Goal: Task Accomplishment & Management: Manage account settings

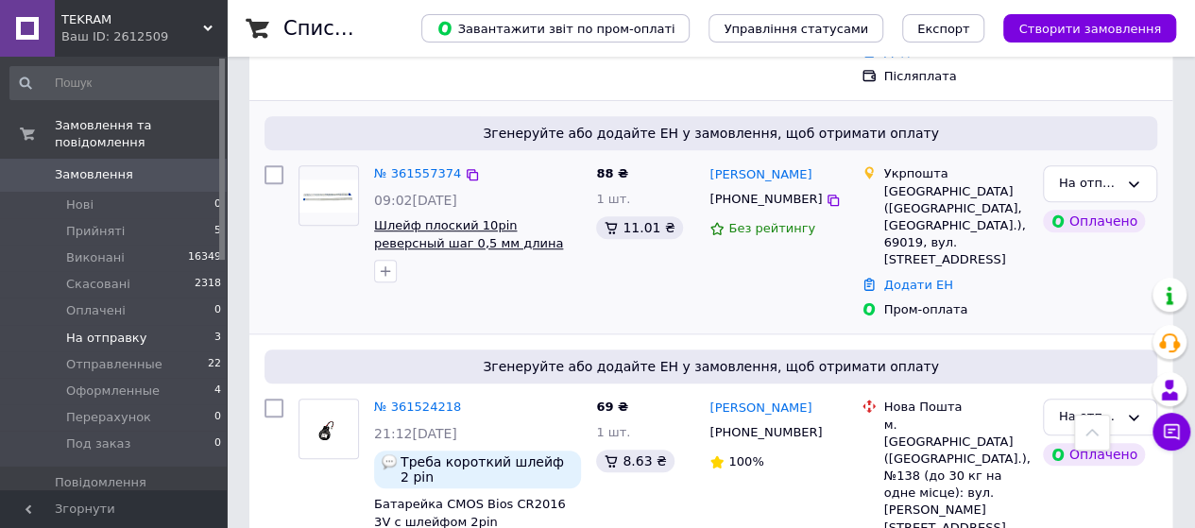
scroll to position [591, 0]
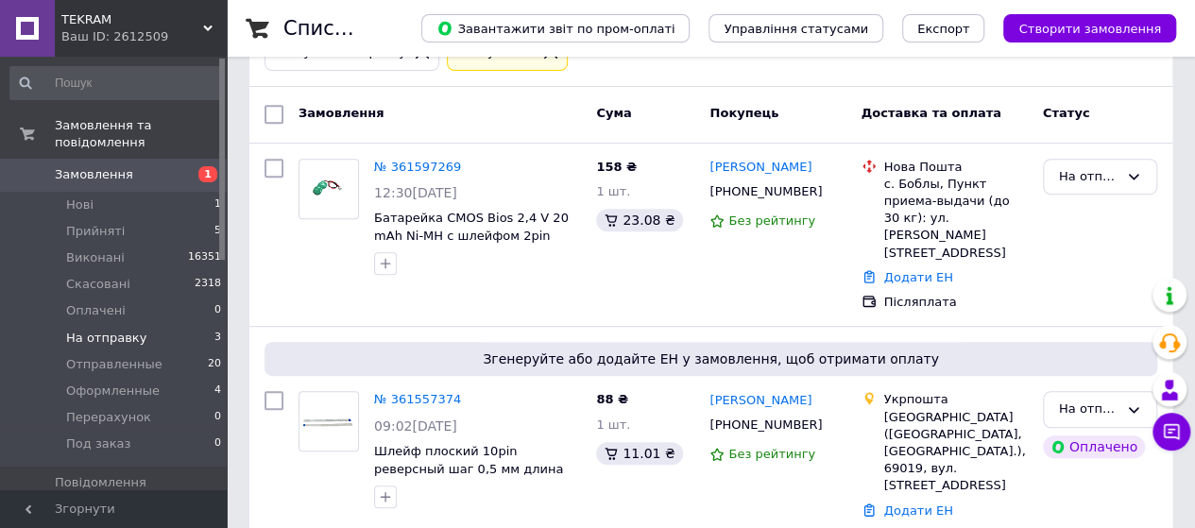
scroll to position [378, 0]
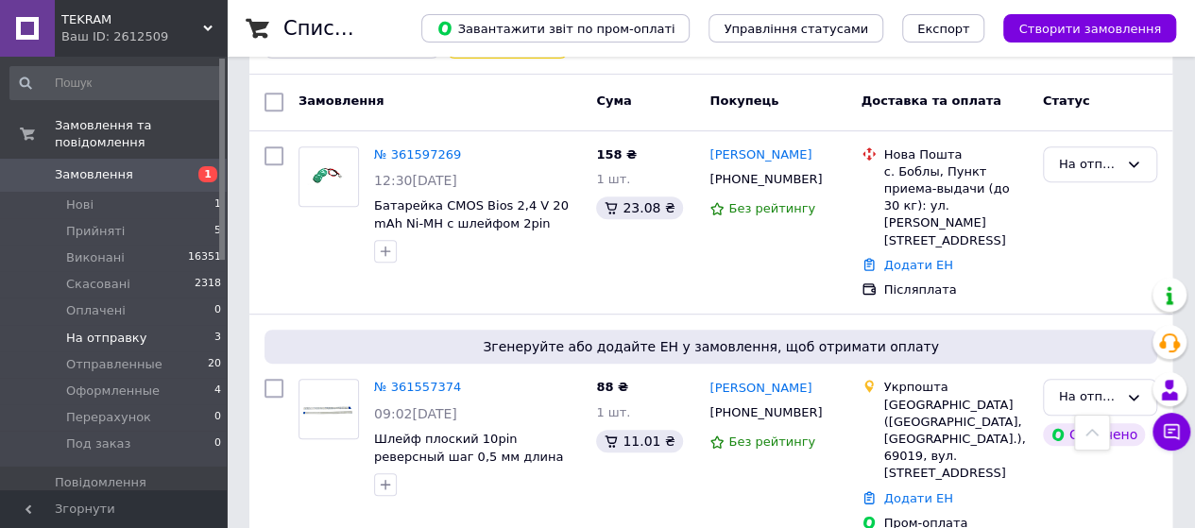
click at [94, 166] on span "Замовлення" at bounding box center [94, 174] width 78 height 17
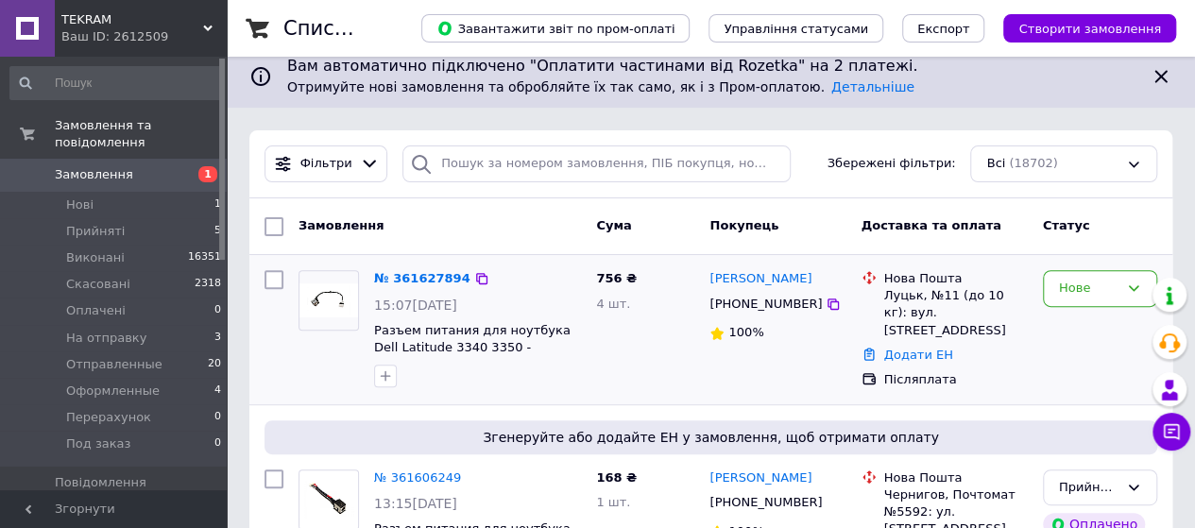
scroll to position [189, 0]
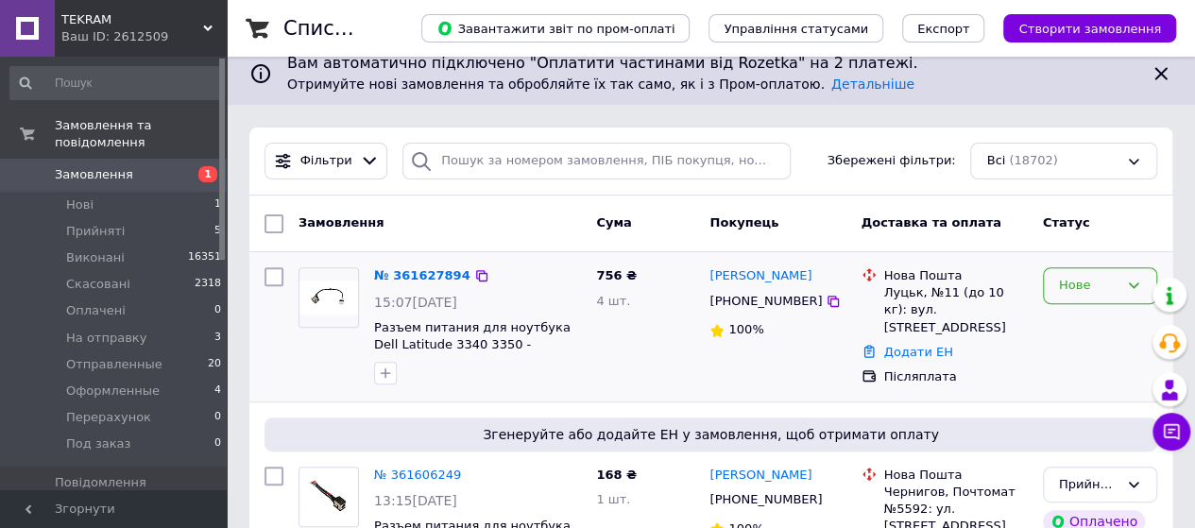
click at [1088, 276] on div "Нове" at bounding box center [1088, 286] width 59 height 20
click at [1065, 316] on li "Прийнято" at bounding box center [1100, 325] width 112 height 35
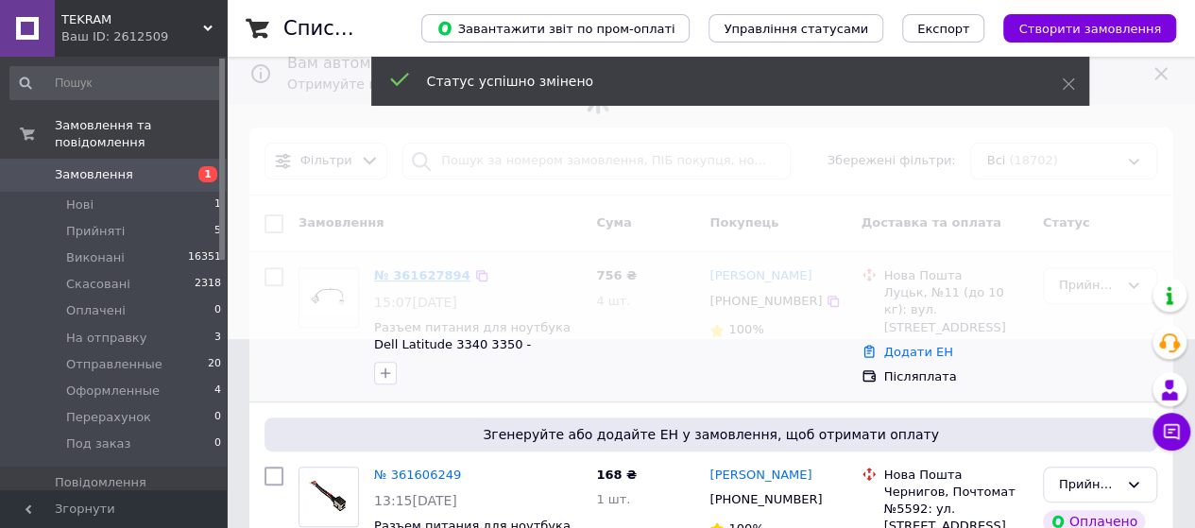
click at [412, 275] on span at bounding box center [597, 75] width 1195 height 528
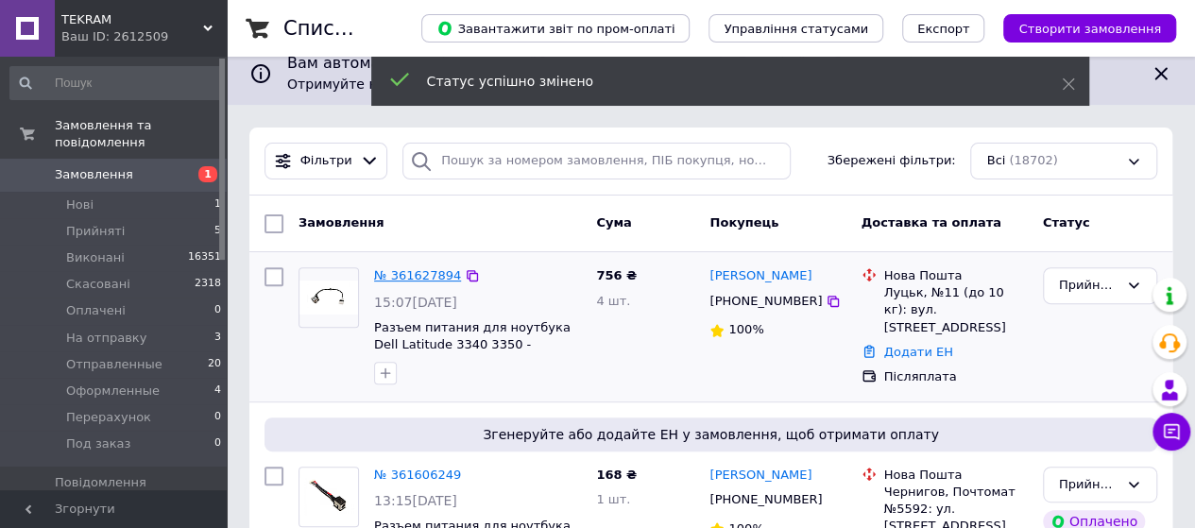
click at [412, 275] on link "№ 361627894" at bounding box center [417, 275] width 87 height 14
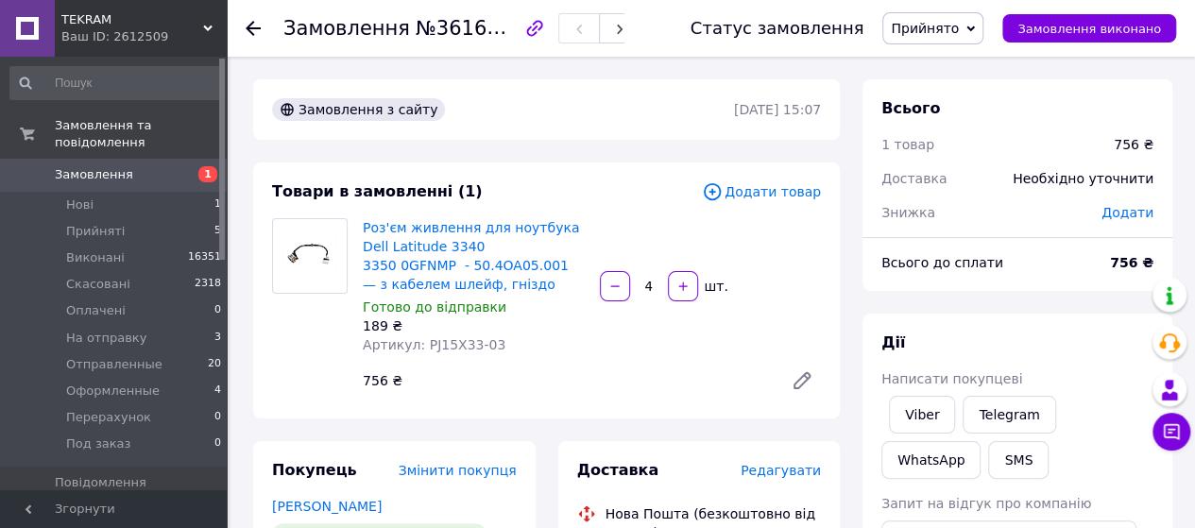
click at [102, 166] on span "Замовлення" at bounding box center [94, 174] width 78 height 17
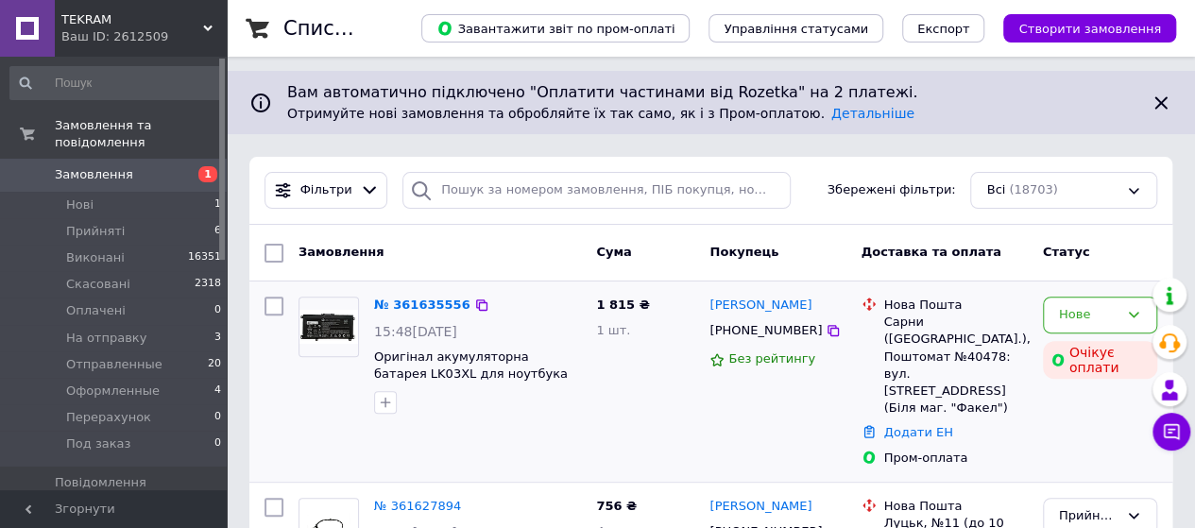
scroll to position [189, 0]
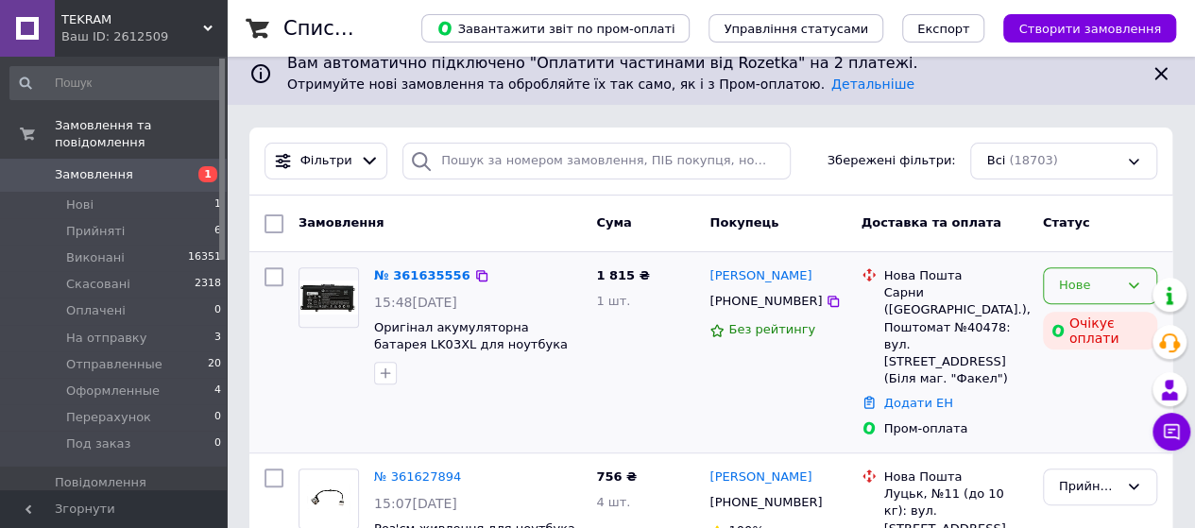
click at [1109, 279] on div "Нове" at bounding box center [1088, 286] width 59 height 20
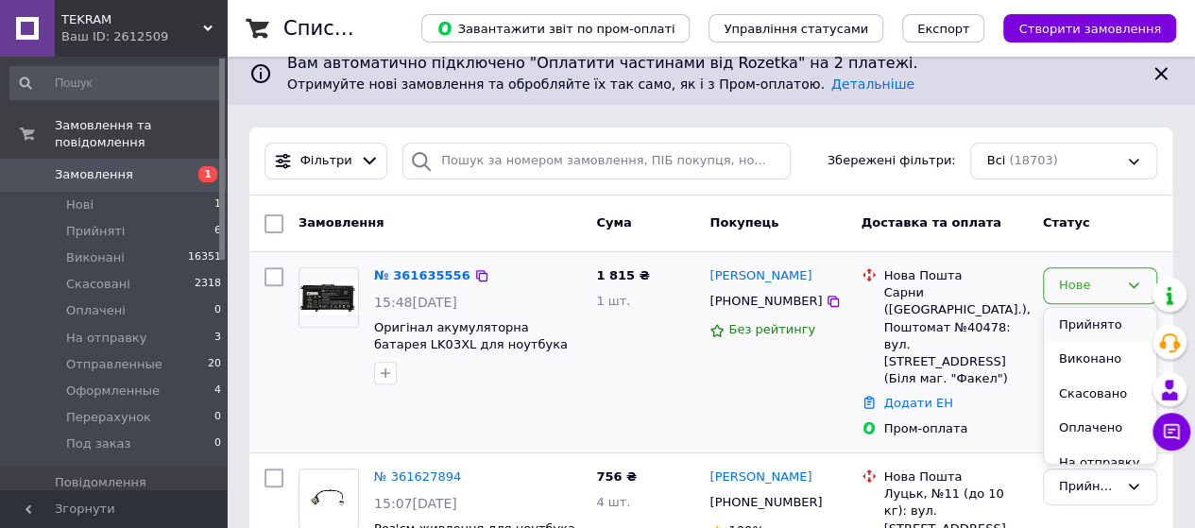
click at [1086, 318] on li "Прийнято" at bounding box center [1100, 325] width 112 height 35
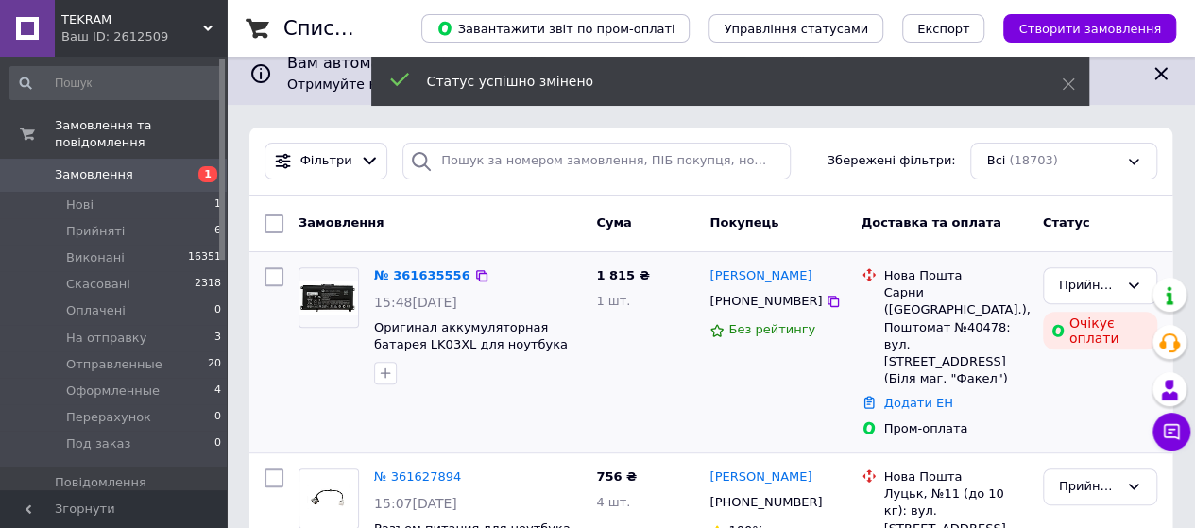
click at [408, 273] on link "№ 361635556" at bounding box center [422, 275] width 96 height 14
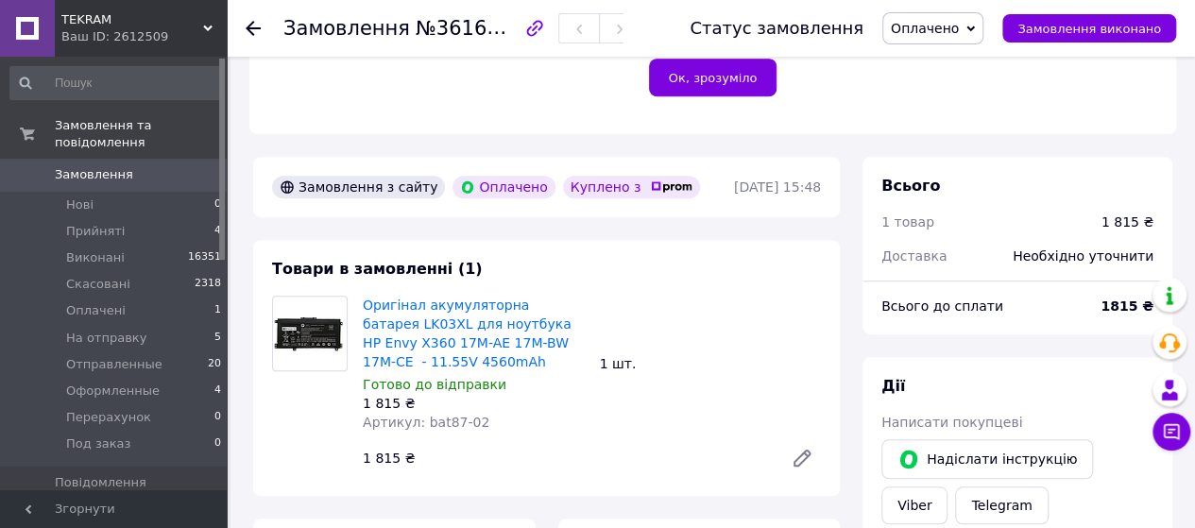
scroll to position [567, 0]
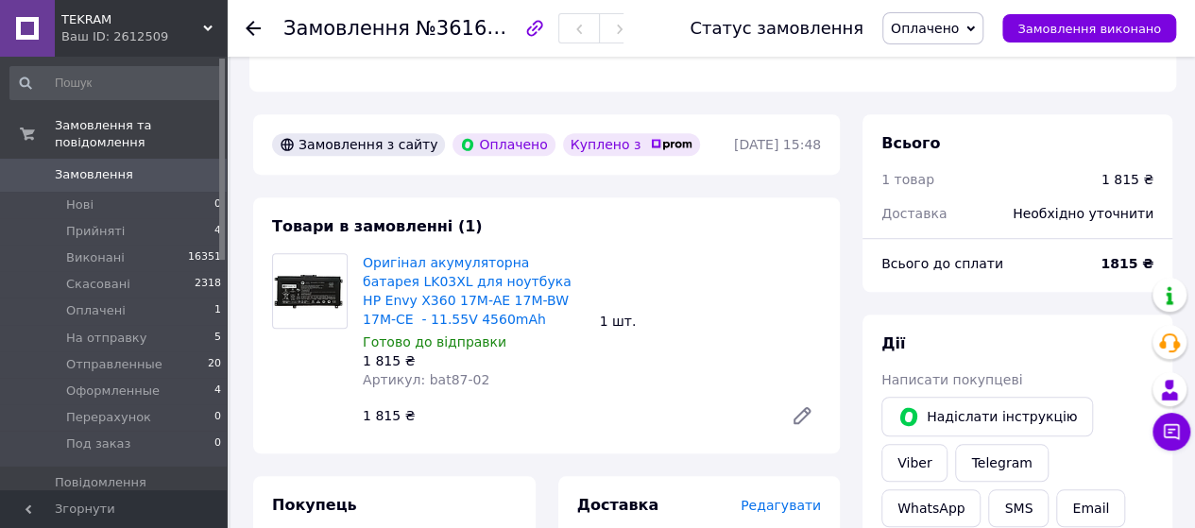
click at [76, 166] on span "Замовлення" at bounding box center [94, 174] width 78 height 17
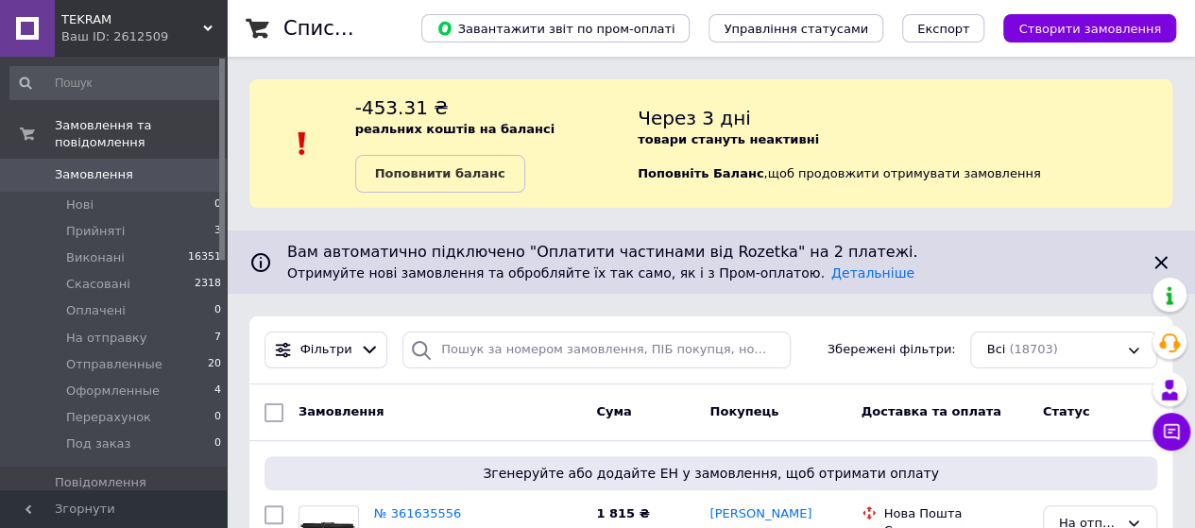
scroll to position [189, 0]
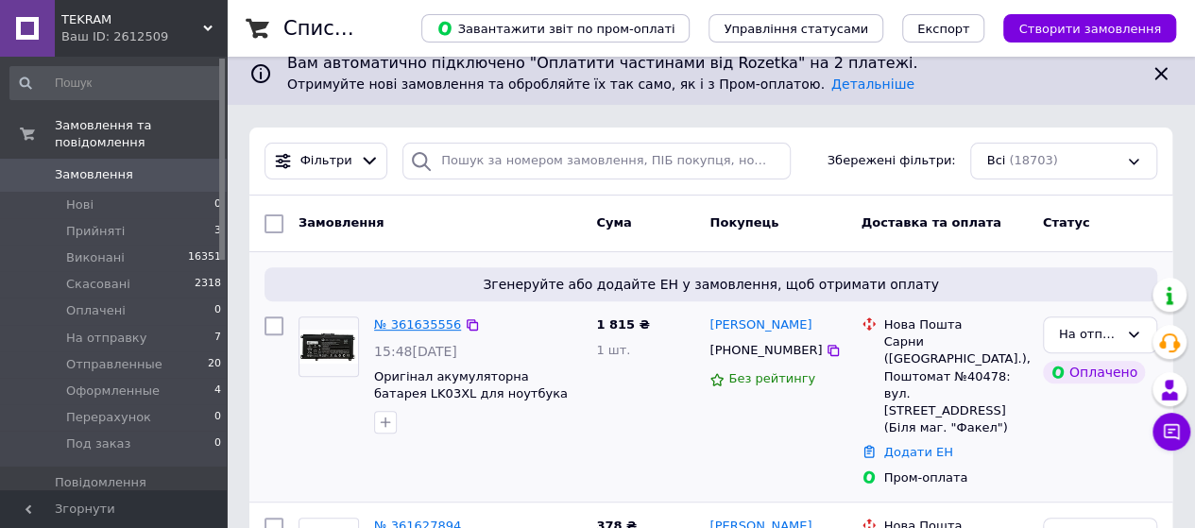
click at [427, 322] on link "№ 361635556" at bounding box center [417, 324] width 87 height 14
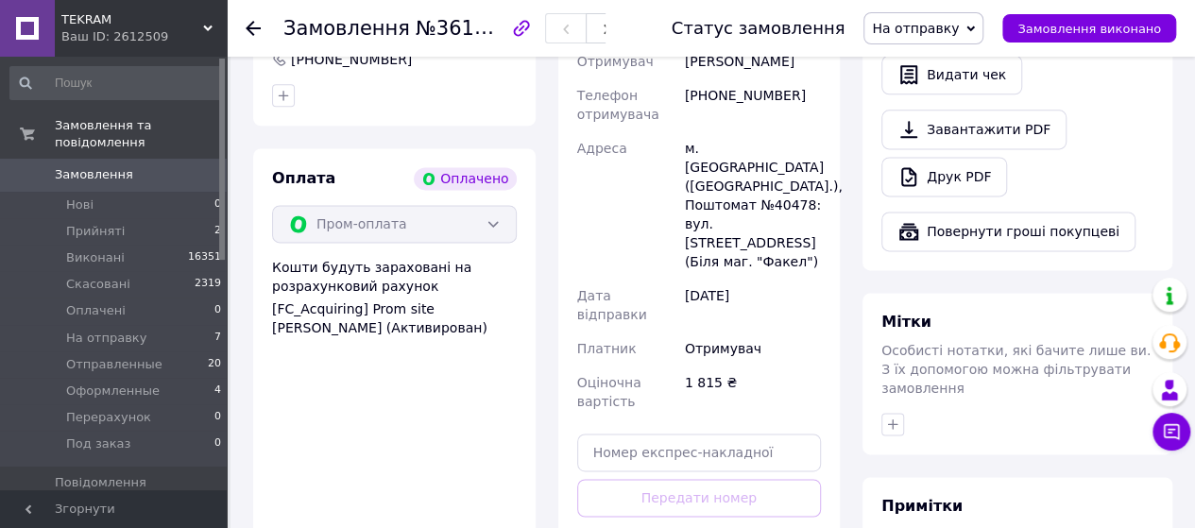
scroll to position [1228, 0]
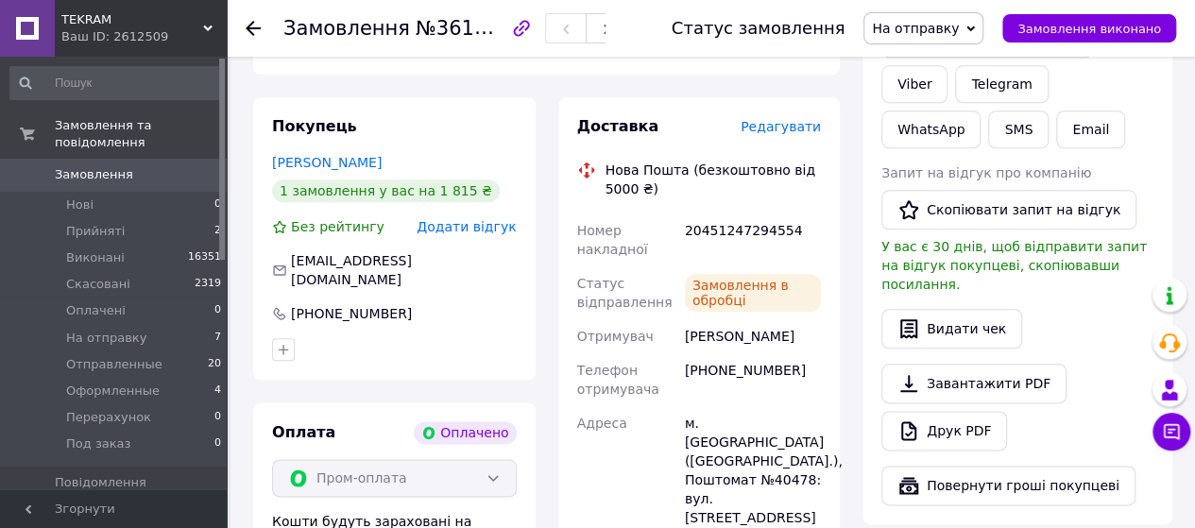
scroll to position [944, 0]
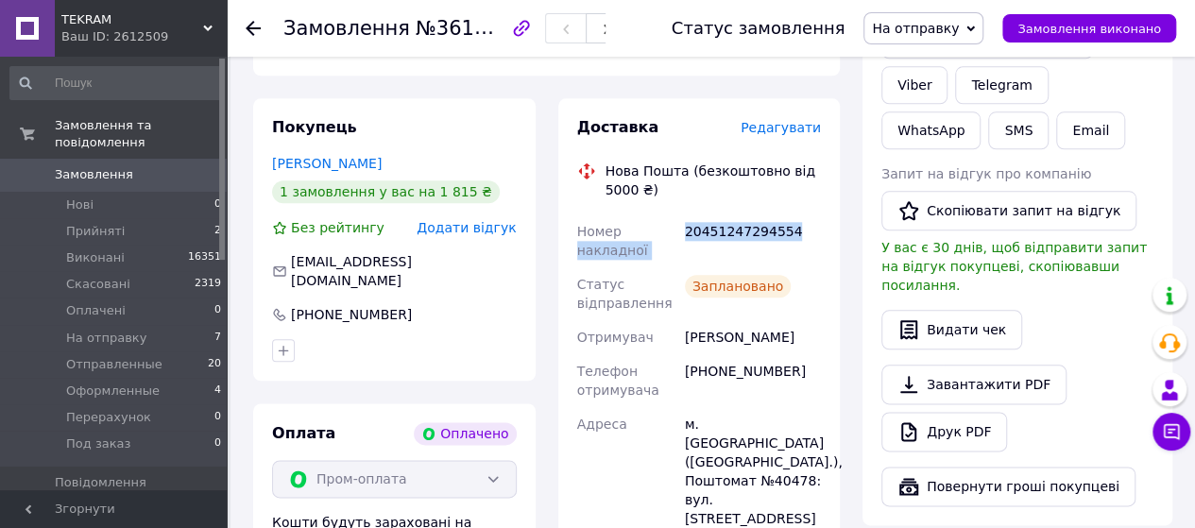
drag, startPoint x: 677, startPoint y: 194, endPoint x: 794, endPoint y: 197, distance: 117.2
click at [794, 214] on div "Номер накладної 20451247294554 Статус відправлення Заплановано Отримувач Янок І…" at bounding box center [699, 480] width 252 height 533
click at [778, 214] on div "20451247294554" at bounding box center [753, 240] width 144 height 53
drag, startPoint x: 685, startPoint y: 196, endPoint x: 792, endPoint y: 199, distance: 107.7
click at [792, 214] on div "20451247294554" at bounding box center [753, 240] width 144 height 53
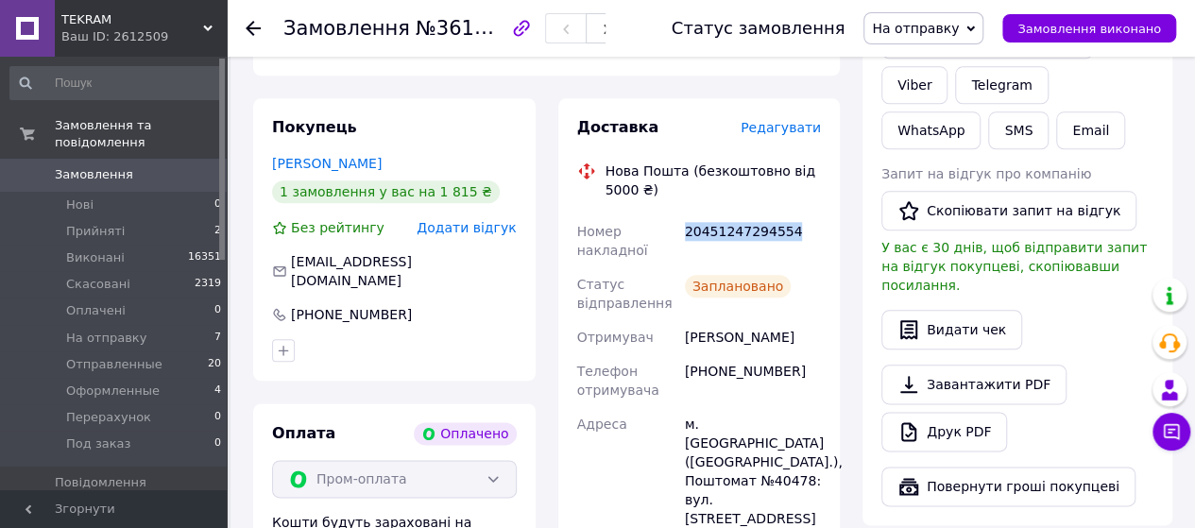
copy div "20451247294554"
click at [65, 166] on span "Замовлення" at bounding box center [94, 174] width 78 height 17
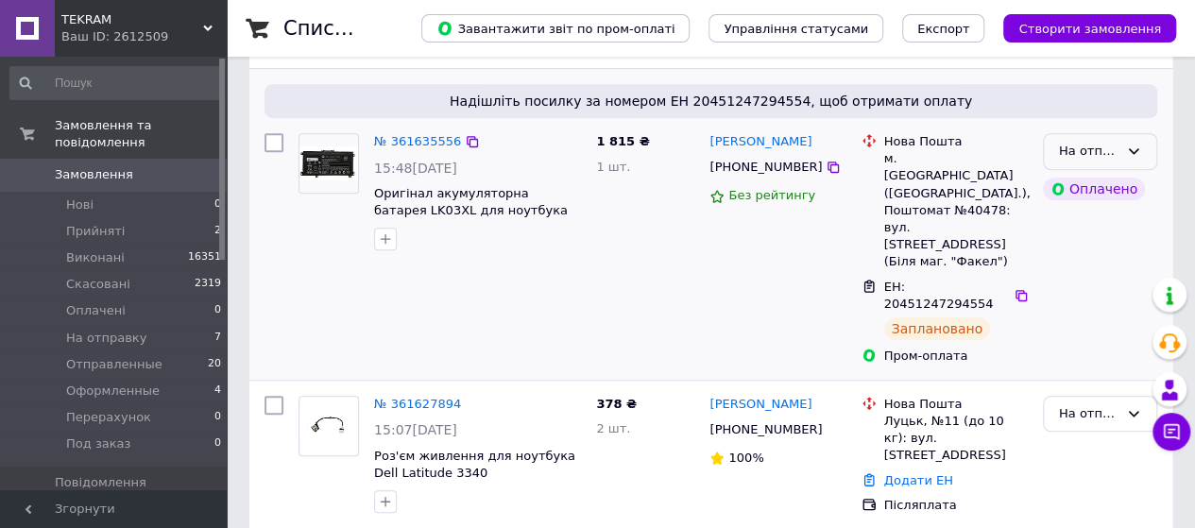
scroll to position [378, 0]
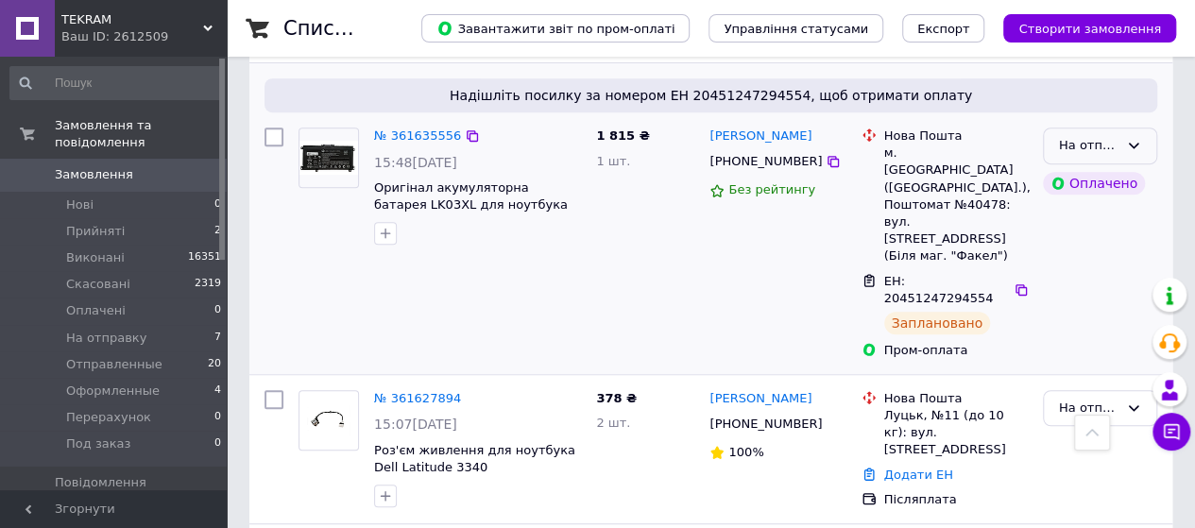
click at [1136, 154] on div "На отправку" at bounding box center [1100, 145] width 114 height 37
click at [1093, 277] on li "Оформленные" at bounding box center [1100, 292] width 112 height 54
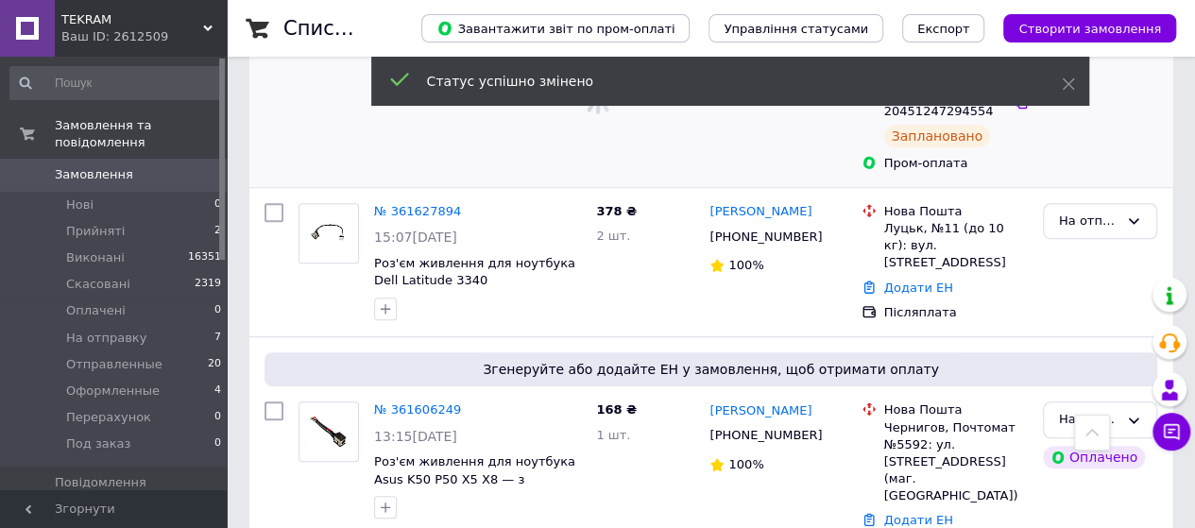
scroll to position [567, 0]
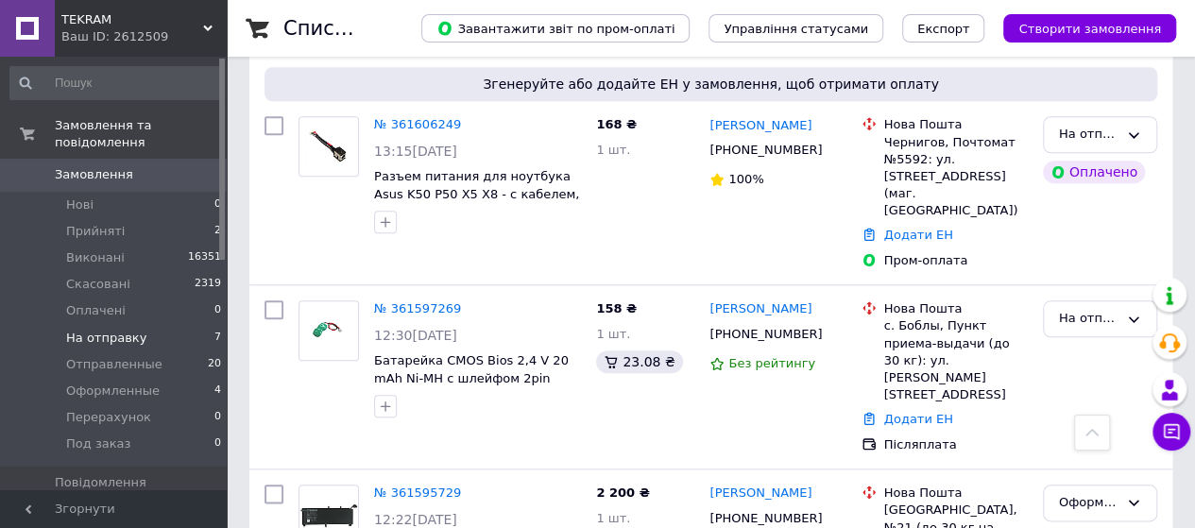
click at [132, 330] on span "На отправку" at bounding box center [106, 338] width 80 height 17
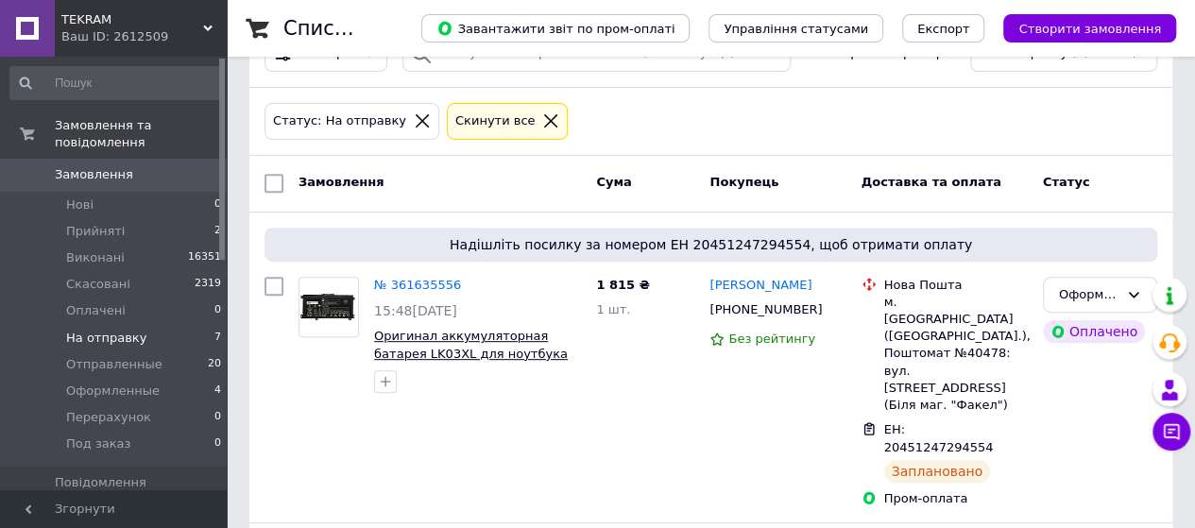
scroll to position [378, 0]
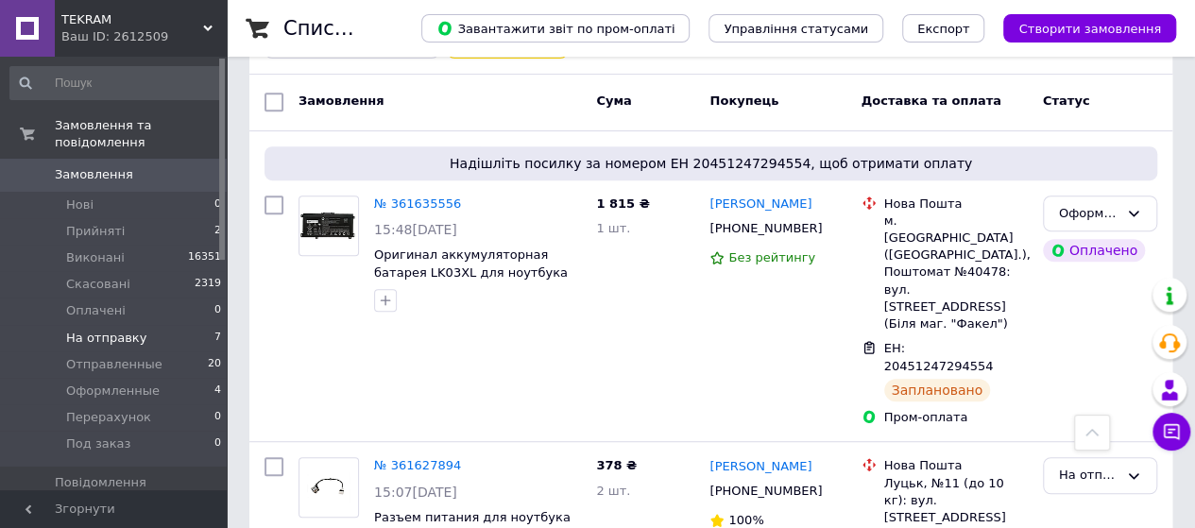
click at [100, 330] on span "На отправку" at bounding box center [106, 338] width 80 height 17
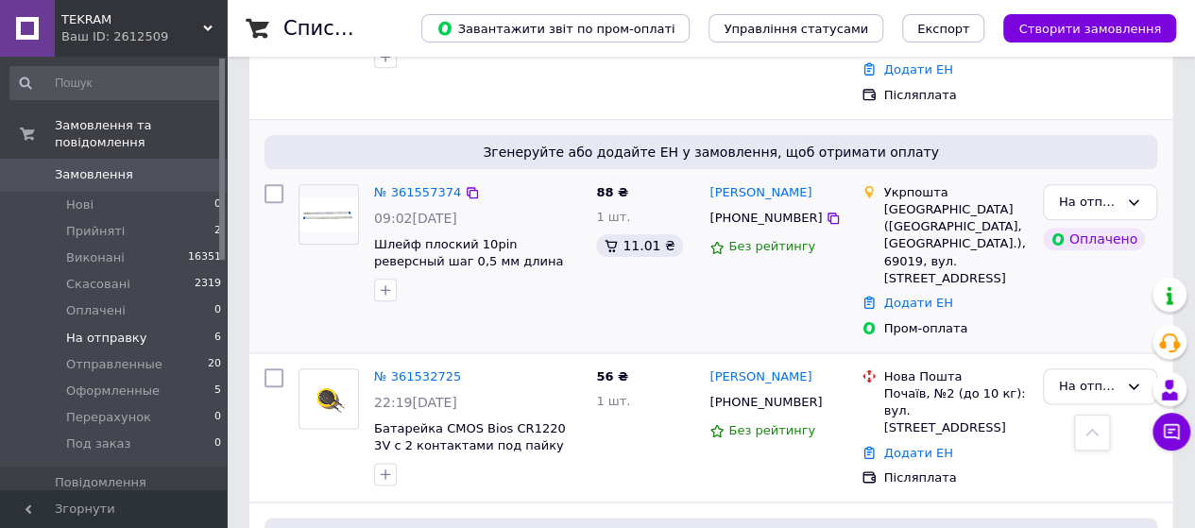
scroll to position [1085, 0]
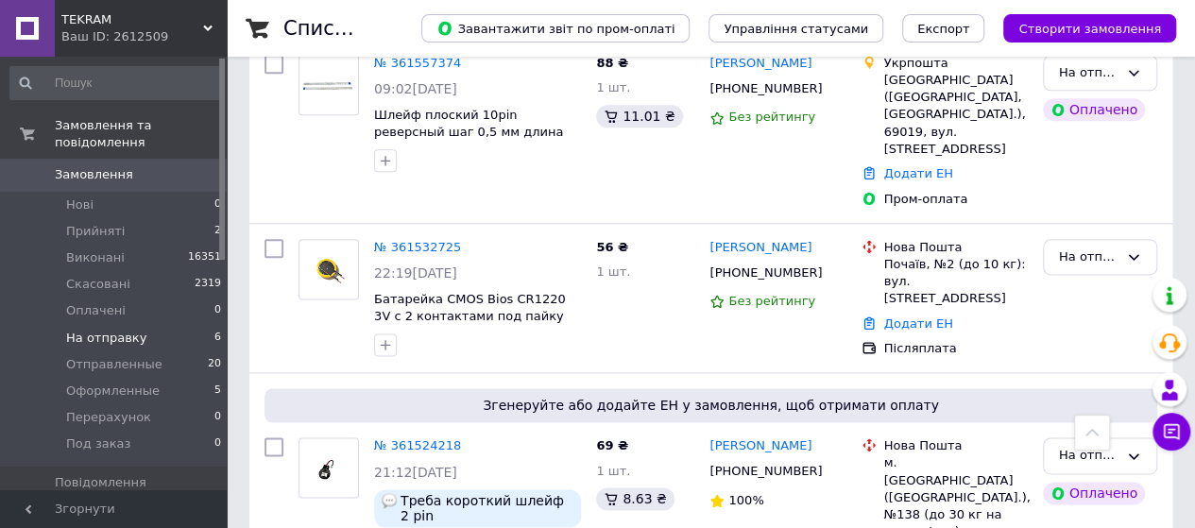
click at [96, 330] on span "На отправку" at bounding box center [106, 338] width 80 height 17
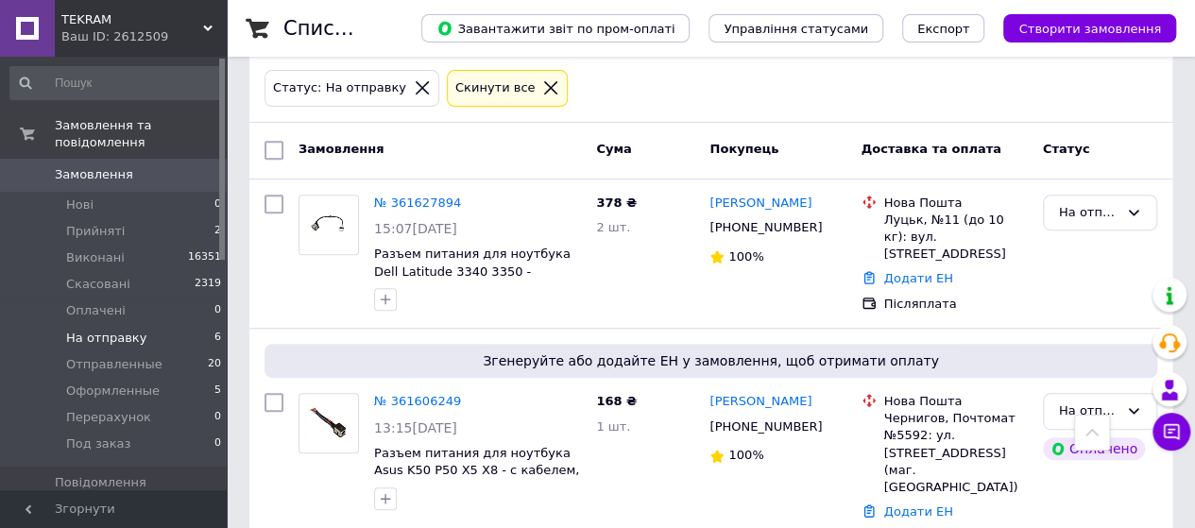
scroll to position [235, 0]
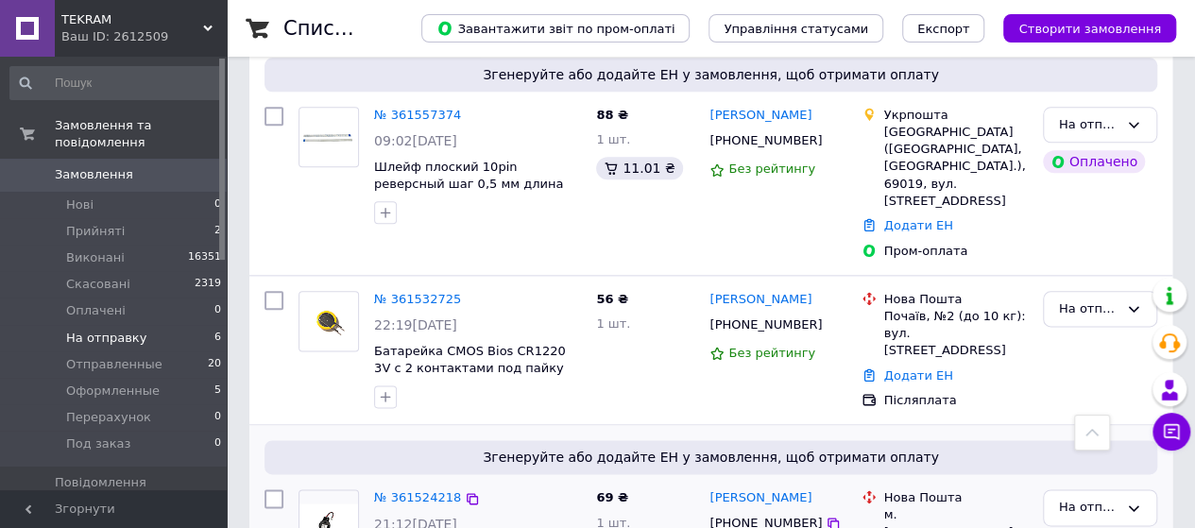
scroll to position [991, 0]
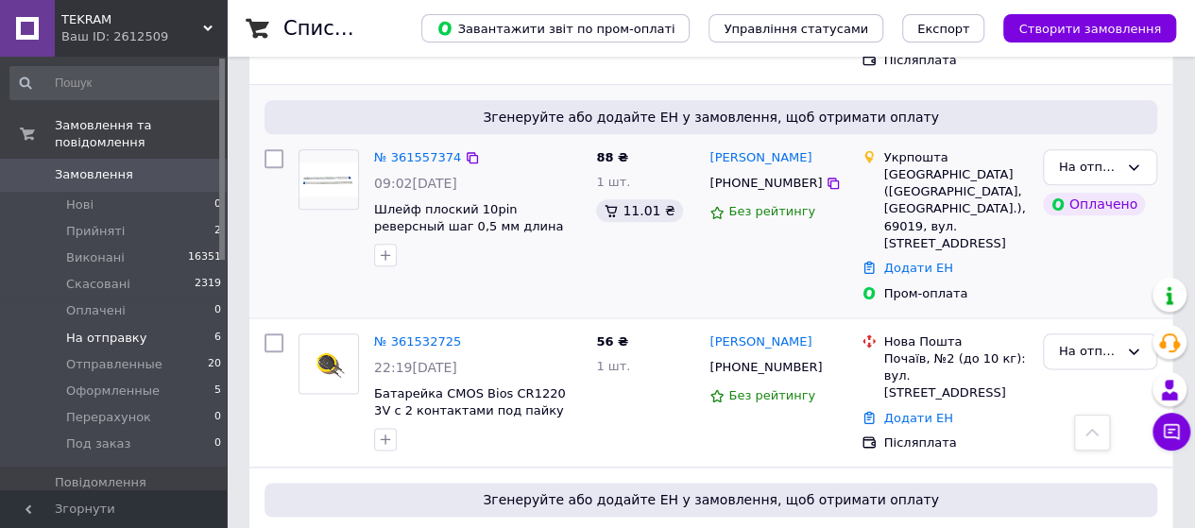
click at [412, 147] on div "№ 361557374" at bounding box center [417, 158] width 91 height 22
click at [412, 150] on link "№ 361557374" at bounding box center [417, 157] width 87 height 14
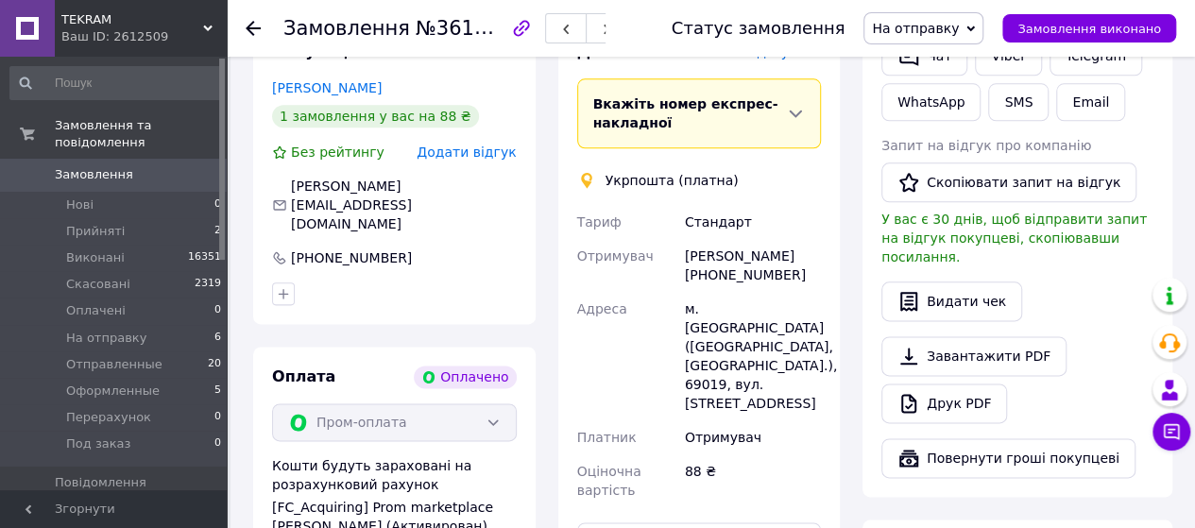
scroll to position [1228, 0]
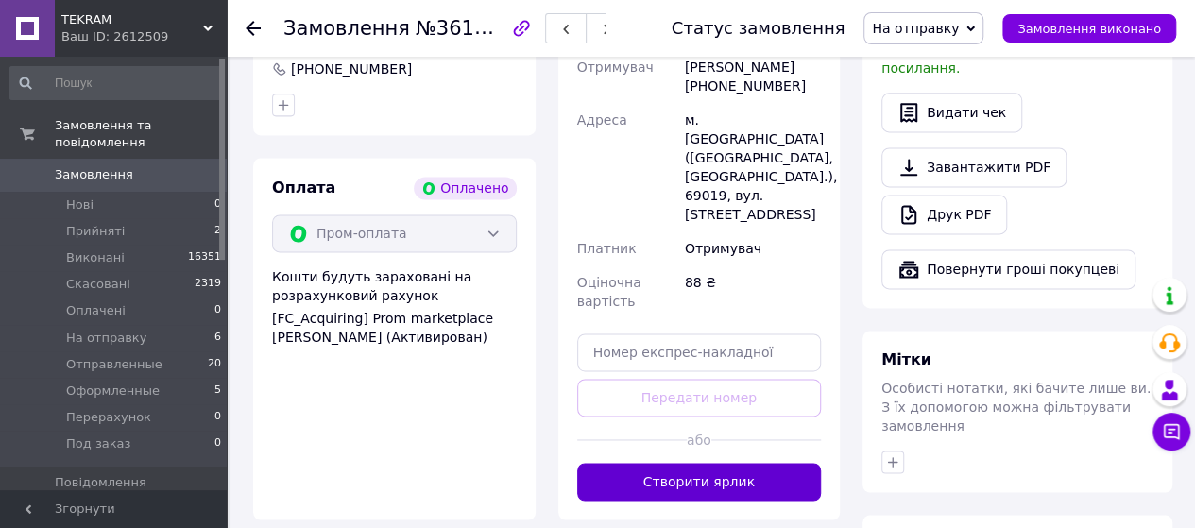
click at [759, 463] on button "Створити ярлик" at bounding box center [699, 482] width 245 height 38
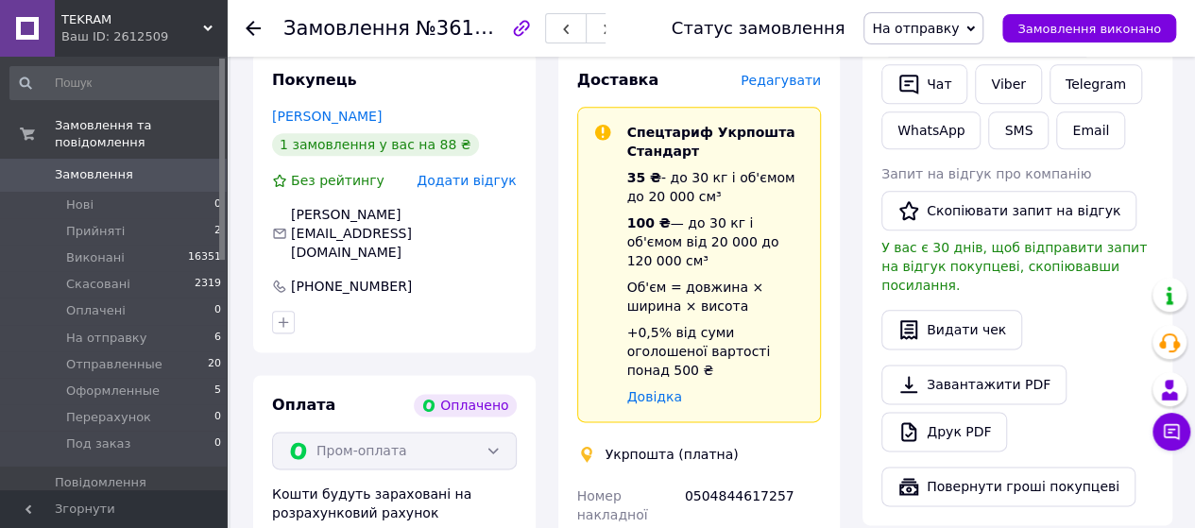
scroll to position [1039, 0]
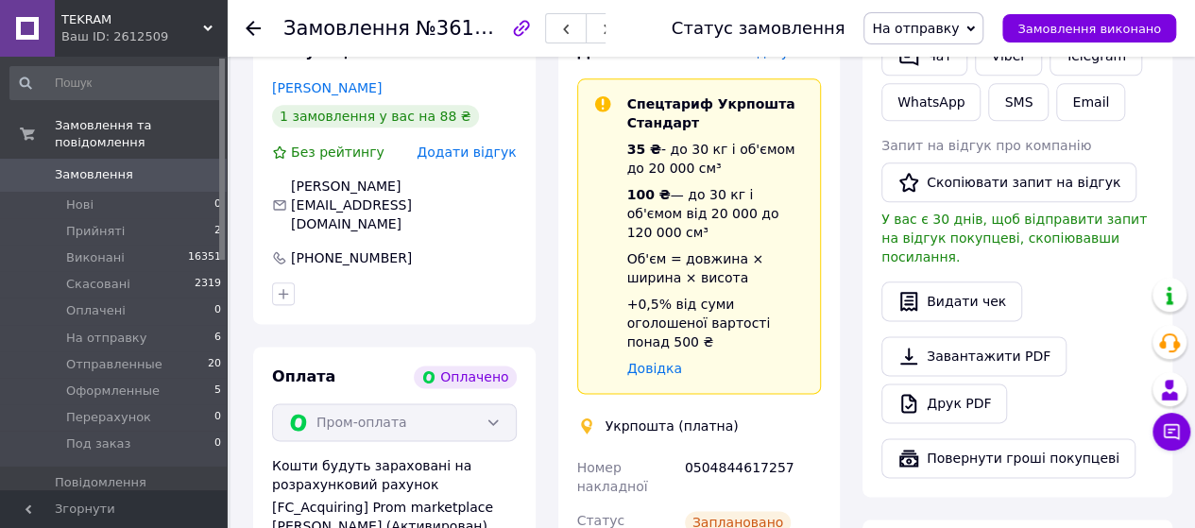
click at [944, 31] on span "На отправку" at bounding box center [915, 28] width 87 height 15
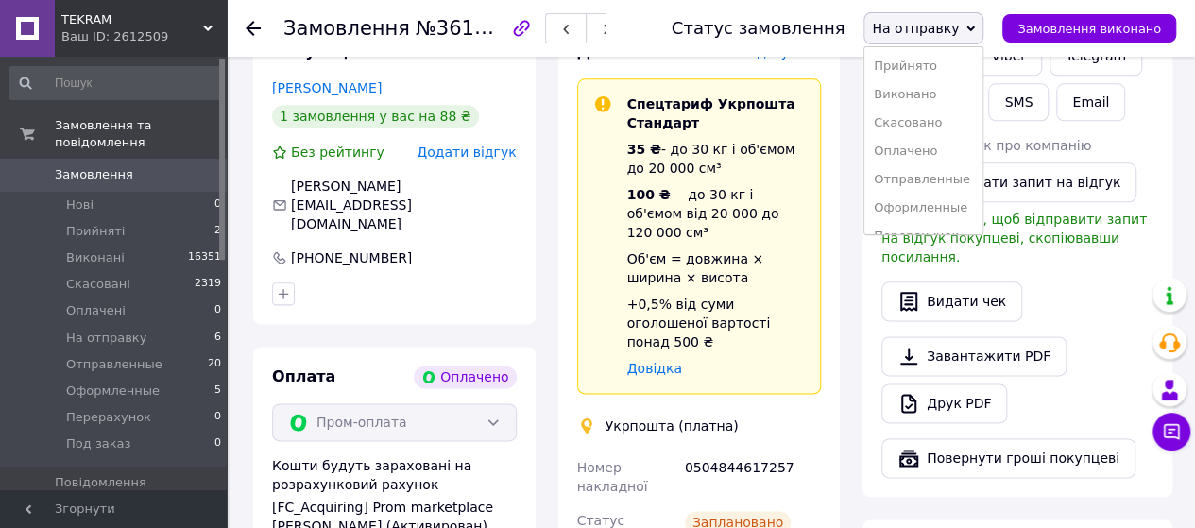
drag, startPoint x: 957, startPoint y: 207, endPoint x: 939, endPoint y: 183, distance: 29.7
click at [957, 207] on li "Оформленные" at bounding box center [923, 208] width 118 height 28
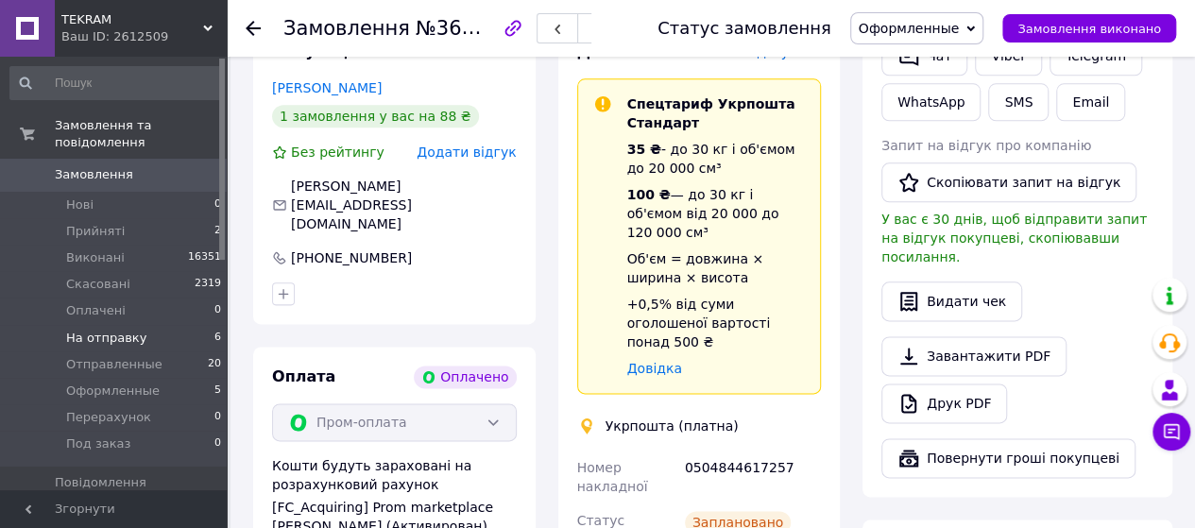
click at [101, 330] on span "На отправку" at bounding box center [106, 338] width 80 height 17
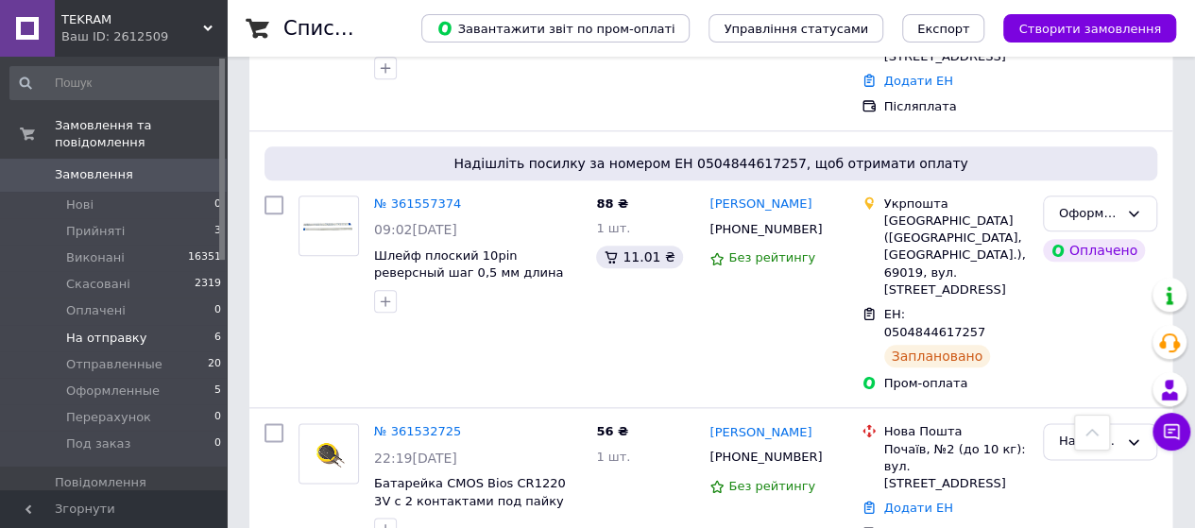
scroll to position [1039, 0]
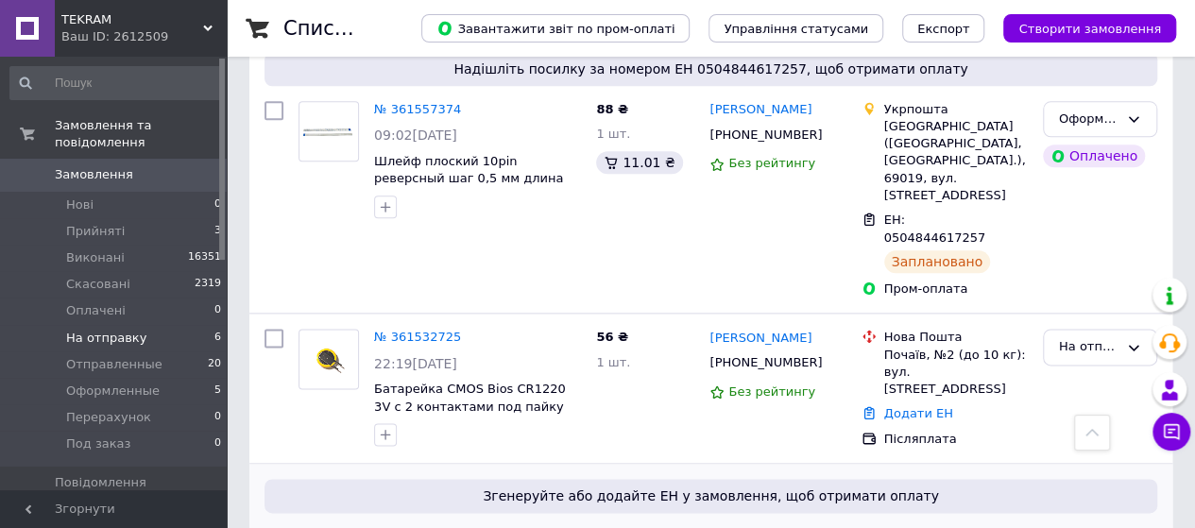
click at [429, 527] on link "№ 361524218" at bounding box center [417, 536] width 87 height 14
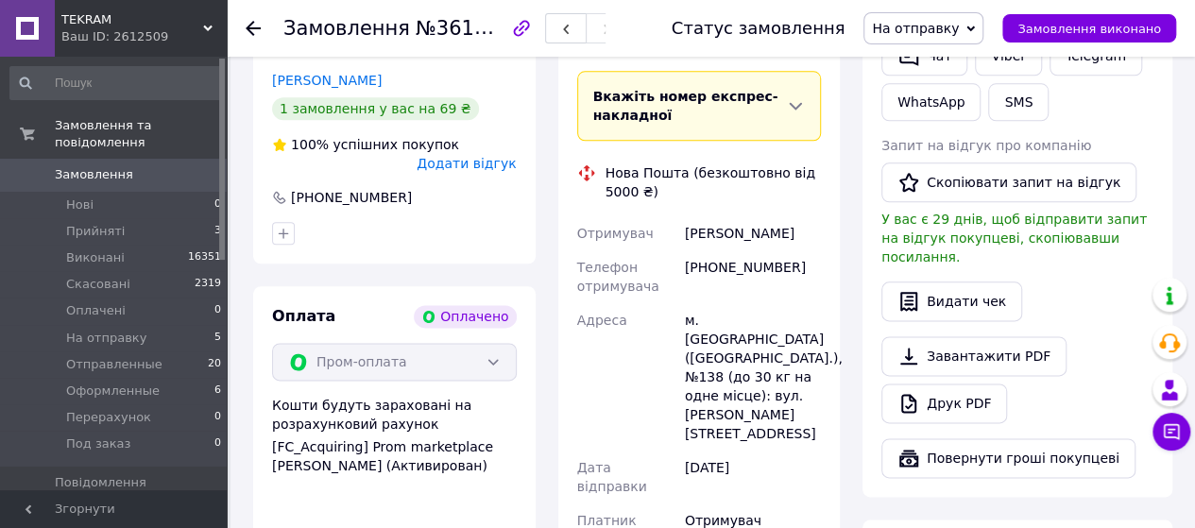
scroll to position [1322, 0]
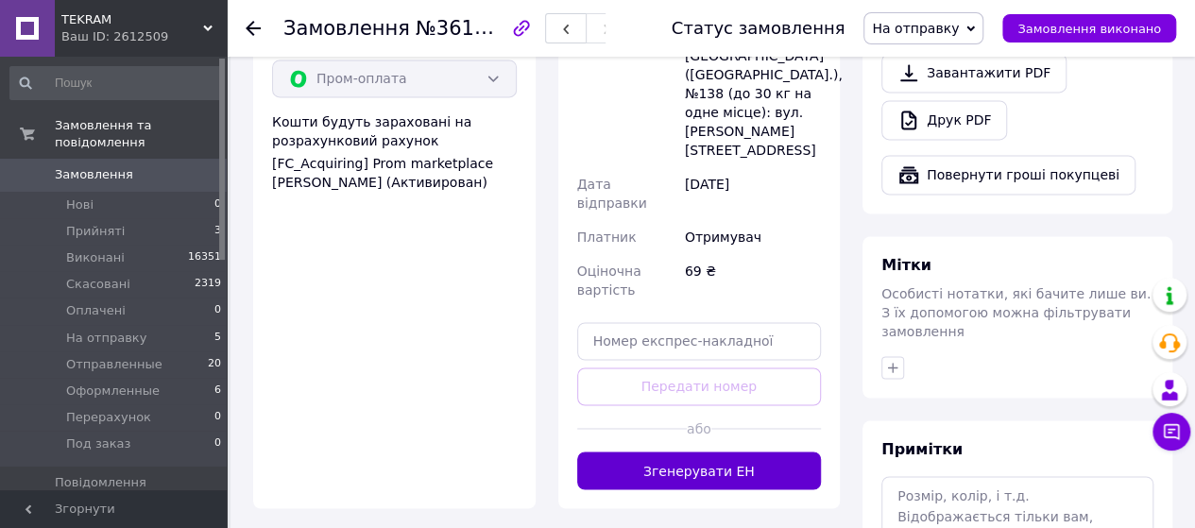
click at [682, 451] on button "Згенерувати ЕН" at bounding box center [699, 470] width 245 height 38
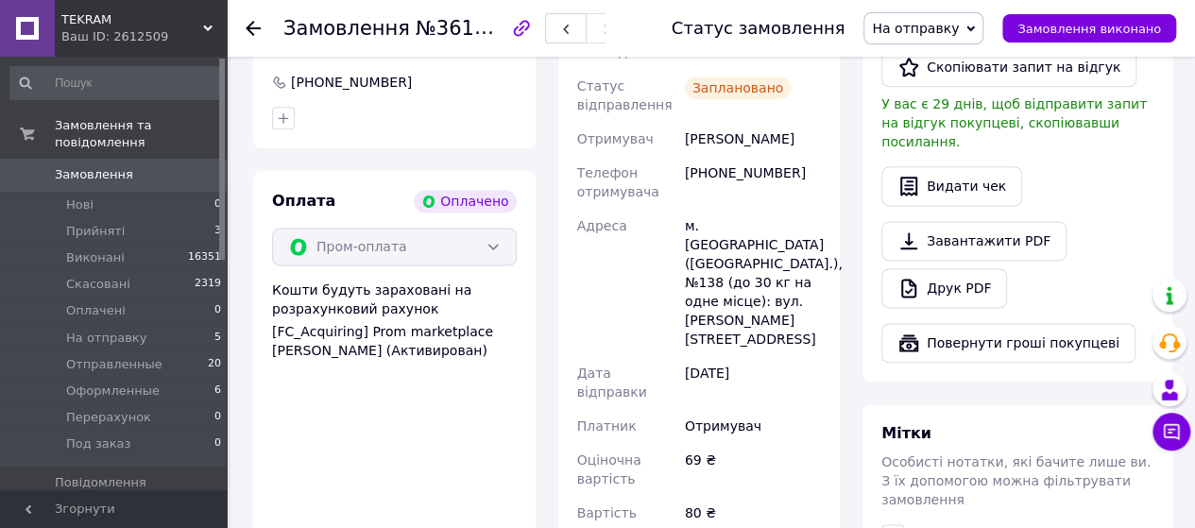
scroll to position [1039, 0]
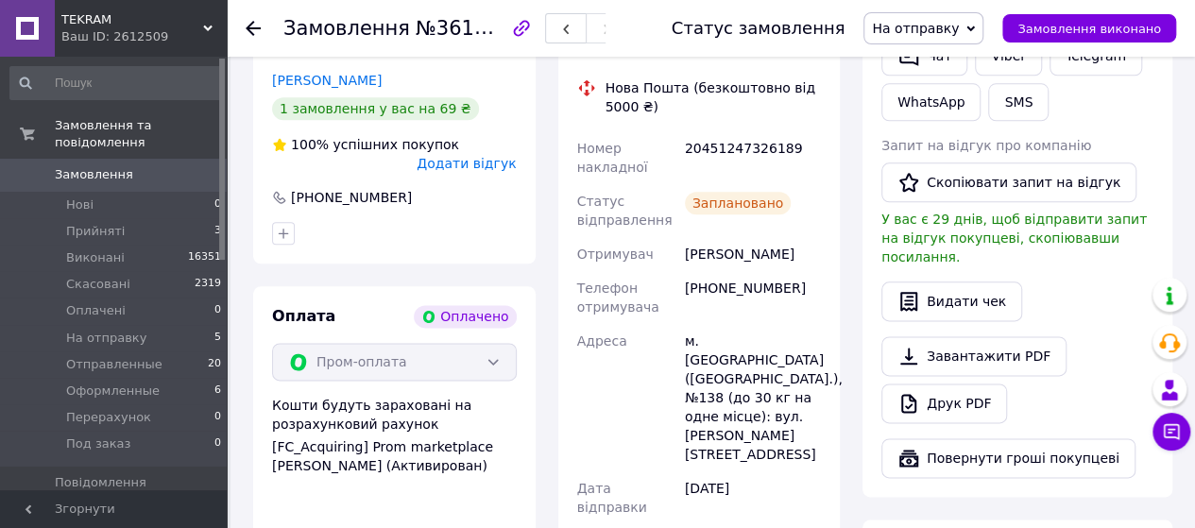
click at [682, 131] on div "20451247326189" at bounding box center [753, 157] width 144 height 53
drag, startPoint x: 686, startPoint y: 110, endPoint x: 803, endPoint y: 111, distance: 117.1
click at [803, 131] on div "20451247326189" at bounding box center [753, 157] width 144 height 53
copy div "20451247326189"
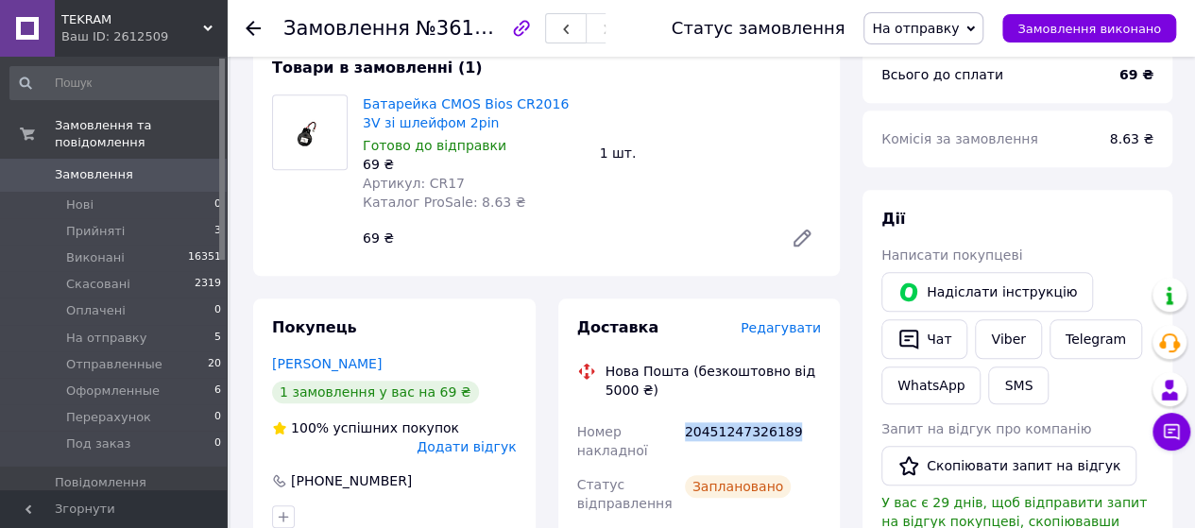
scroll to position [755, 0]
copy div "20451247326189"
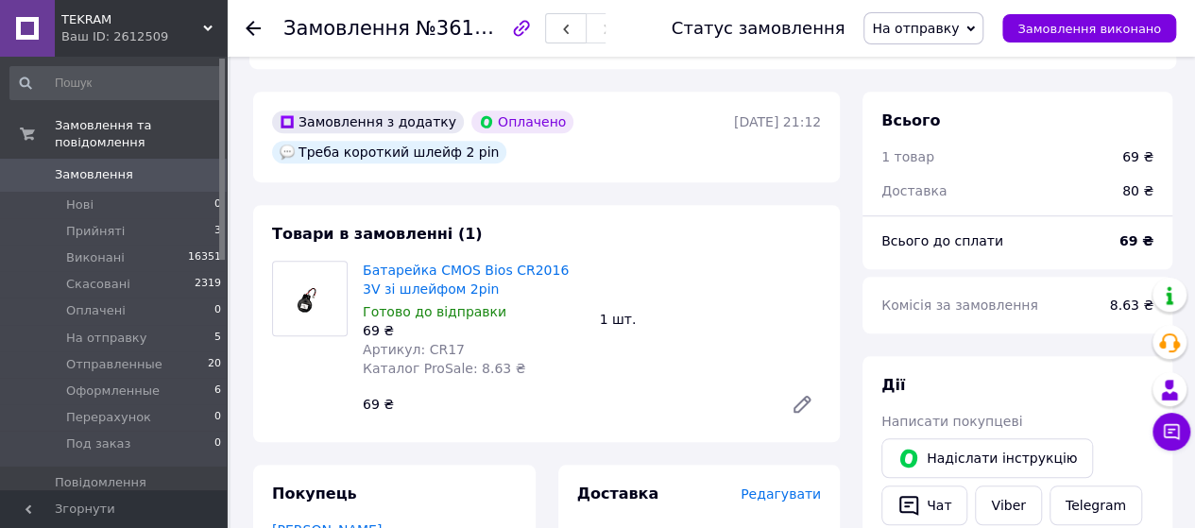
scroll to position [567, 0]
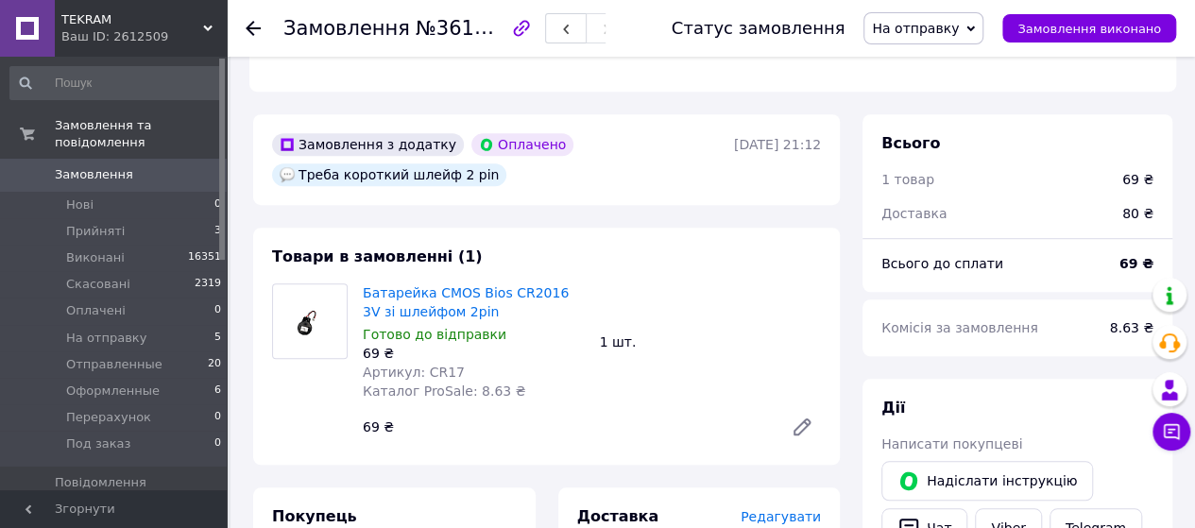
click at [983, 18] on span "На отправку" at bounding box center [923, 28] width 120 height 32
click at [919, 209] on li "Оформленные" at bounding box center [923, 208] width 118 height 28
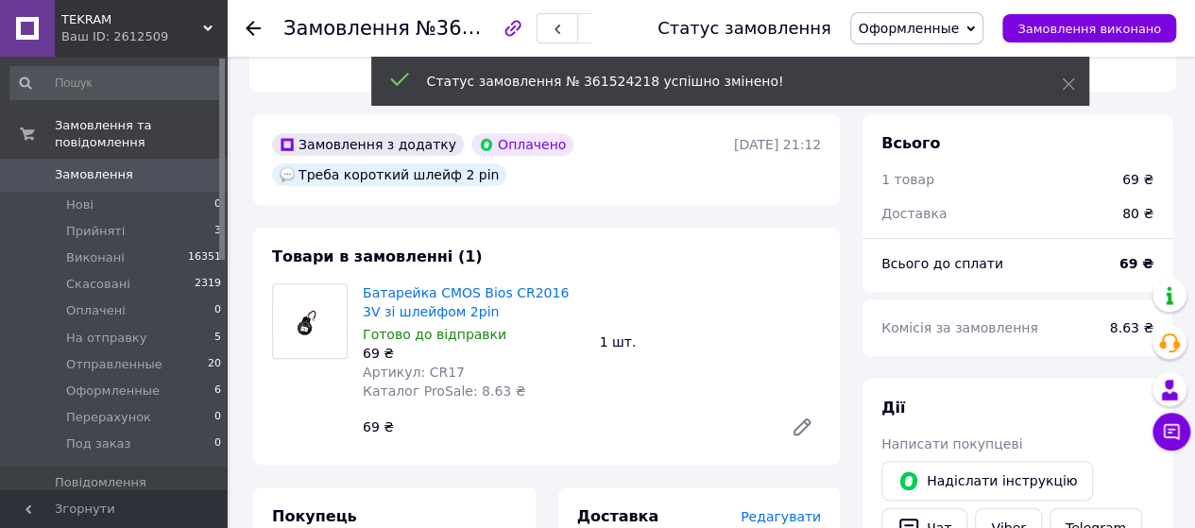
click at [129, 330] on span "На отправку" at bounding box center [106, 338] width 80 height 17
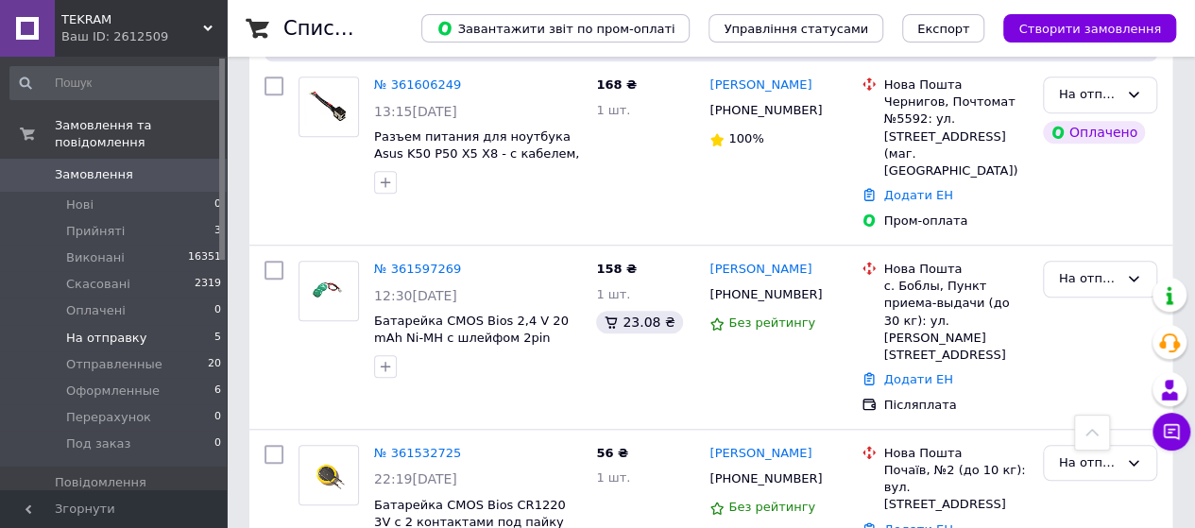
scroll to position [602, 0]
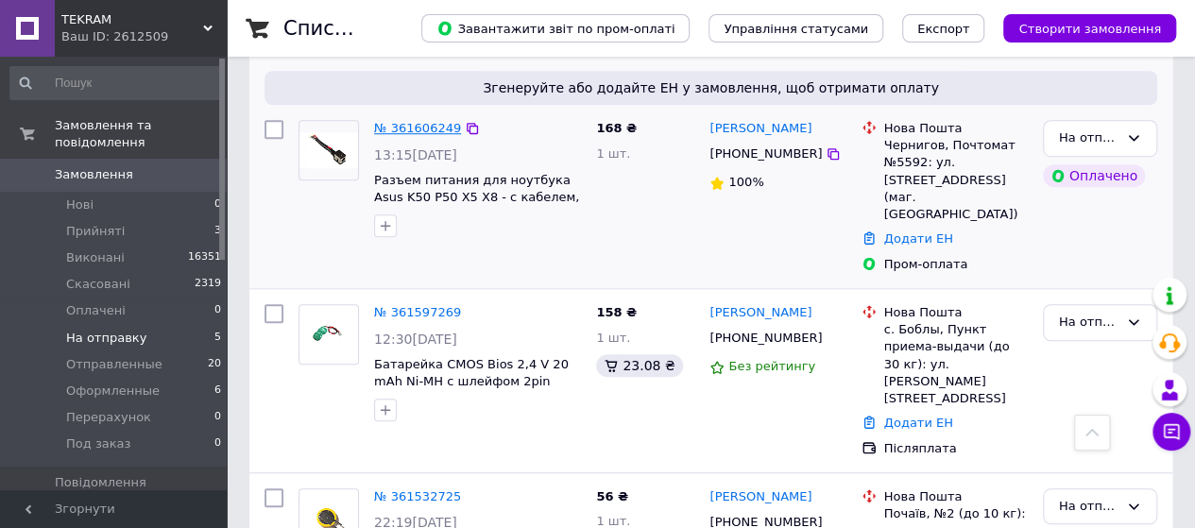
click at [429, 127] on link "№ 361606249" at bounding box center [417, 128] width 87 height 14
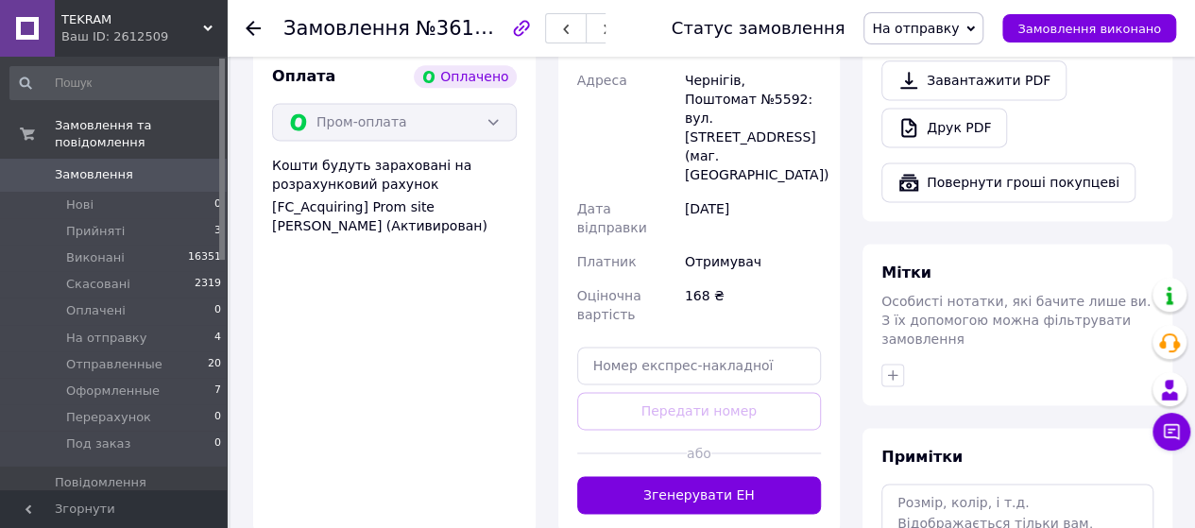
scroll to position [1264, 0]
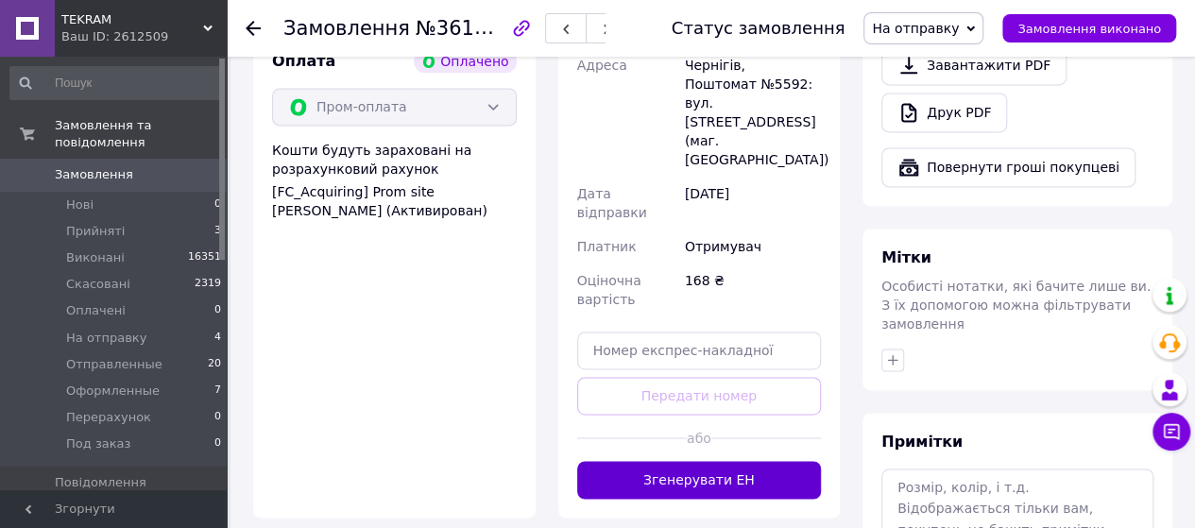
click at [715, 461] on button "Згенерувати ЕН" at bounding box center [699, 480] width 245 height 38
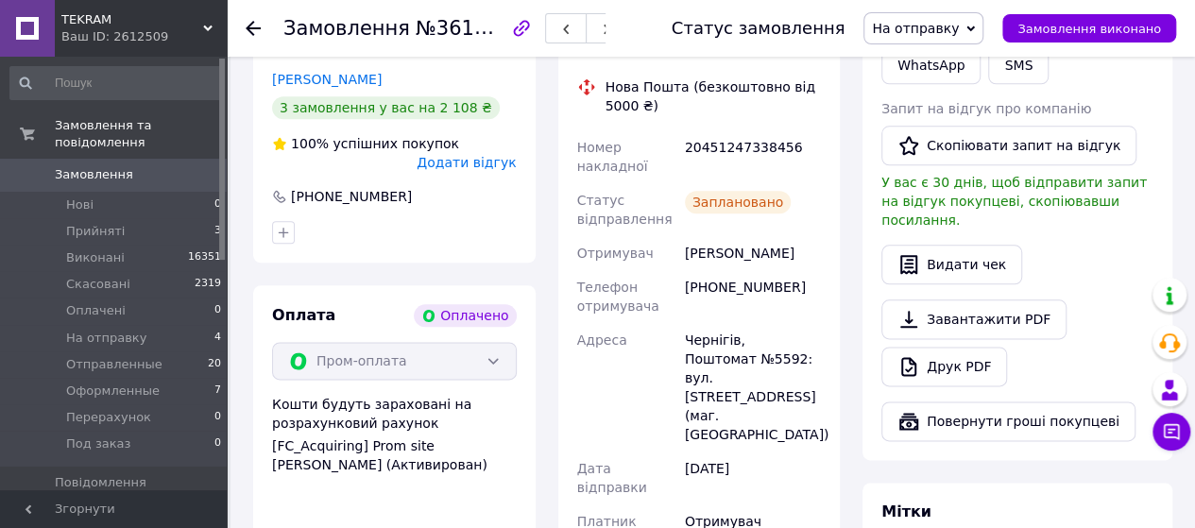
scroll to position [980, 0]
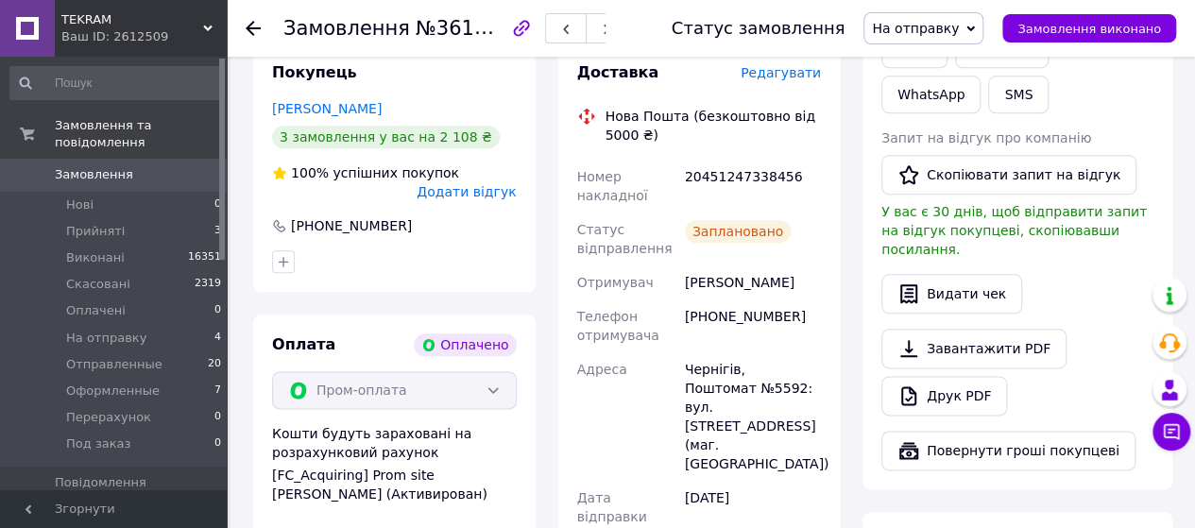
click at [981, 33] on span "На отправку" at bounding box center [923, 28] width 120 height 32
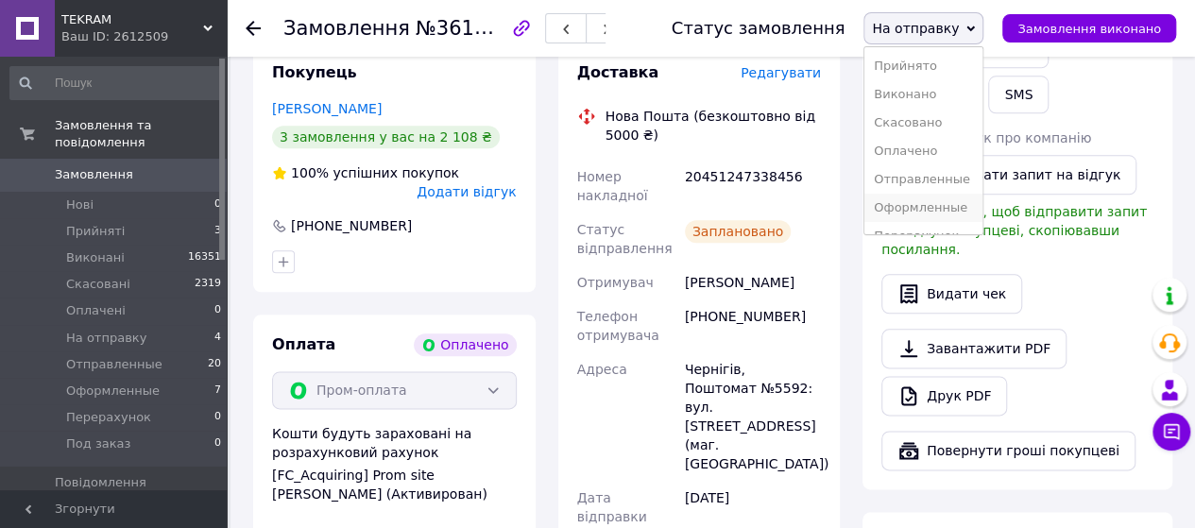
click at [922, 199] on li "Оформленные" at bounding box center [923, 208] width 118 height 28
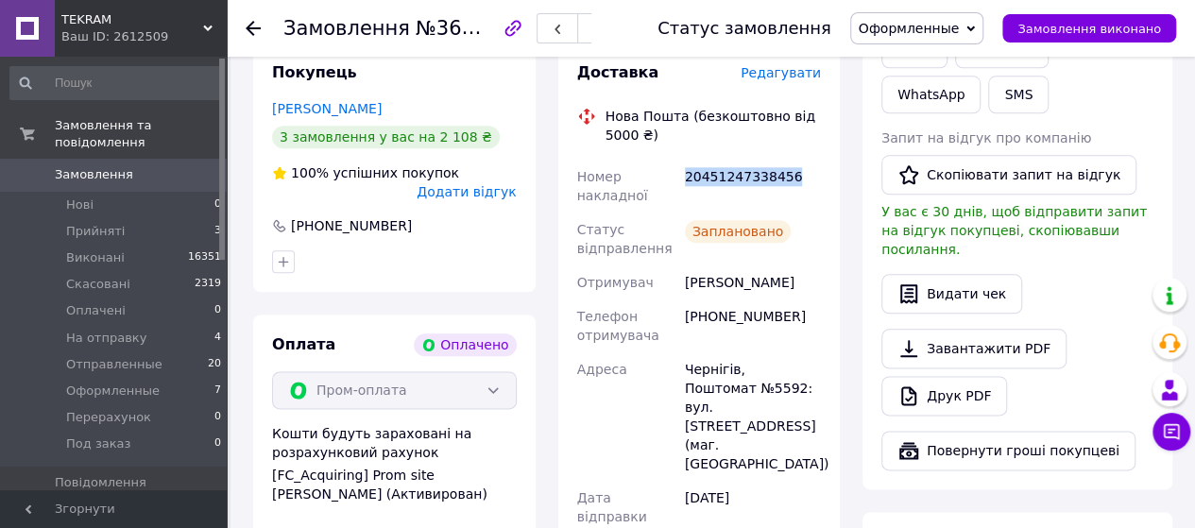
drag, startPoint x: 685, startPoint y: 143, endPoint x: 785, endPoint y: 144, distance: 100.1
click at [785, 160] on div "20451247338456" at bounding box center [753, 186] width 144 height 53
copy div "20451247338456"
click at [979, 25] on span "Оформленные" at bounding box center [917, 28] width 134 height 32
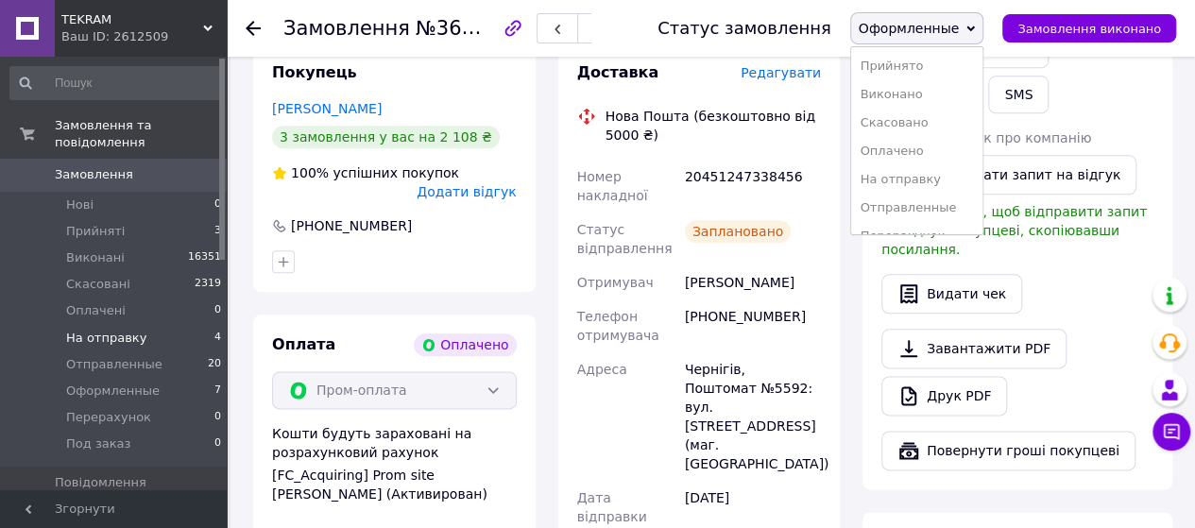
click at [121, 330] on span "На отправку" at bounding box center [106, 338] width 80 height 17
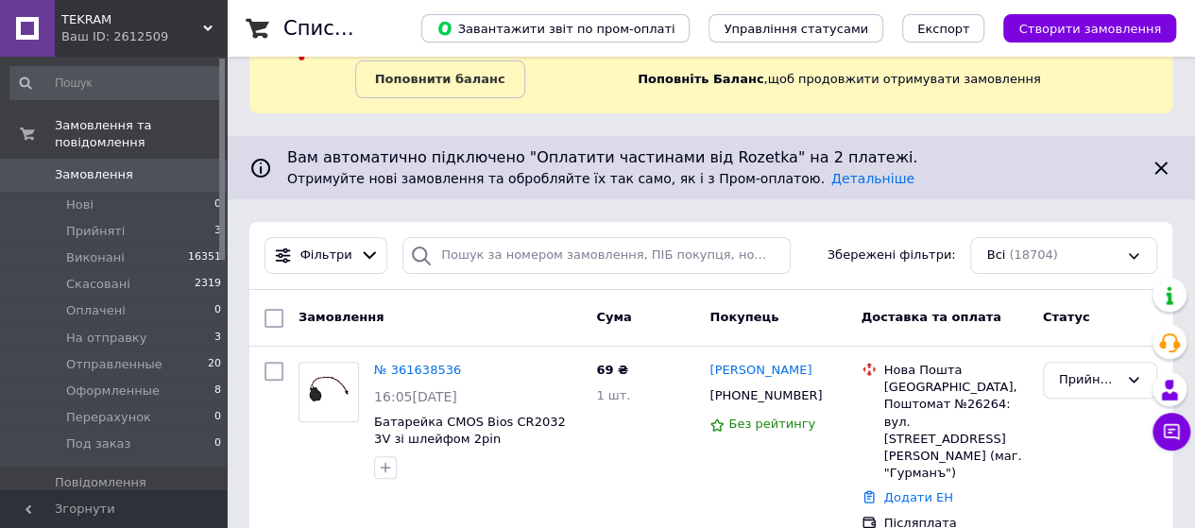
scroll to position [378, 0]
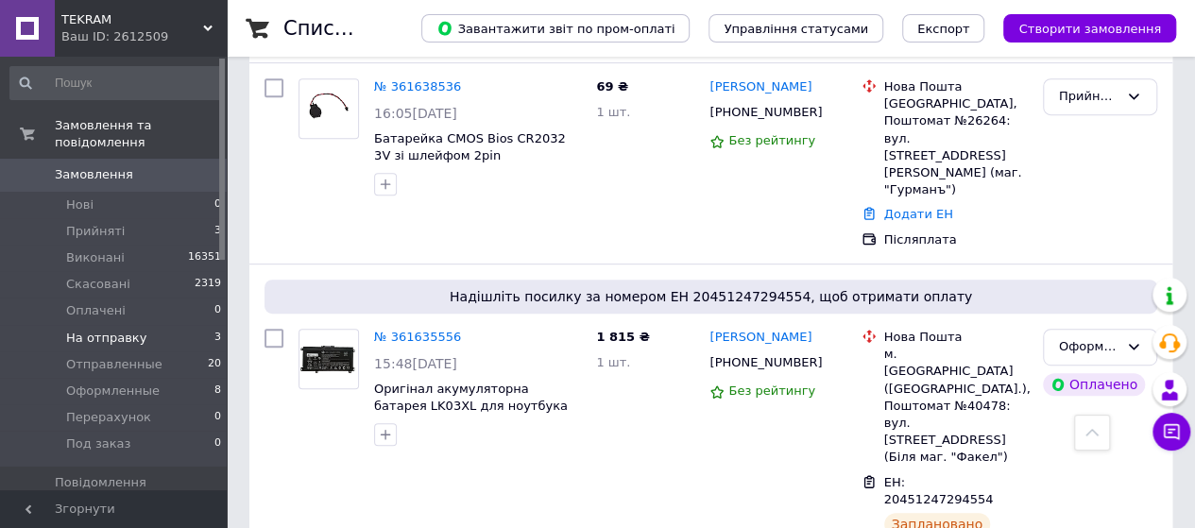
click at [103, 330] on span "На отправку" at bounding box center [106, 338] width 80 height 17
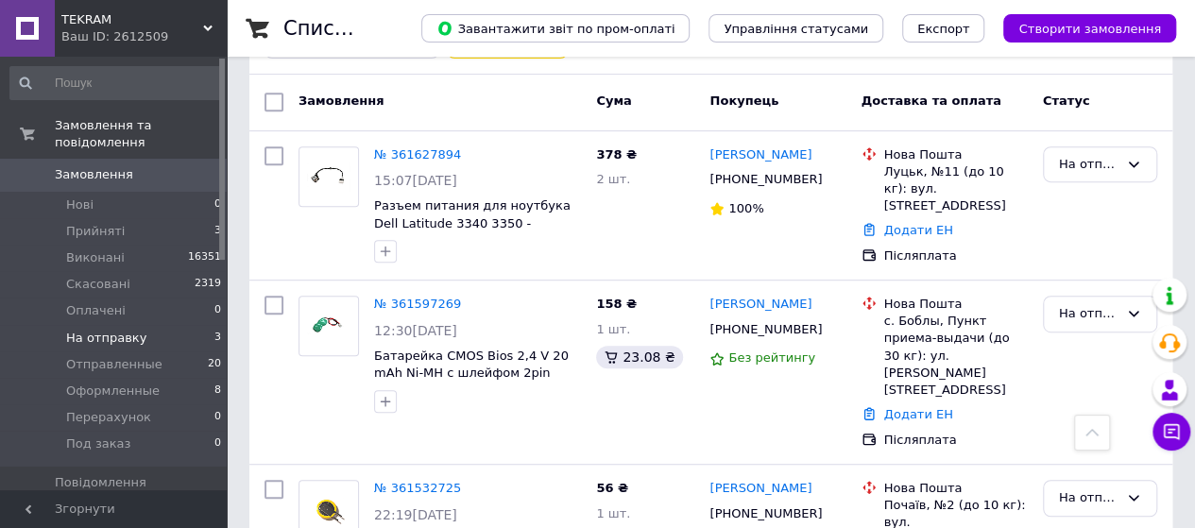
scroll to position [446, 0]
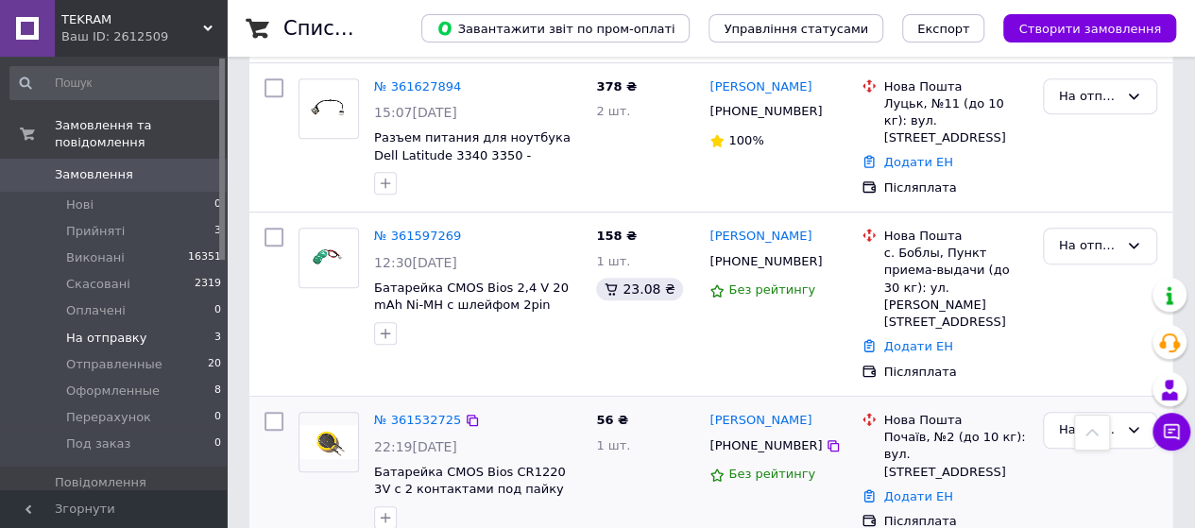
click at [533, 437] on div "22:19[DATE]" at bounding box center [477, 446] width 207 height 19
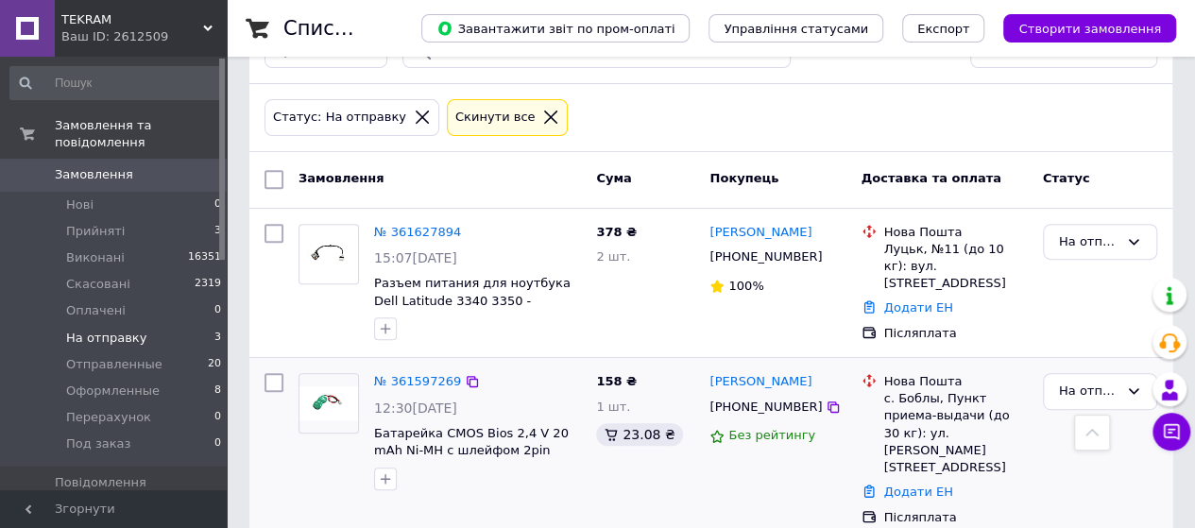
scroll to position [162, 0]
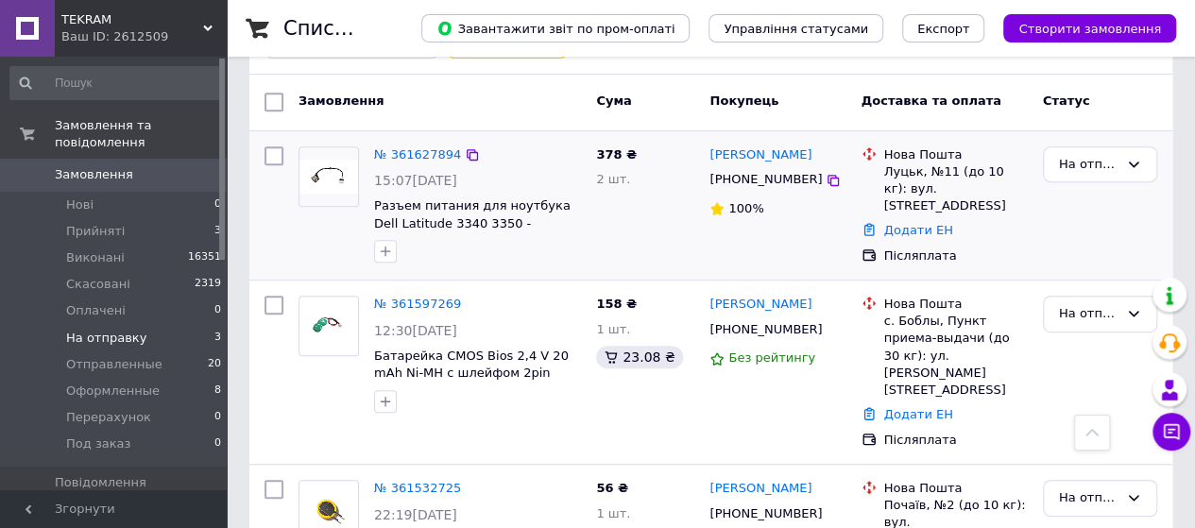
scroll to position [446, 0]
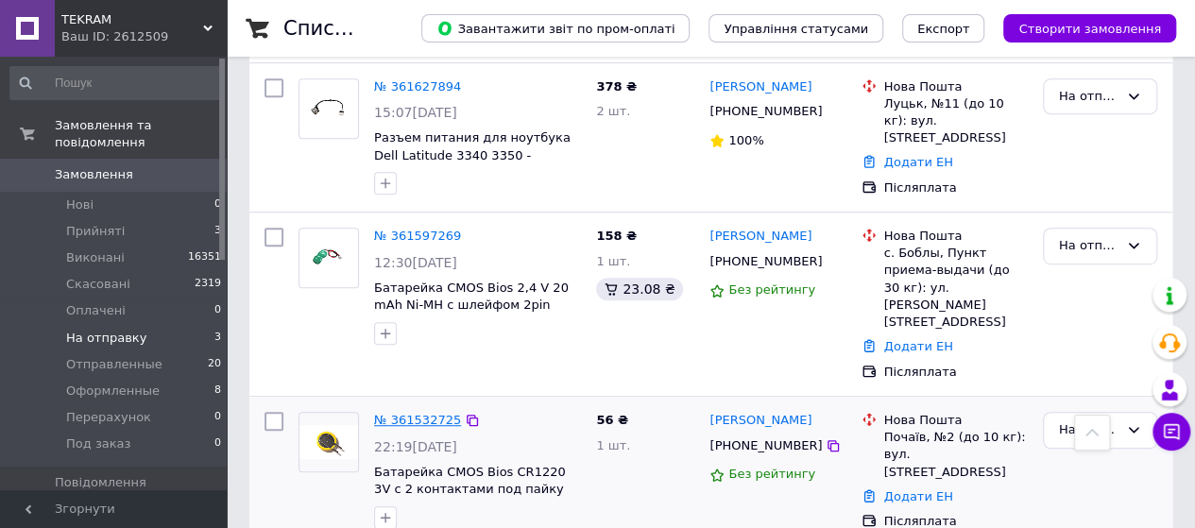
click at [416, 413] on link "№ 361532725" at bounding box center [417, 420] width 87 height 14
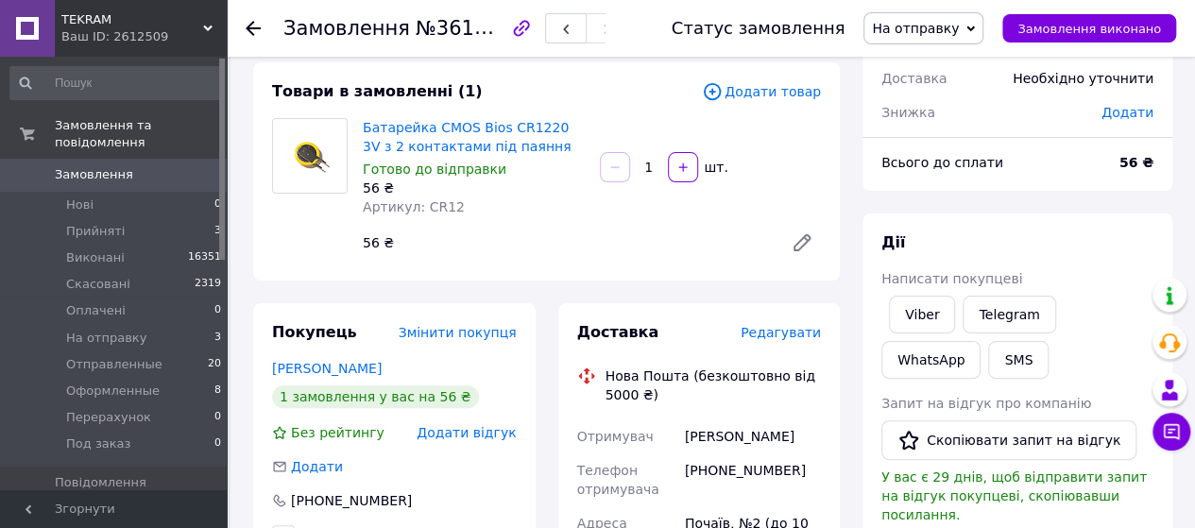
scroll to position [189, 0]
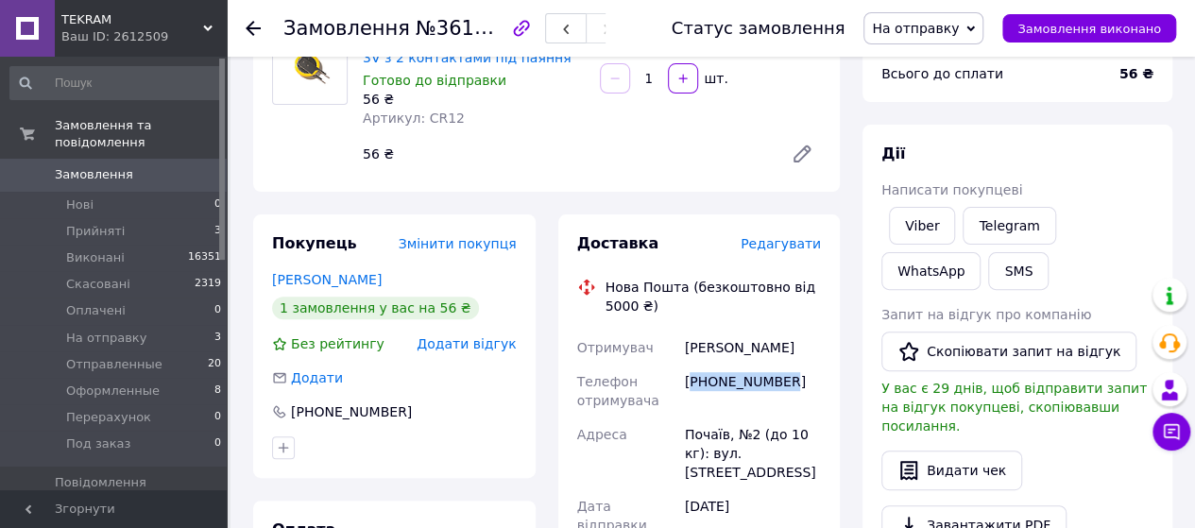
drag, startPoint x: 692, startPoint y: 382, endPoint x: 812, endPoint y: 382, distance: 119.9
click at [812, 382] on div "[PHONE_NUMBER]" at bounding box center [753, 391] width 144 height 53
copy div "380689539457"
drag, startPoint x: 684, startPoint y: 433, endPoint x: 715, endPoint y: 433, distance: 31.2
click at [715, 433] on div "Почаїв, №2 (до 10 кг): вул. [STREET_ADDRESS]" at bounding box center [753, 453] width 144 height 72
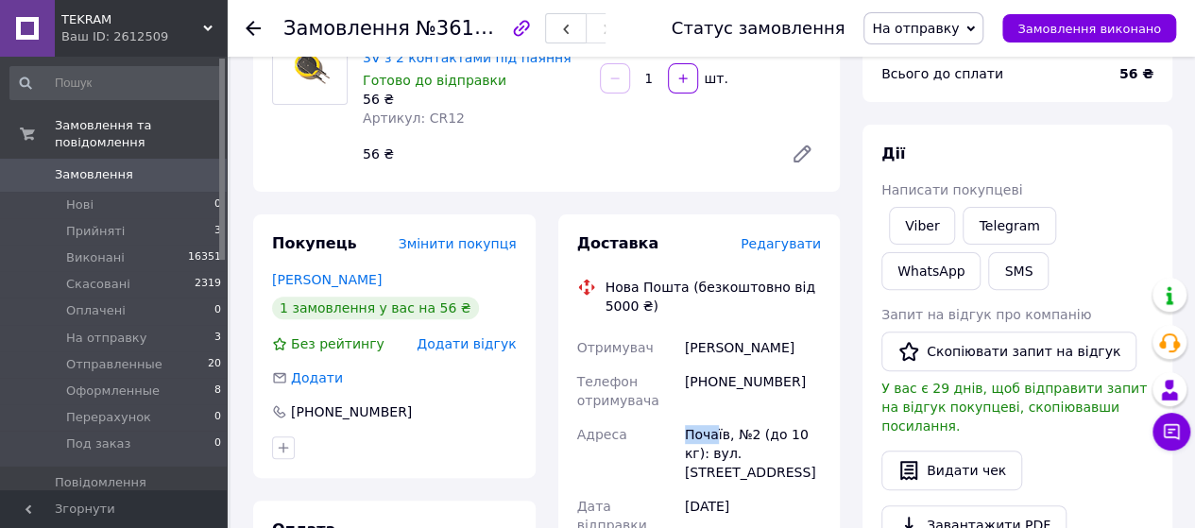
click at [667, 433] on div "Адреса" at bounding box center [627, 453] width 108 height 72
drag, startPoint x: 685, startPoint y: 432, endPoint x: 723, endPoint y: 435, distance: 38.9
click at [723, 435] on div "Почаїв, №2 (до 10 кг): вул. [STREET_ADDRESS]" at bounding box center [753, 453] width 144 height 72
copy div "Почаїв"
drag, startPoint x: 682, startPoint y: 341, endPoint x: 791, endPoint y: 345, distance: 109.6
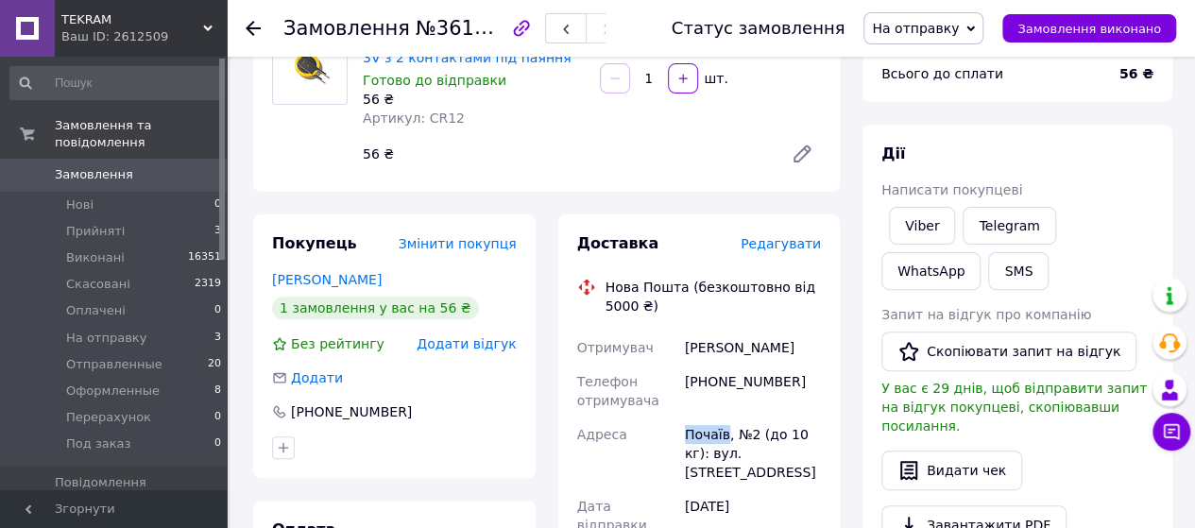
click at [791, 345] on div "Кулініч Ксенія" at bounding box center [753, 348] width 144 height 34
copy div "Кулініч Ксенія"
click at [975, 29] on icon at bounding box center [970, 28] width 8 height 6
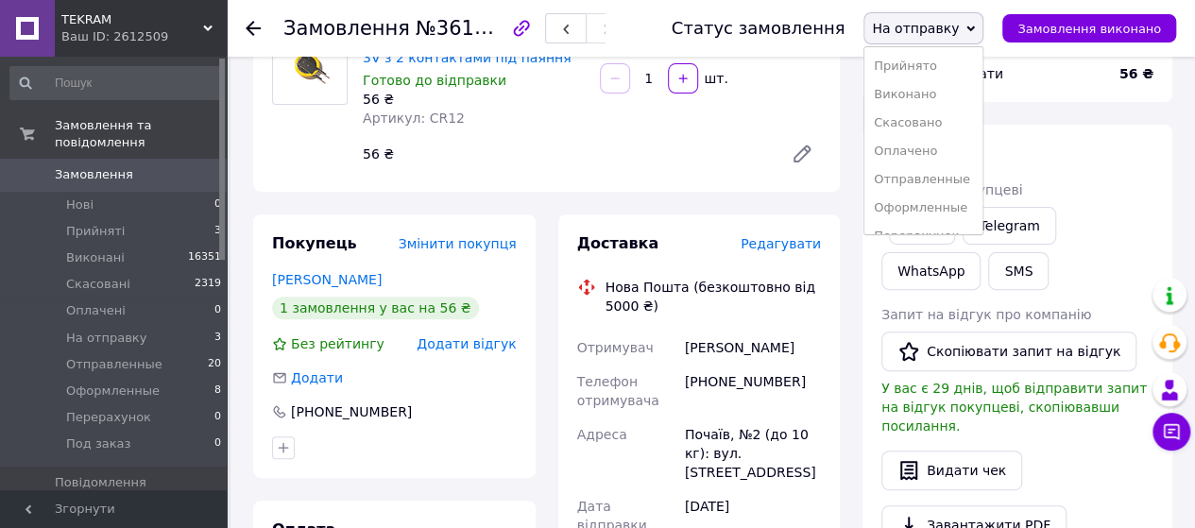
drag, startPoint x: 944, startPoint y: 207, endPoint x: 858, endPoint y: 224, distance: 87.6
click at [943, 207] on li "Оформленные" at bounding box center [923, 208] width 118 height 28
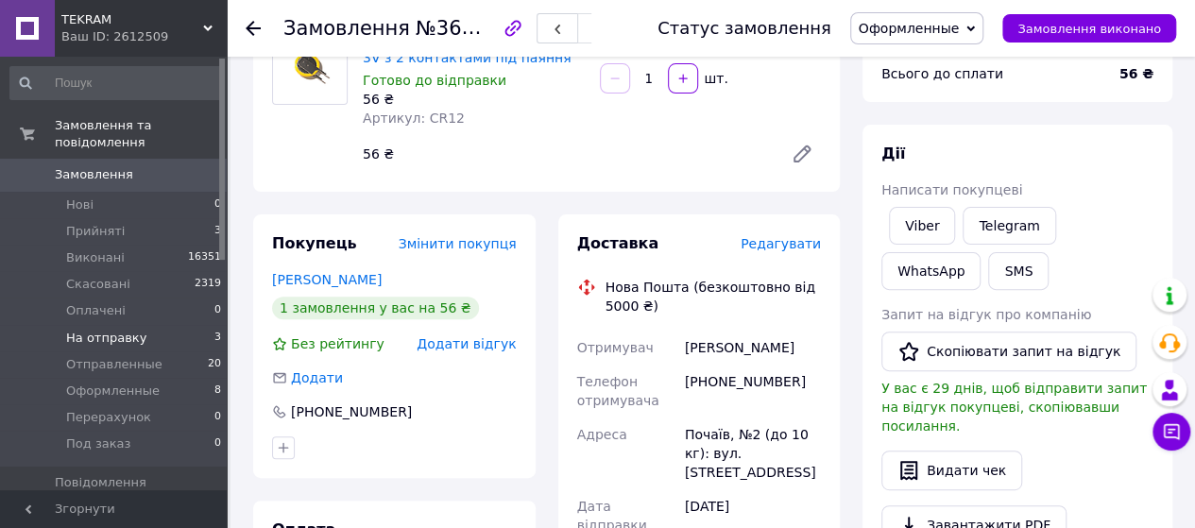
click at [103, 330] on span "На отправку" at bounding box center [106, 338] width 80 height 17
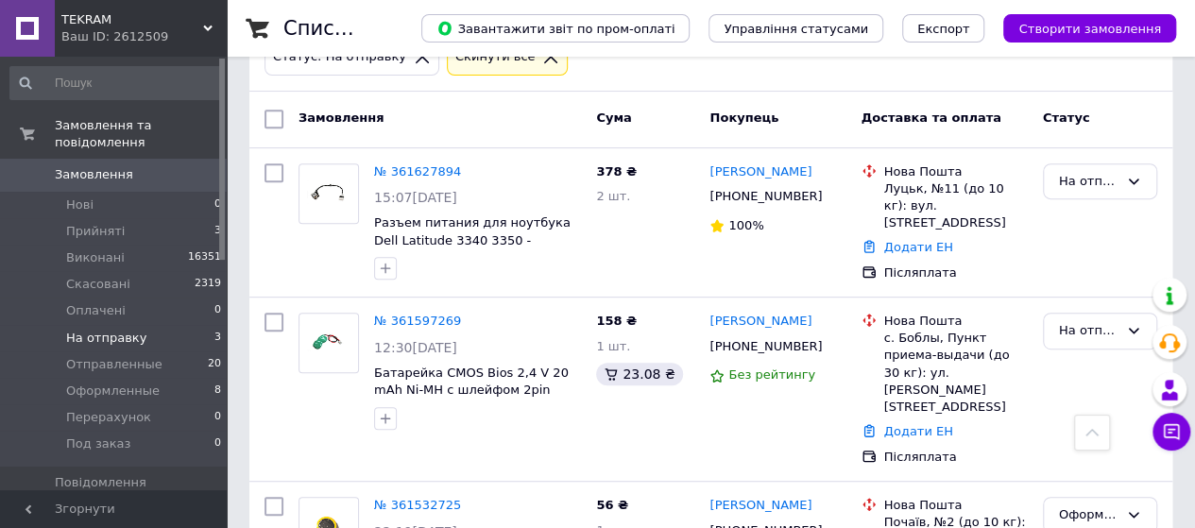
scroll to position [446, 0]
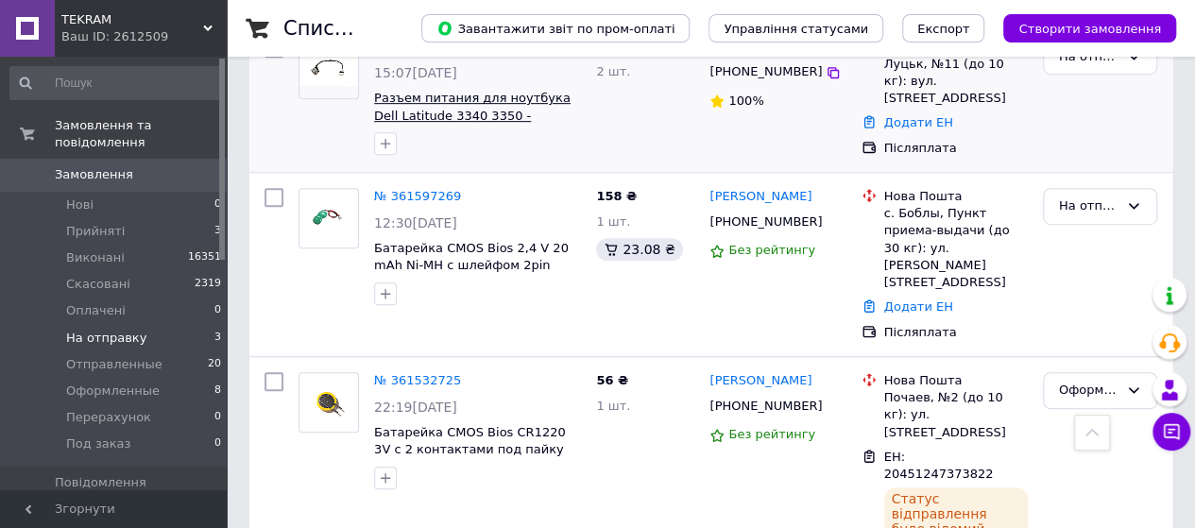
scroll to position [486, 0]
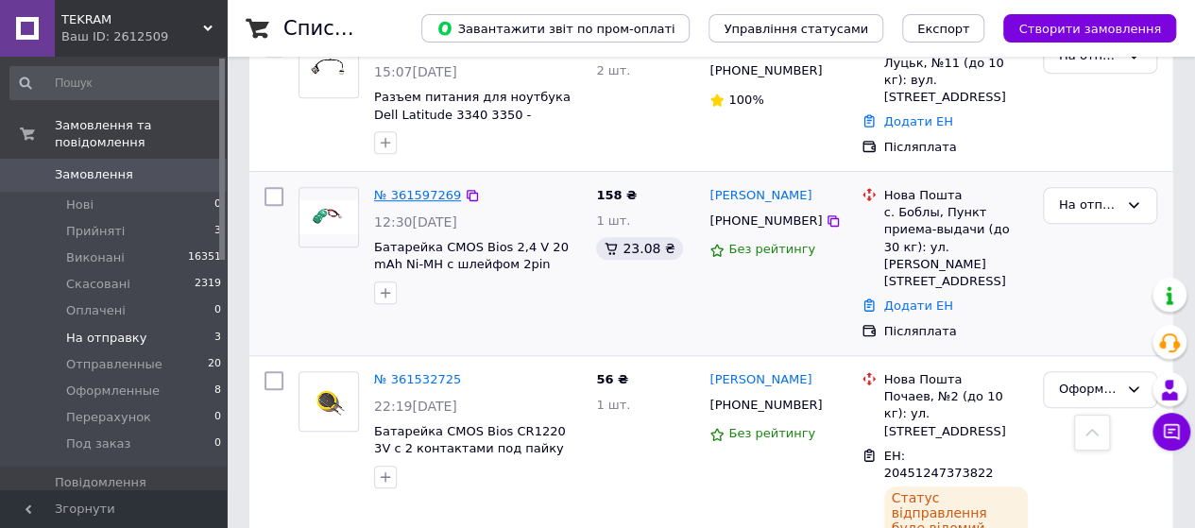
click at [391, 196] on link "№ 361597269" at bounding box center [417, 195] width 87 height 14
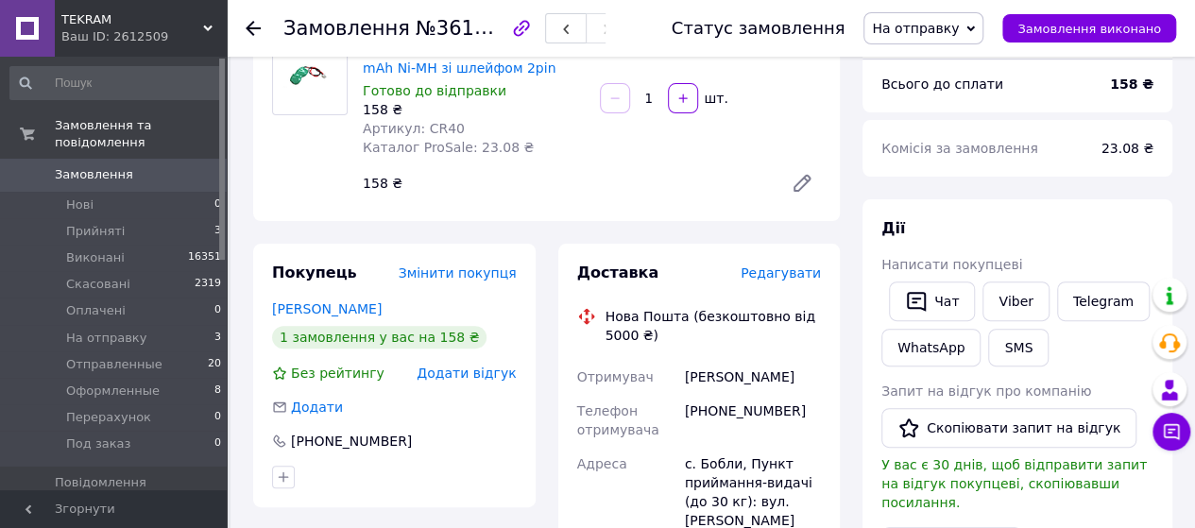
scroll to position [189, 0]
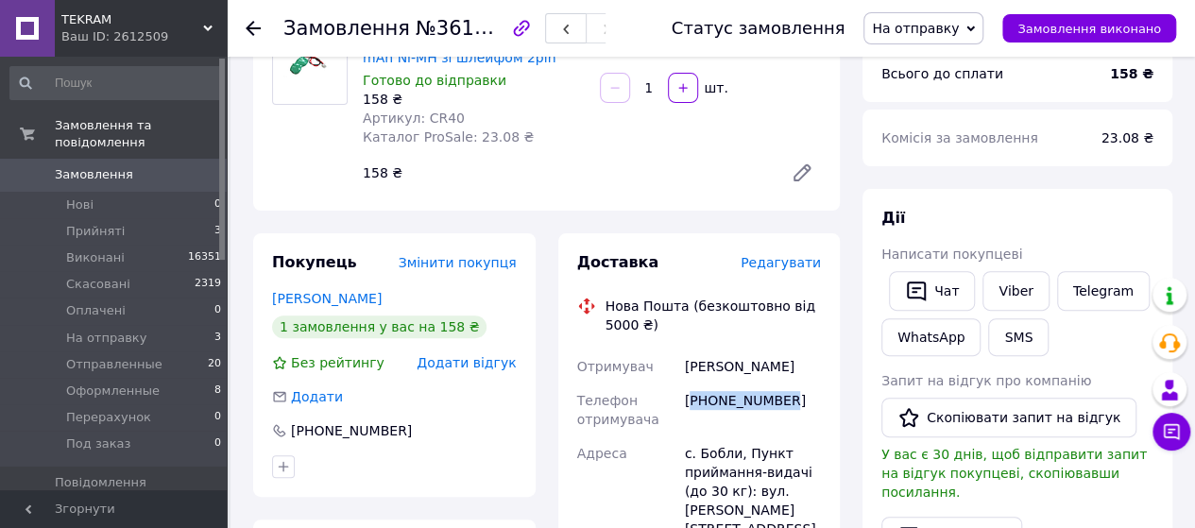
drag, startPoint x: 692, startPoint y: 400, endPoint x: 808, endPoint y: 400, distance: 116.2
click at [808, 400] on div "[PHONE_NUMBER]" at bounding box center [753, 409] width 144 height 53
copy div "380667893503"
drag, startPoint x: 687, startPoint y: 367, endPoint x: 792, endPoint y: 367, distance: 105.8
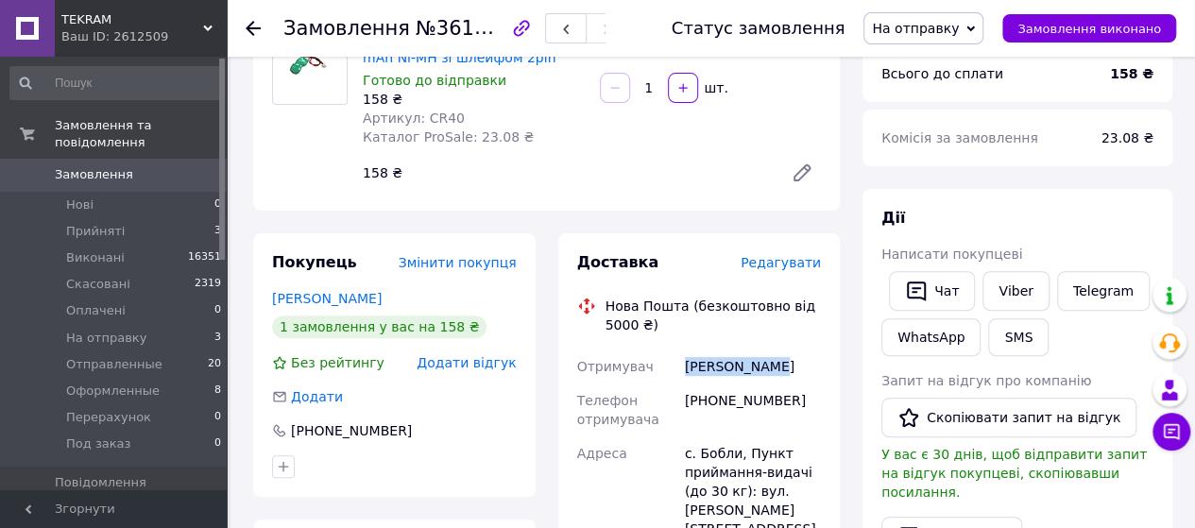
click at [792, 367] on div "[PERSON_NAME]" at bounding box center [753, 366] width 144 height 34
copy div "[PERSON_NAME]"
drag, startPoint x: 700, startPoint y: 457, endPoint x: 731, endPoint y: 456, distance: 31.2
click at [731, 456] on div "с. Бобли, Пункт приймання-видачі (до 30 кг): вул. [PERSON_NAME][STREET_ADDRESS]" at bounding box center [753, 491] width 144 height 110
copy div "[DEMOGRAPHIC_DATA]"
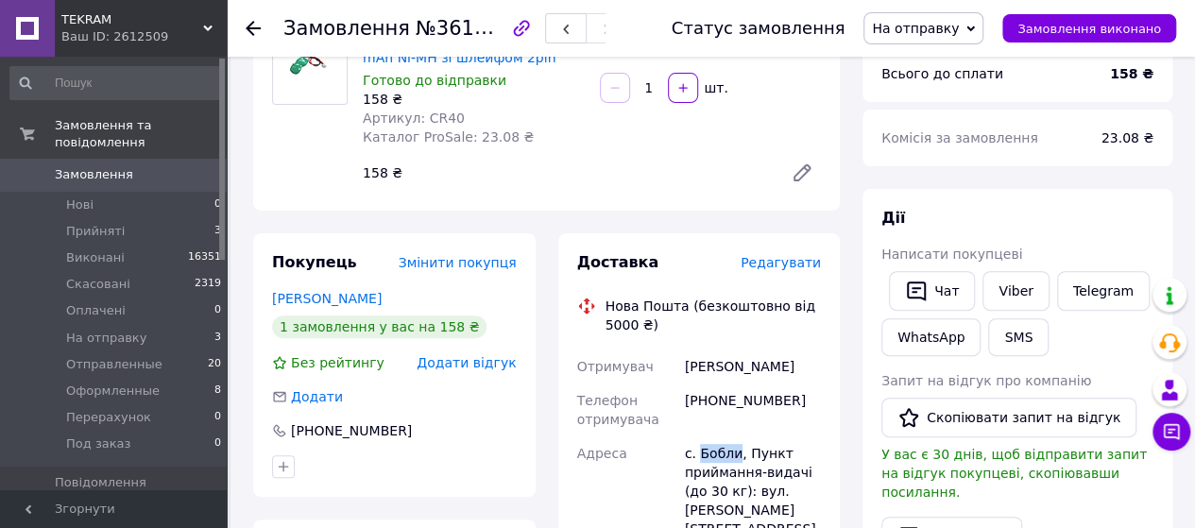
copy div "[DEMOGRAPHIC_DATA]"
click at [922, 35] on span "На отправку" at bounding box center [915, 28] width 87 height 15
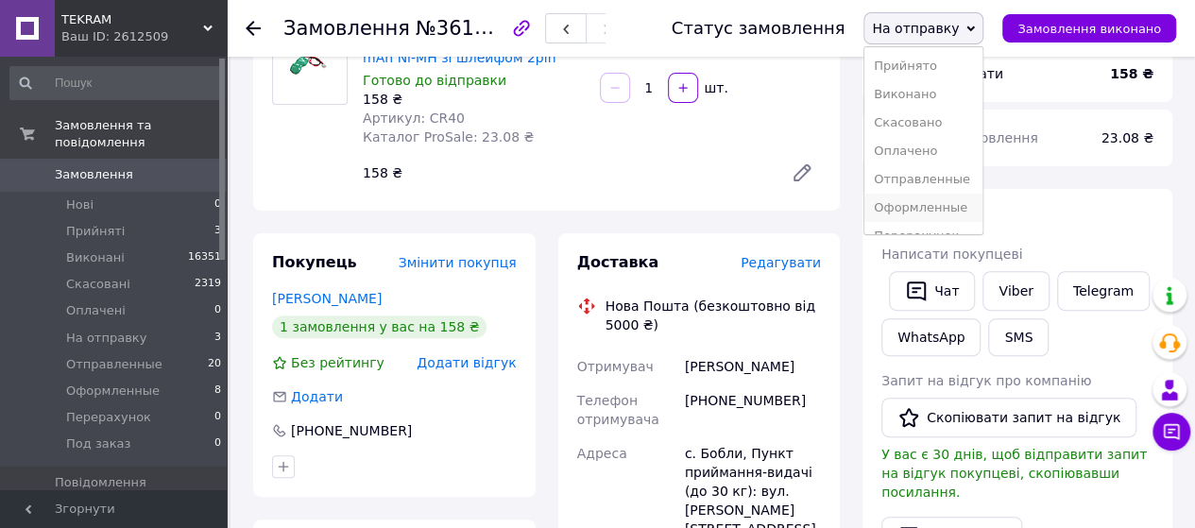
click at [935, 205] on li "Оформленные" at bounding box center [923, 208] width 118 height 28
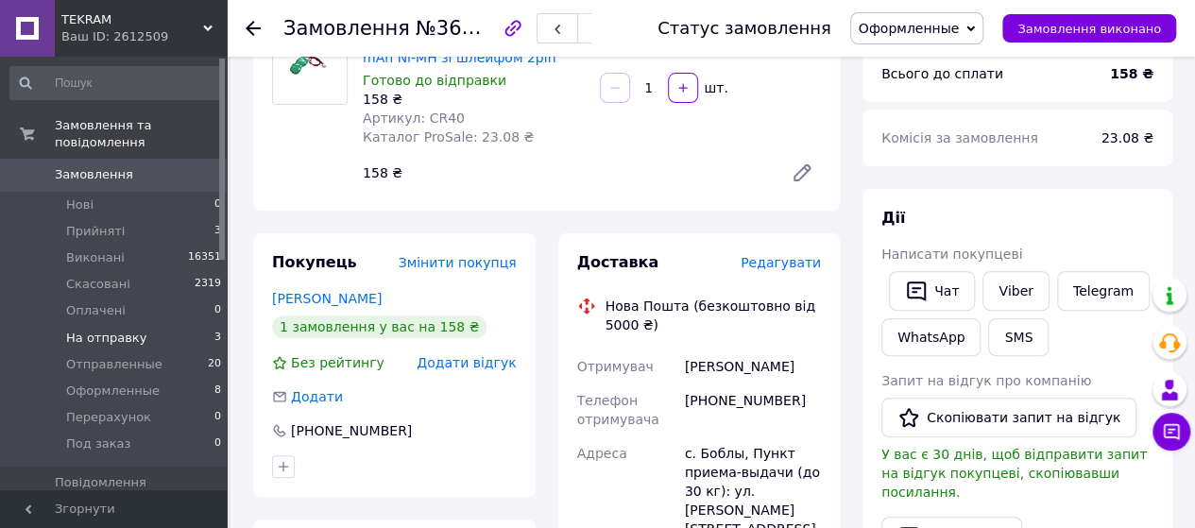
click at [128, 330] on span "На отправку" at bounding box center [106, 338] width 80 height 17
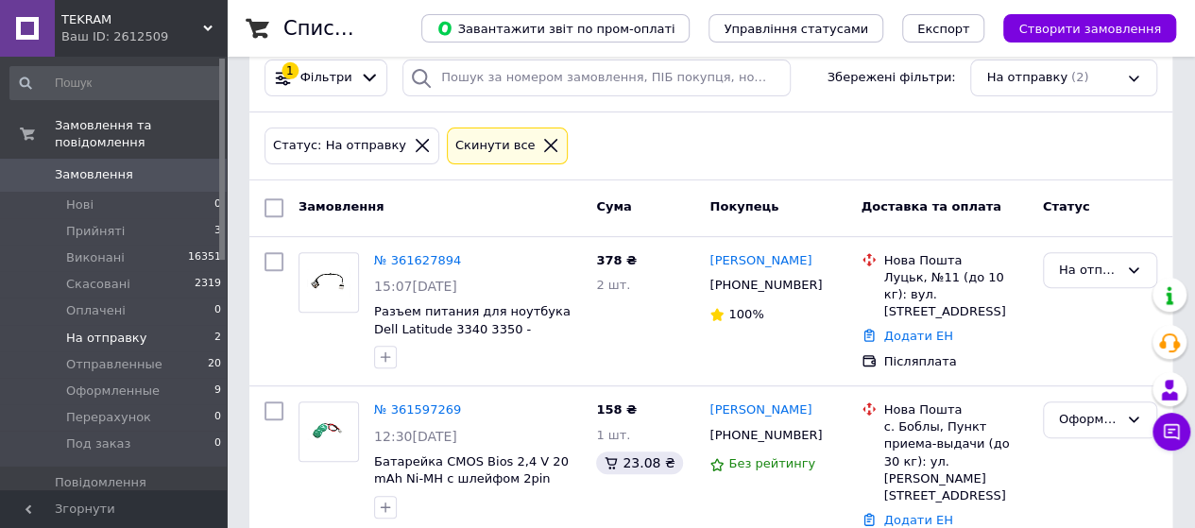
scroll to position [283, 0]
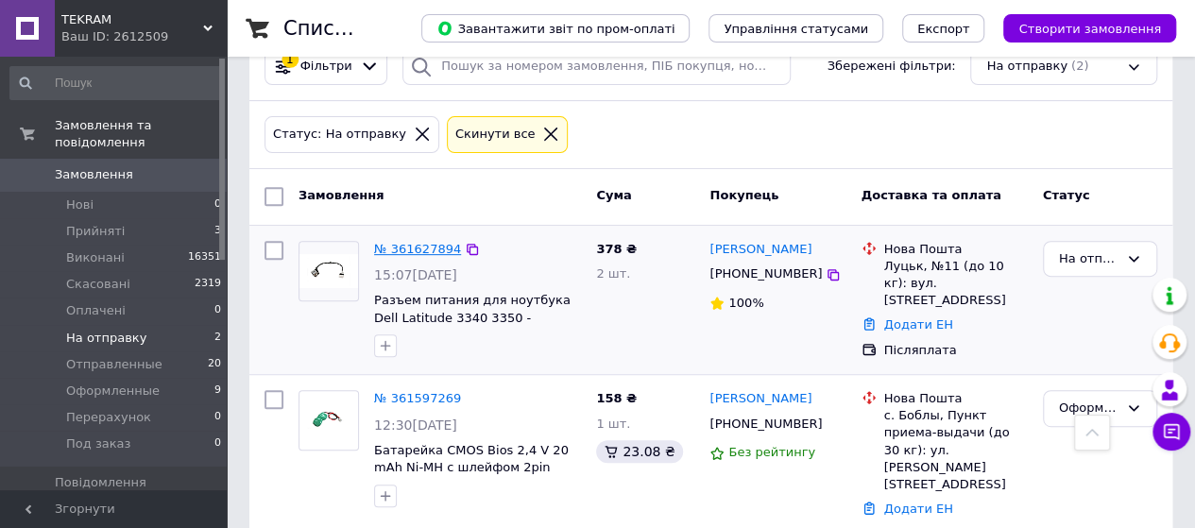
click at [402, 248] on link "№ 361627894" at bounding box center [417, 249] width 87 height 14
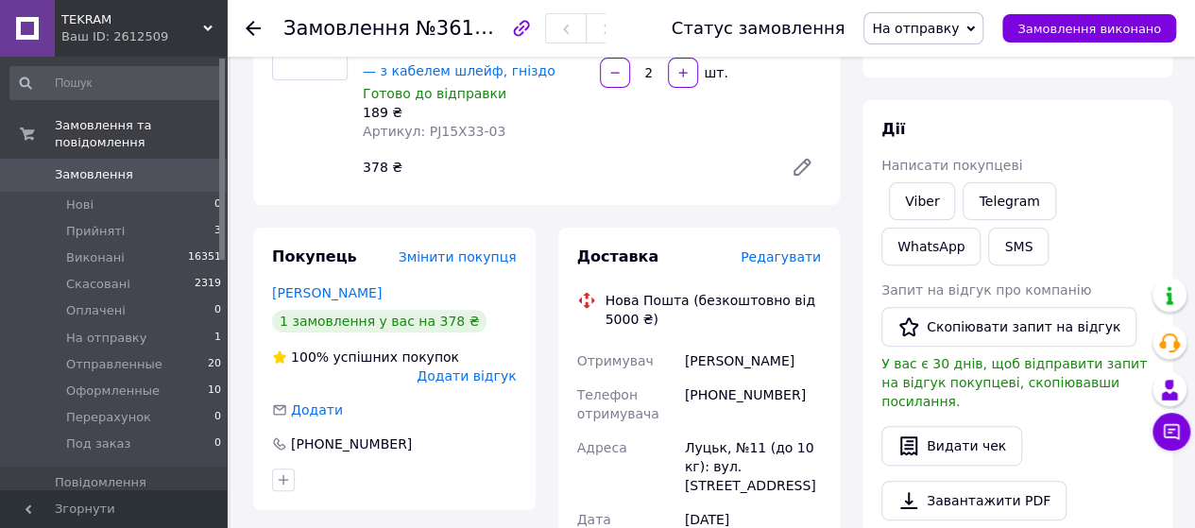
scroll to position [189, 0]
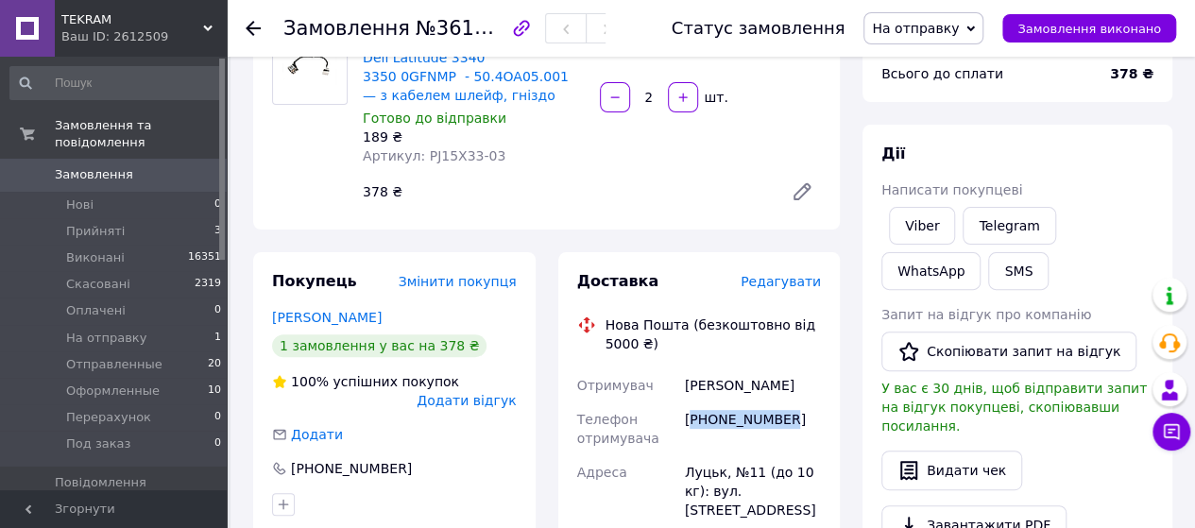
drag, startPoint x: 693, startPoint y: 418, endPoint x: 789, endPoint y: 422, distance: 96.4
click at [789, 422] on div "[PHONE_NUMBER]" at bounding box center [753, 428] width 144 height 53
copy div "380951210917"
drag, startPoint x: 682, startPoint y: 382, endPoint x: 818, endPoint y: 390, distance: 136.2
click at [818, 390] on div "[PERSON_NAME]" at bounding box center [753, 385] width 144 height 34
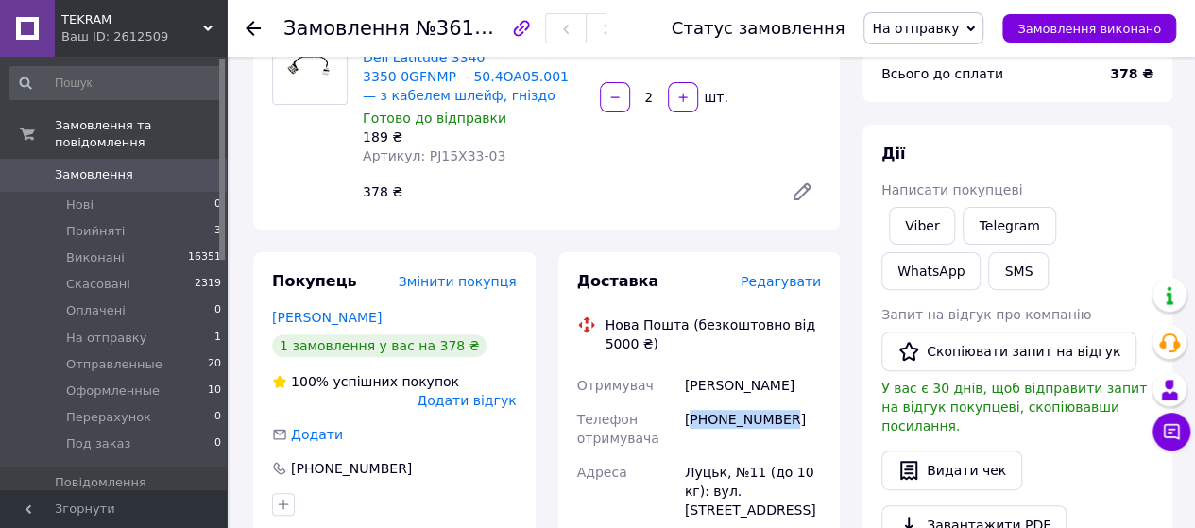
copy div "[PERSON_NAME]"
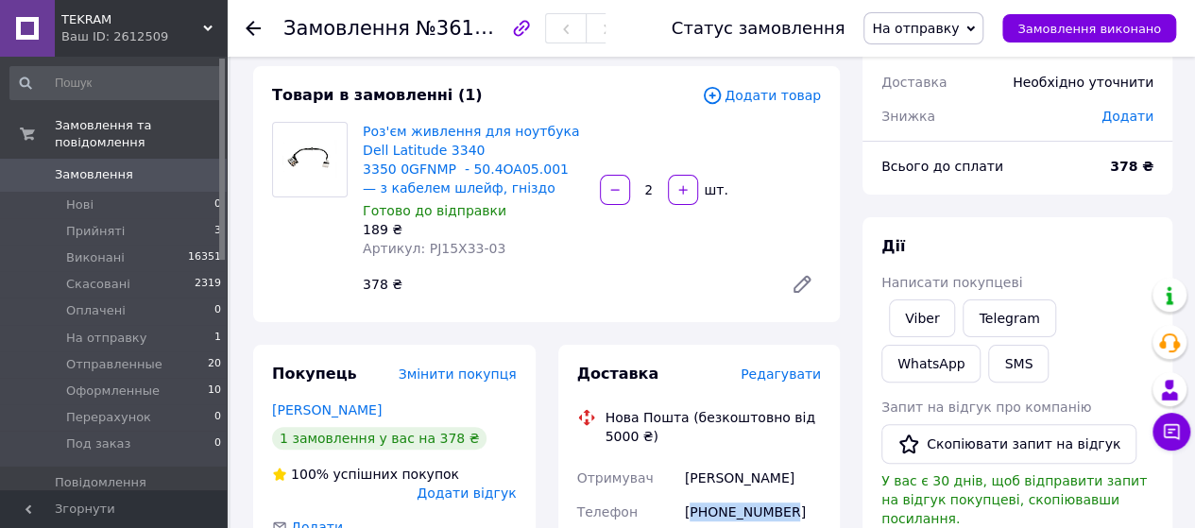
scroll to position [94, 0]
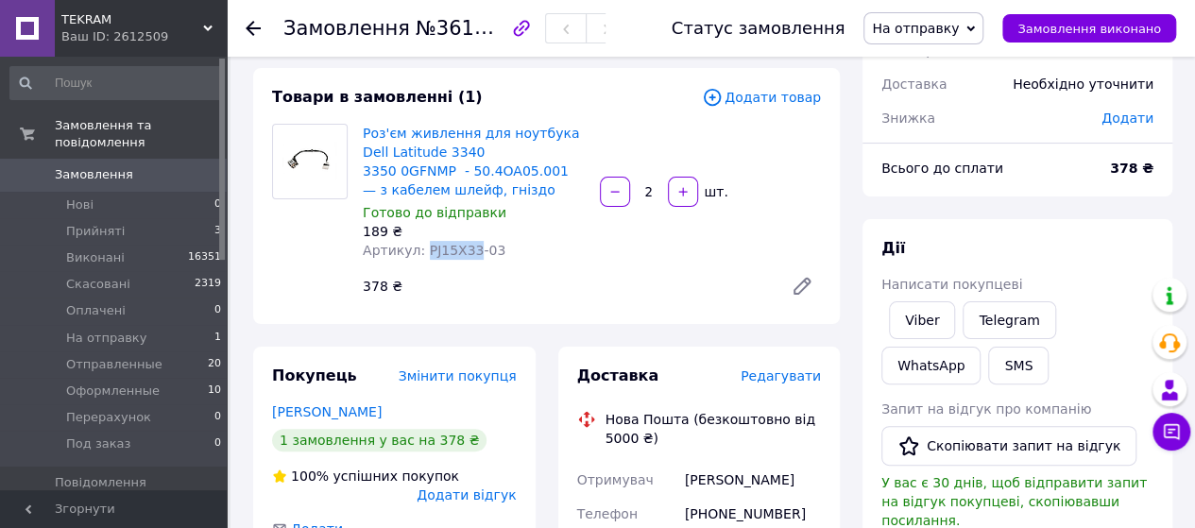
drag, startPoint x: 418, startPoint y: 250, endPoint x: 464, endPoint y: 254, distance: 45.5
click at [464, 254] on span "Артикул: PJ15X33-03" at bounding box center [434, 250] width 143 height 15
copy span "PJ15X33"
click at [959, 35] on span "На отправку" at bounding box center [915, 28] width 87 height 15
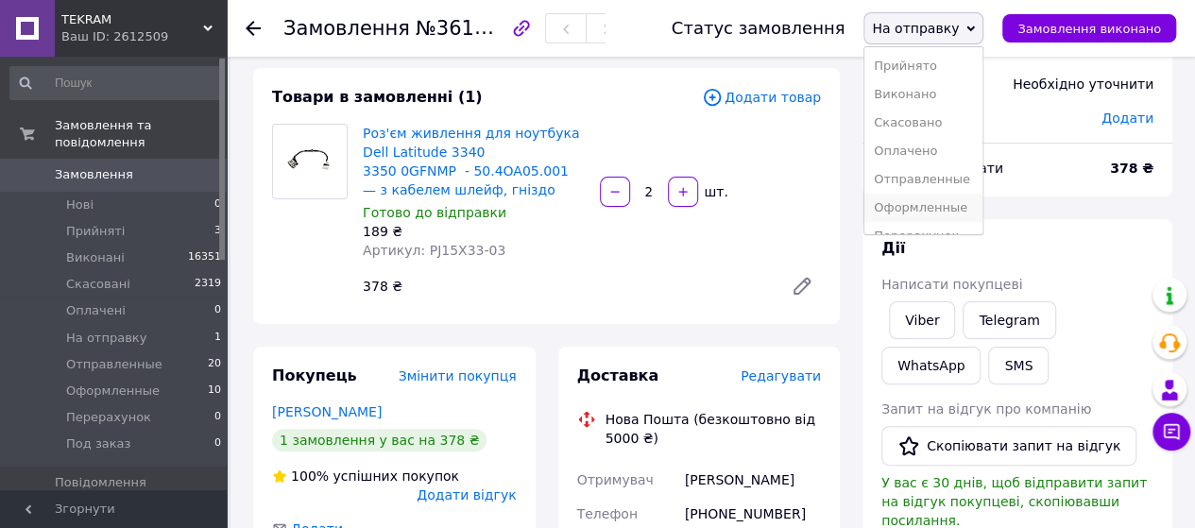
click at [965, 206] on li "Оформленные" at bounding box center [923, 208] width 118 height 28
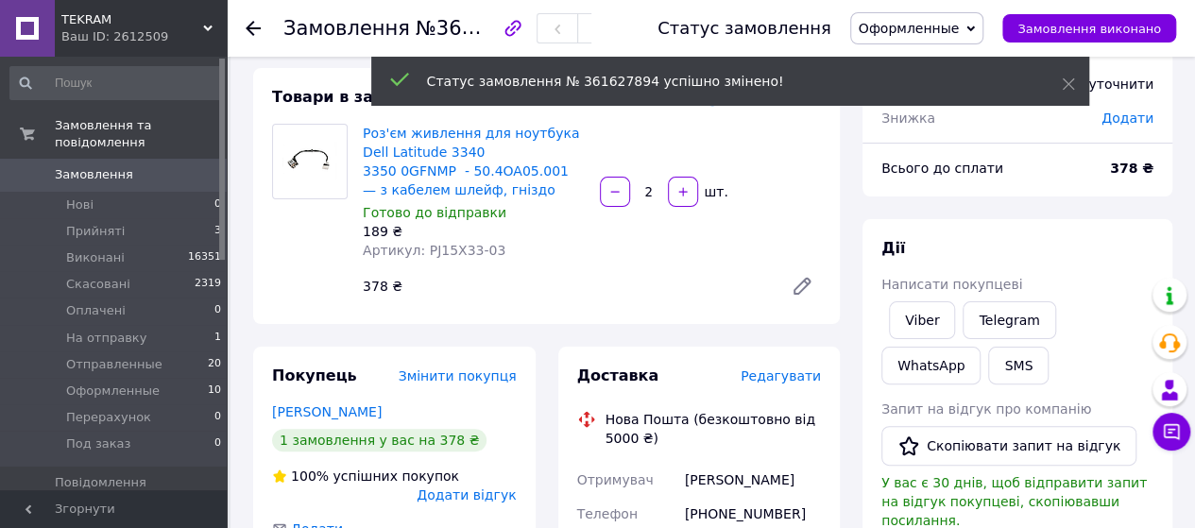
click at [74, 166] on span "Замовлення" at bounding box center [94, 174] width 78 height 17
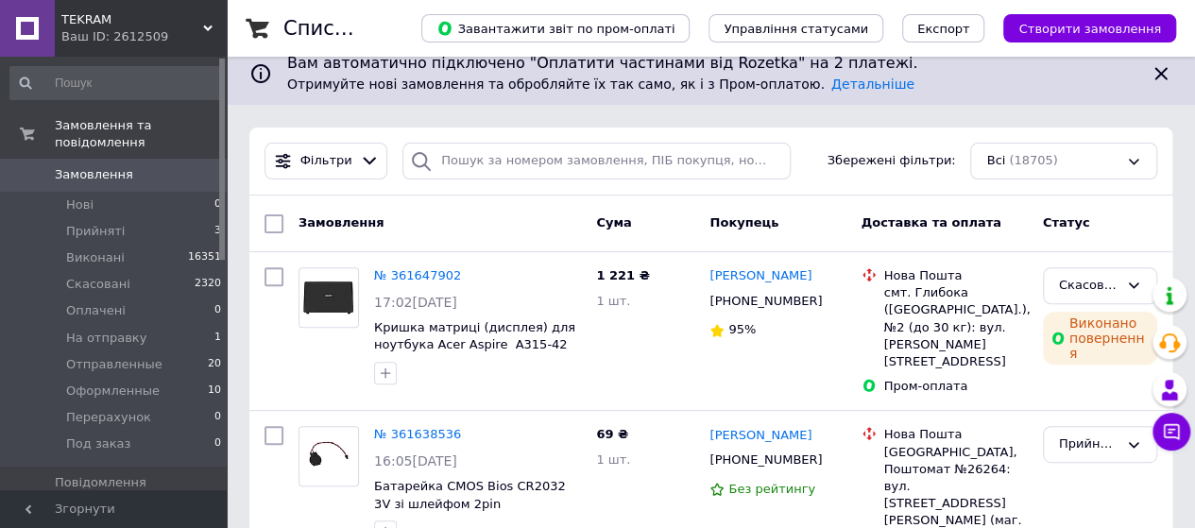
scroll to position [283, 0]
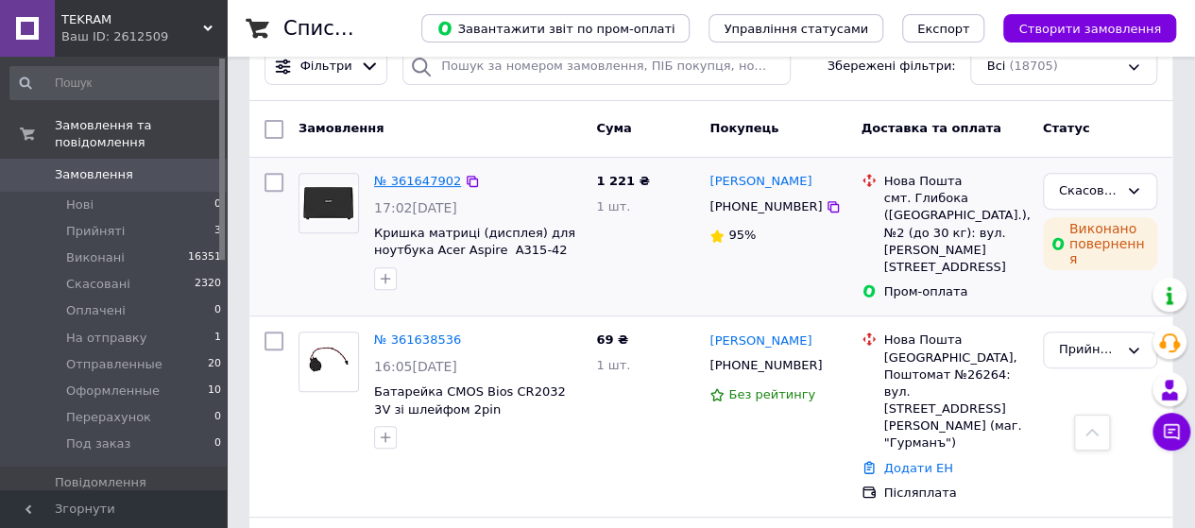
click at [392, 185] on link "№ 361647902" at bounding box center [417, 181] width 87 height 14
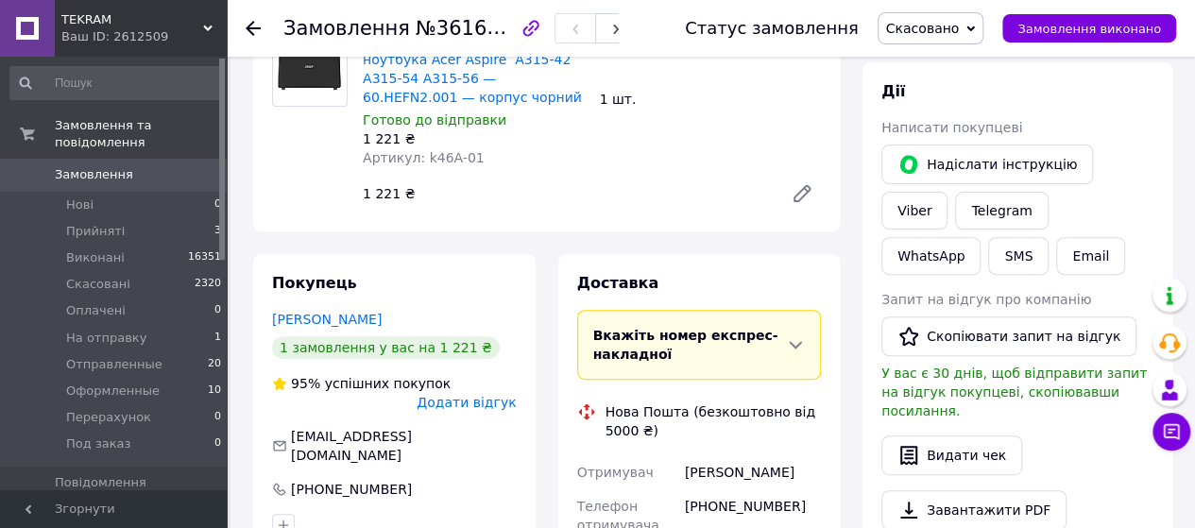
scroll to position [189, 0]
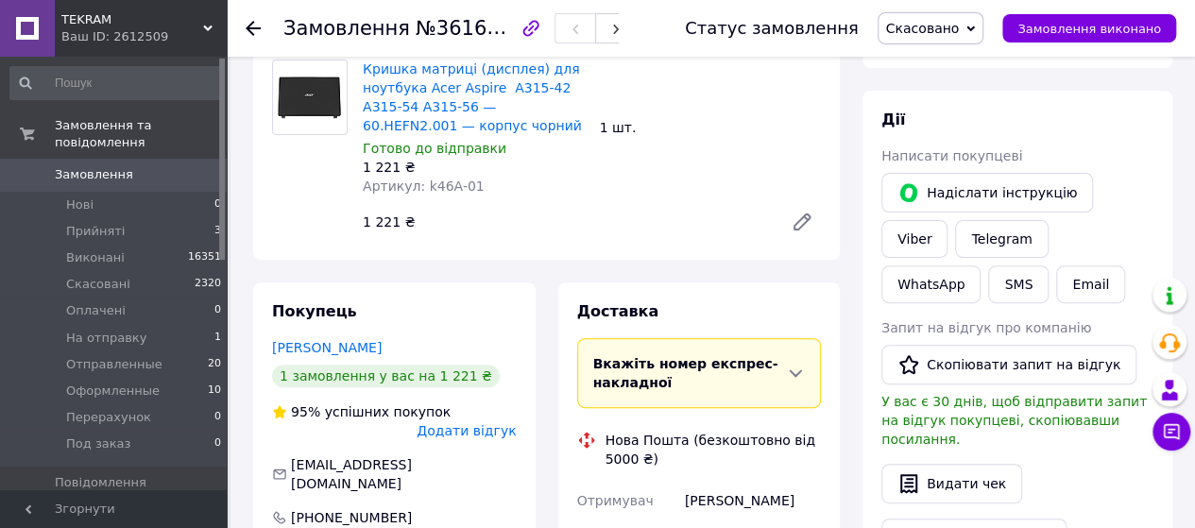
click at [122, 159] on link "Замовлення 0" at bounding box center [116, 175] width 232 height 32
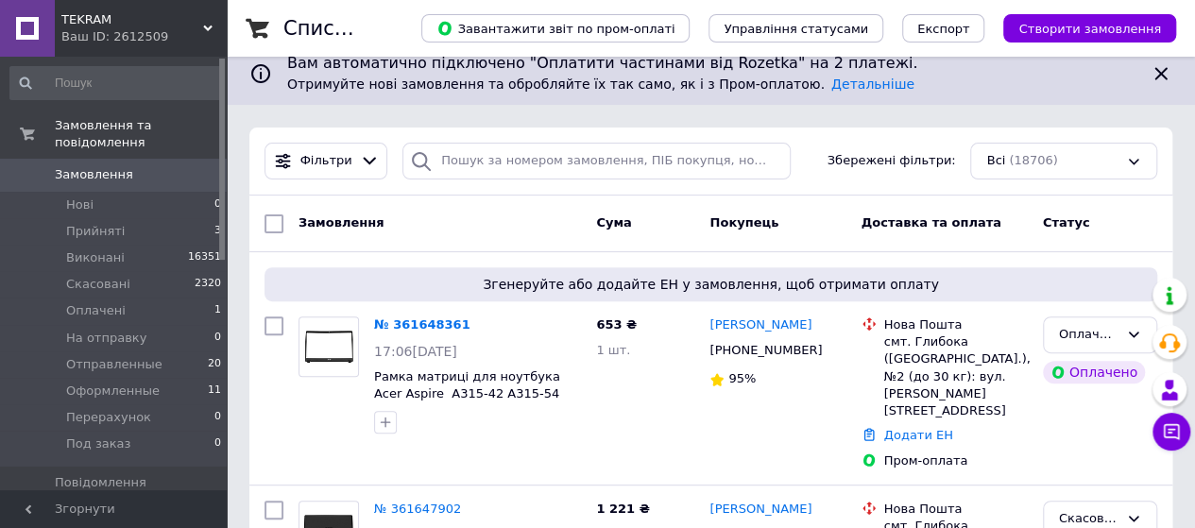
scroll to position [283, 0]
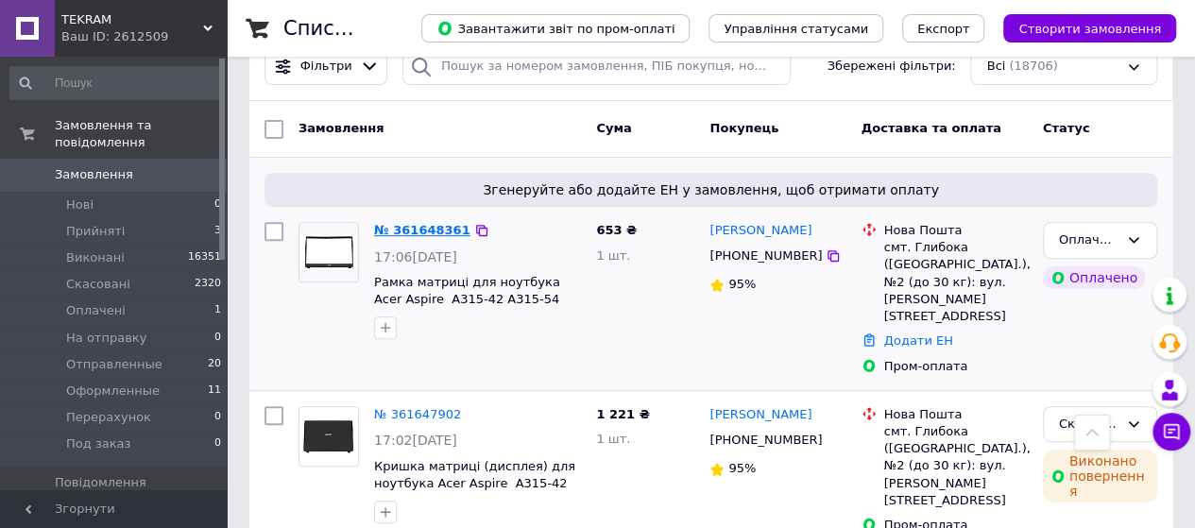
click at [427, 234] on link "№ 361648361" at bounding box center [422, 230] width 96 height 14
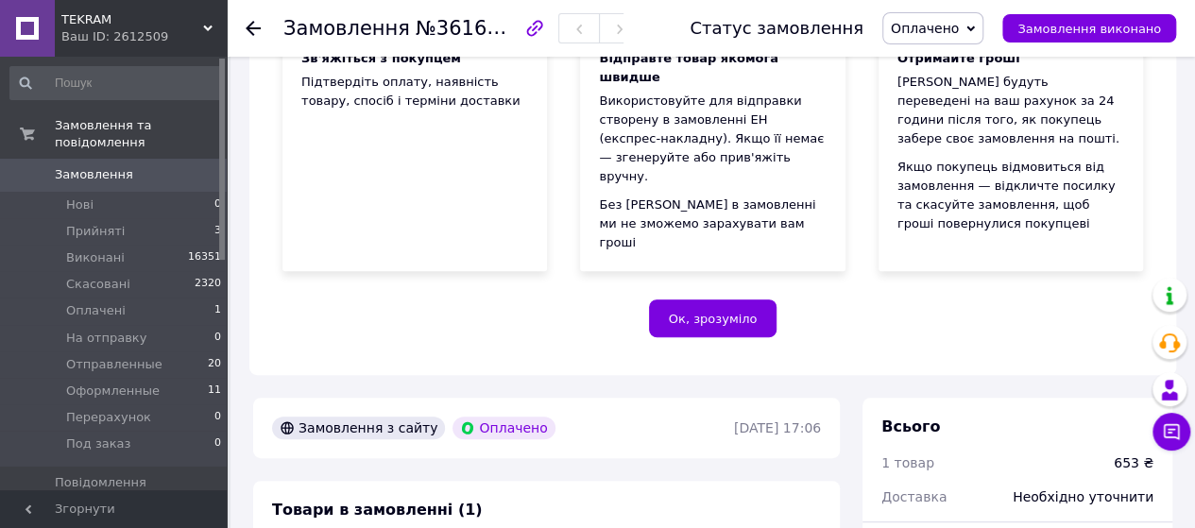
scroll to position [567, 0]
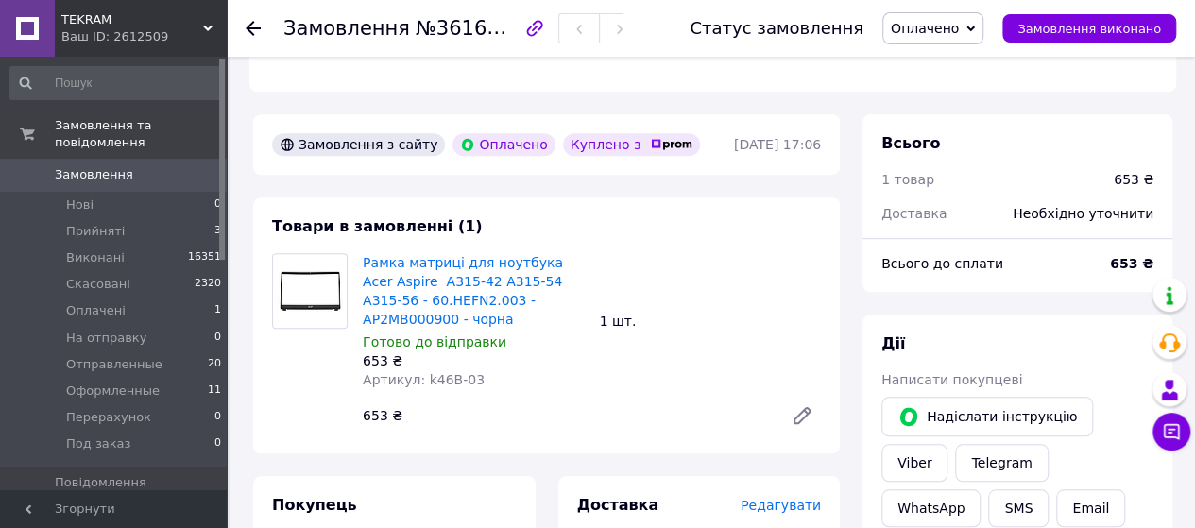
click at [74, 166] on span "Замовлення" at bounding box center [94, 174] width 78 height 17
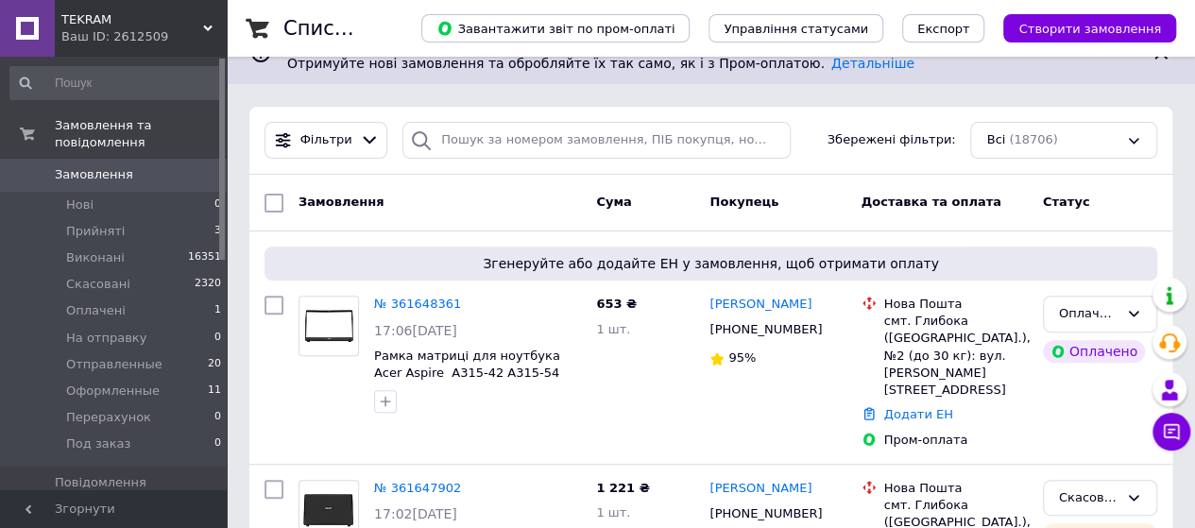
scroll to position [283, 0]
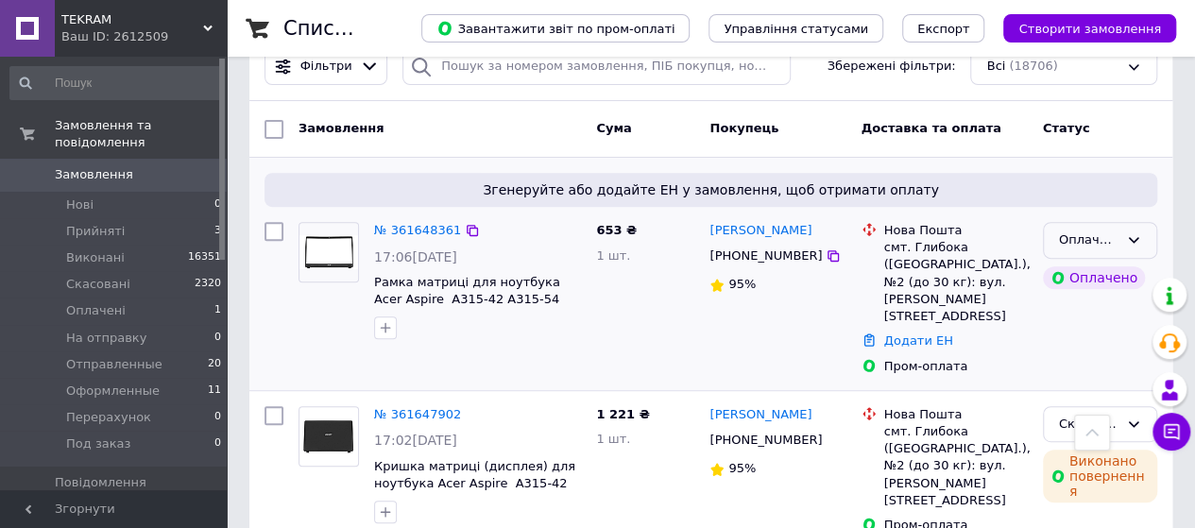
click at [1131, 235] on icon at bounding box center [1133, 239] width 15 height 15
click at [1064, 386] on li "На отправку" at bounding box center [1100, 382] width 112 height 35
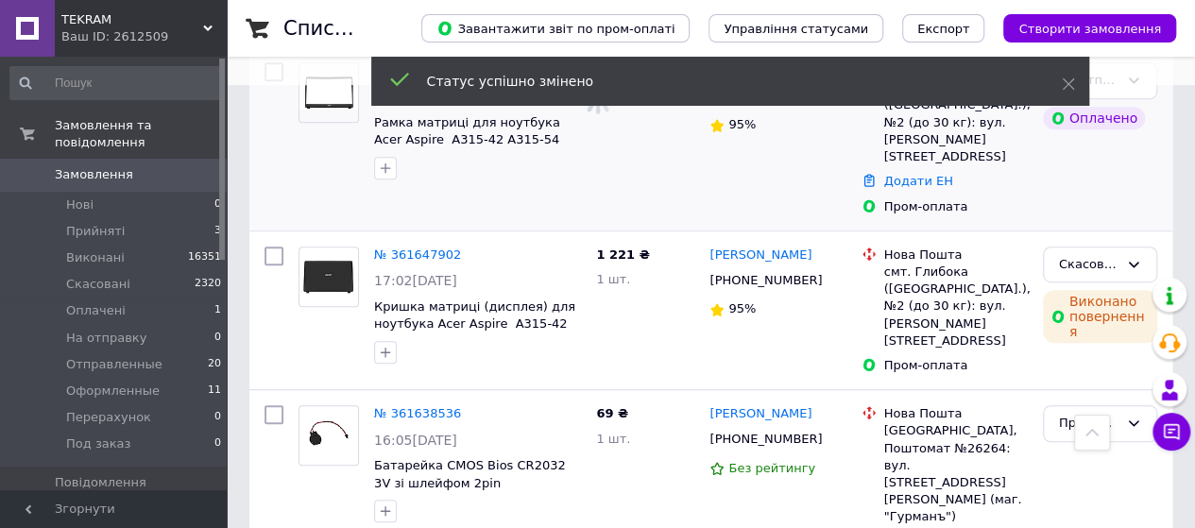
scroll to position [472, 0]
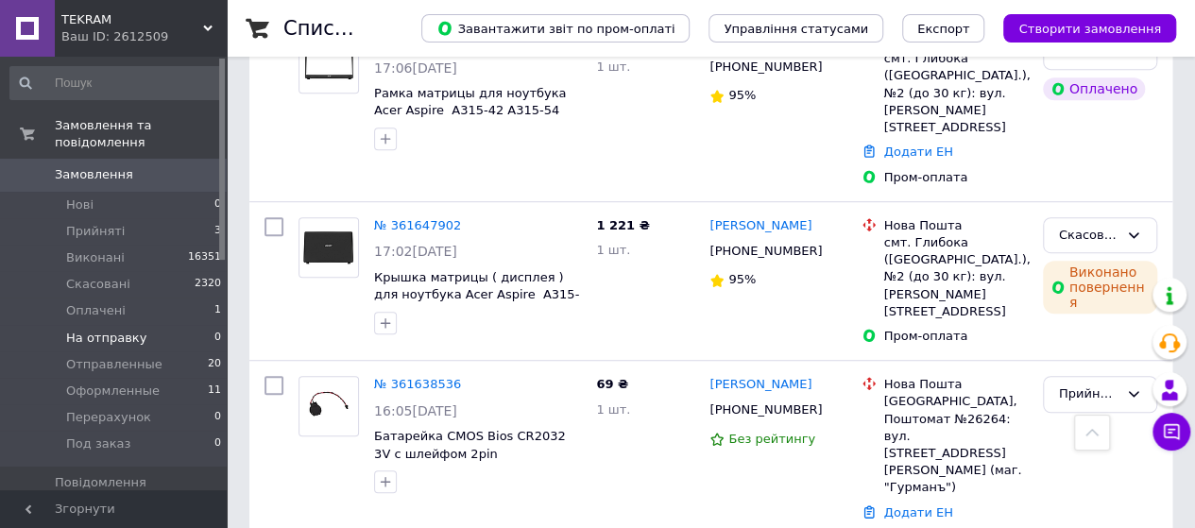
click at [114, 330] on span "На отправку" at bounding box center [106, 338] width 80 height 17
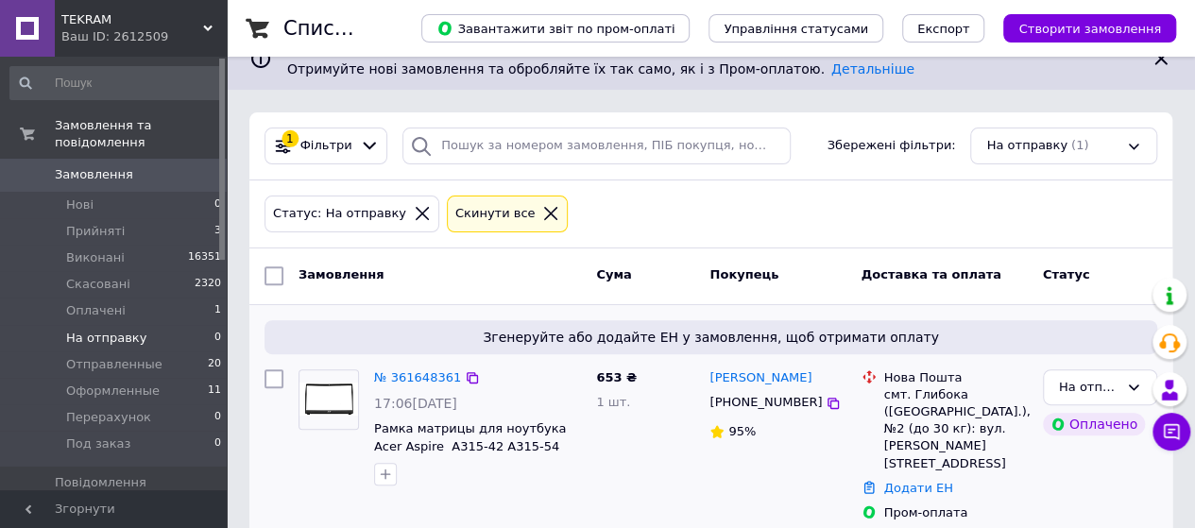
scroll to position [216, 0]
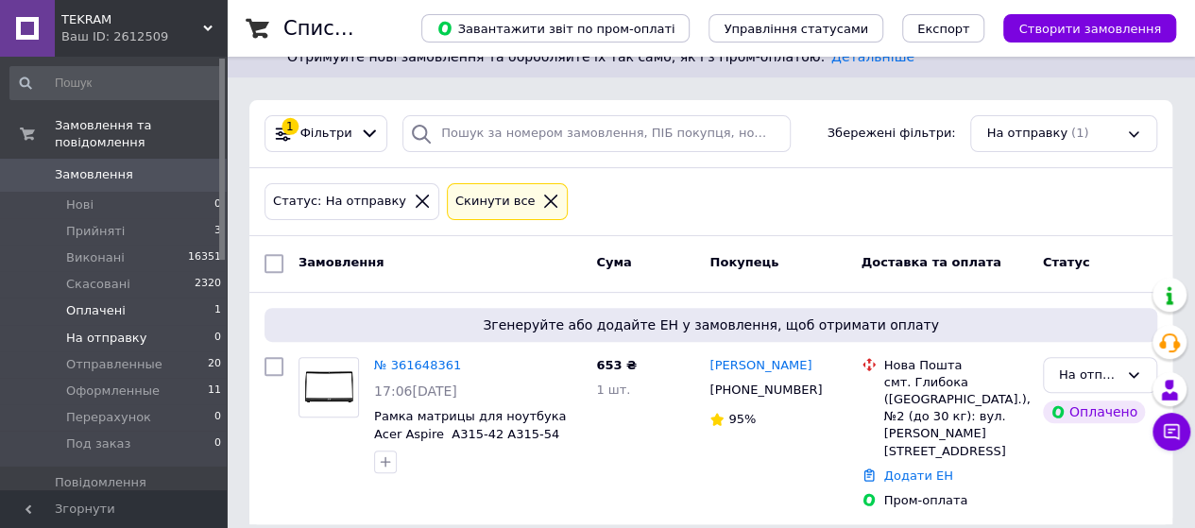
click at [109, 302] on span "Оплачені" at bounding box center [95, 310] width 59 height 17
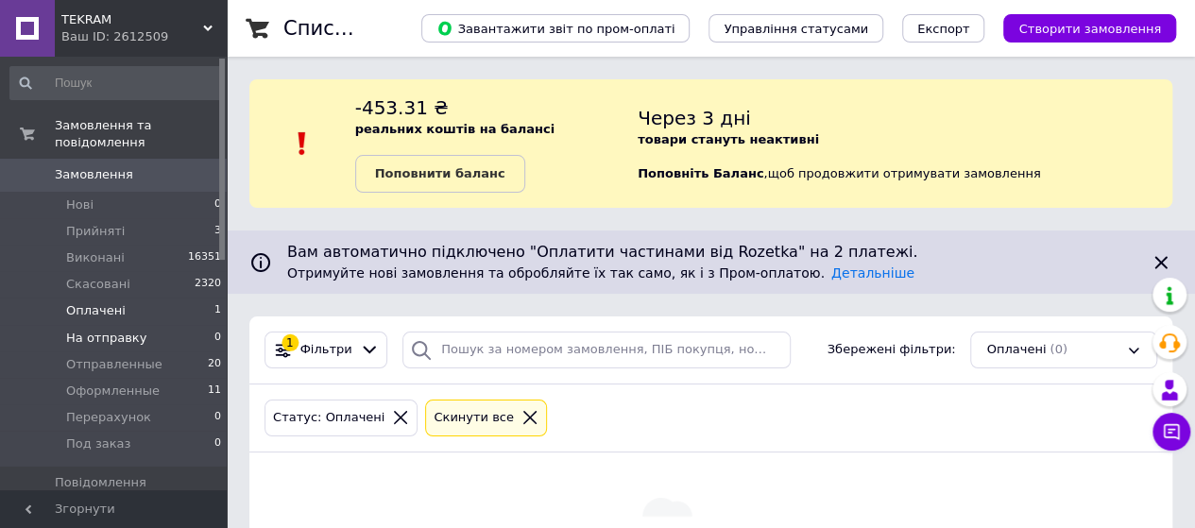
click at [104, 330] on span "На отправку" at bounding box center [106, 338] width 80 height 17
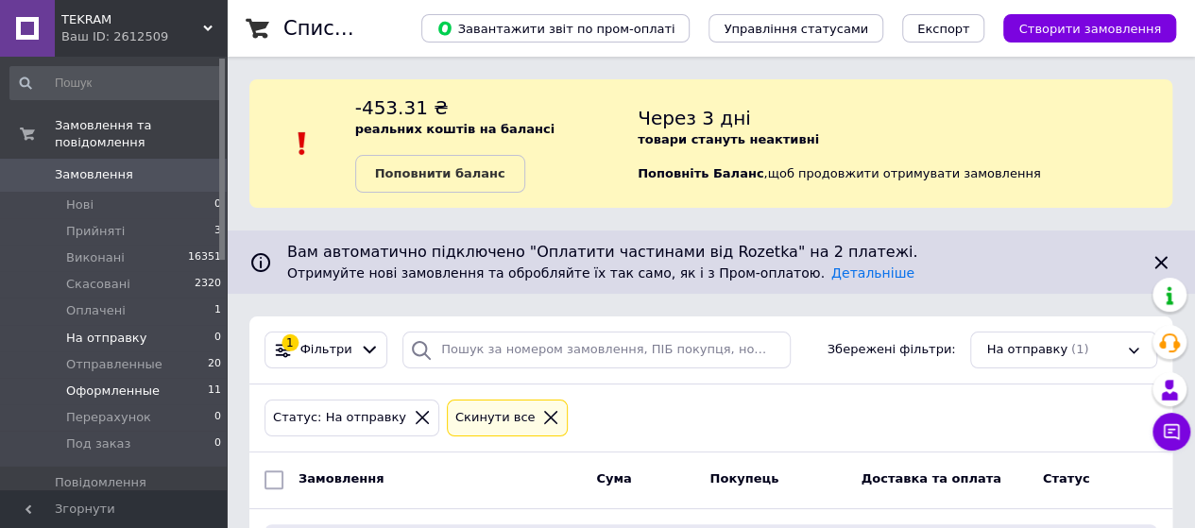
click at [100, 382] on span "Оформленные" at bounding box center [112, 390] width 93 height 17
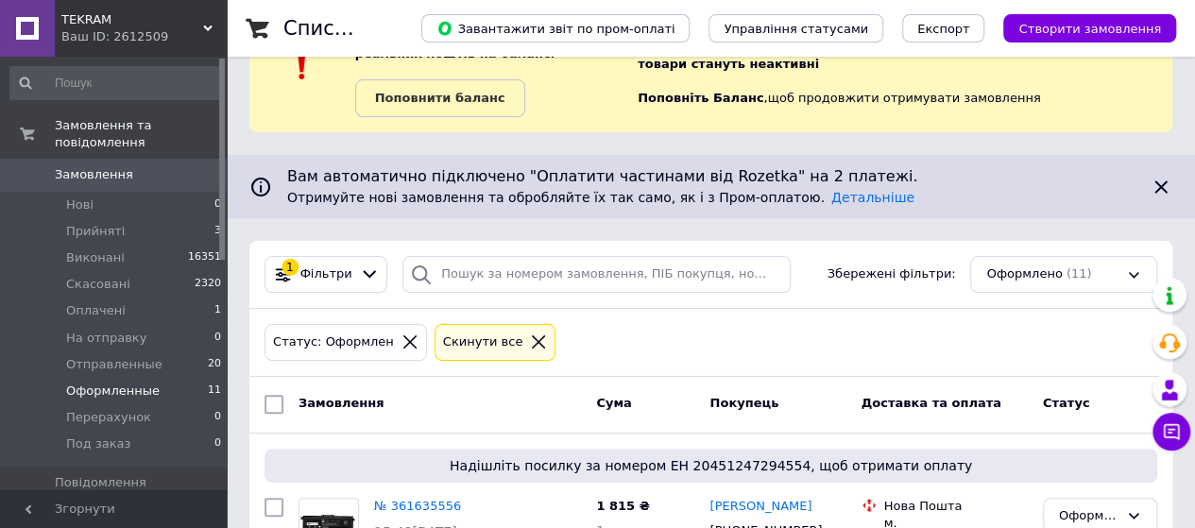
scroll to position [283, 0]
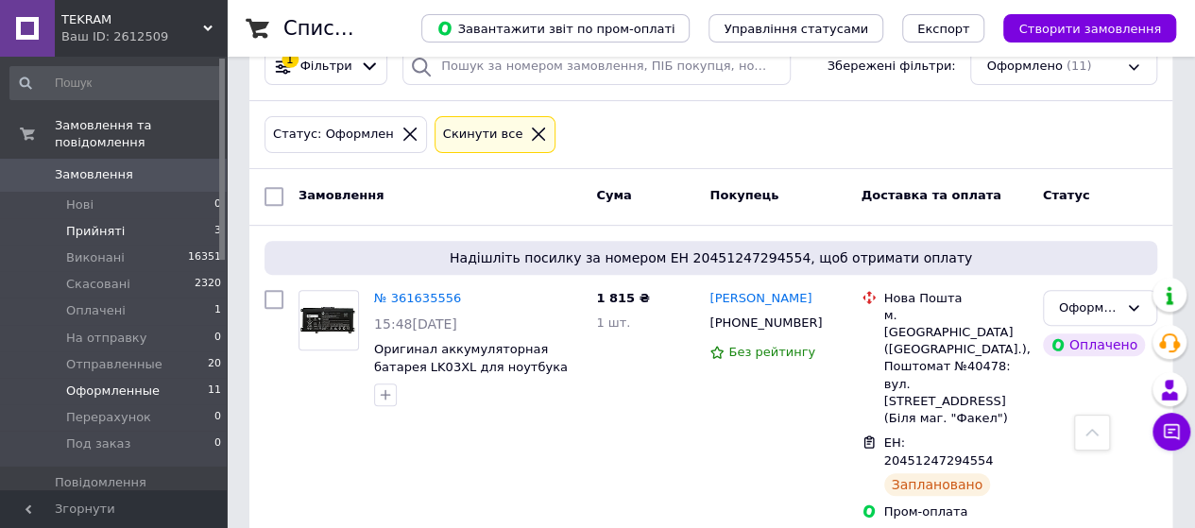
click at [120, 218] on li "Прийняті 3" at bounding box center [116, 231] width 232 height 26
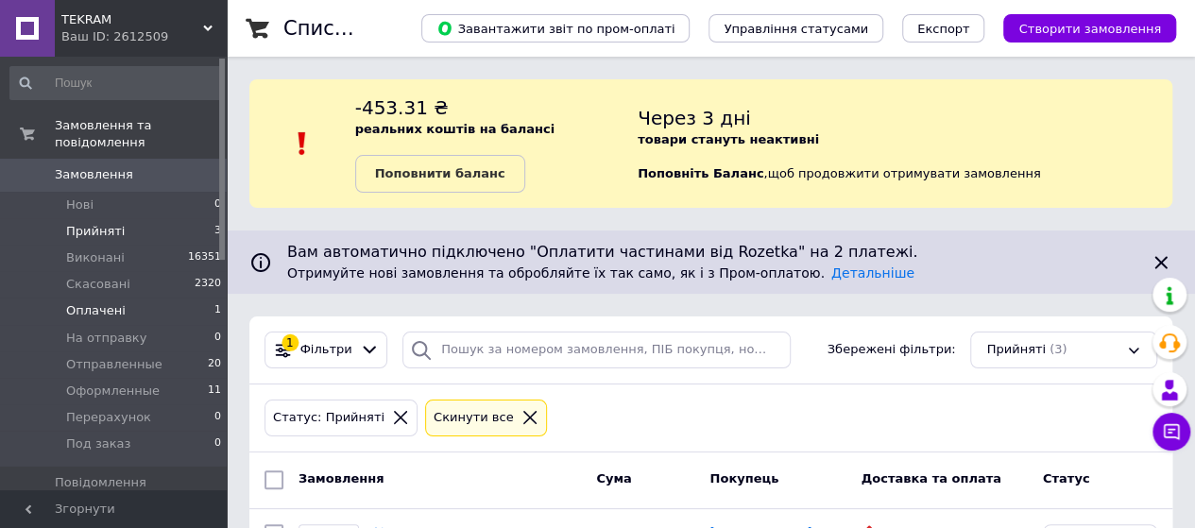
click at [113, 302] on span "Оплачені" at bounding box center [95, 310] width 59 height 17
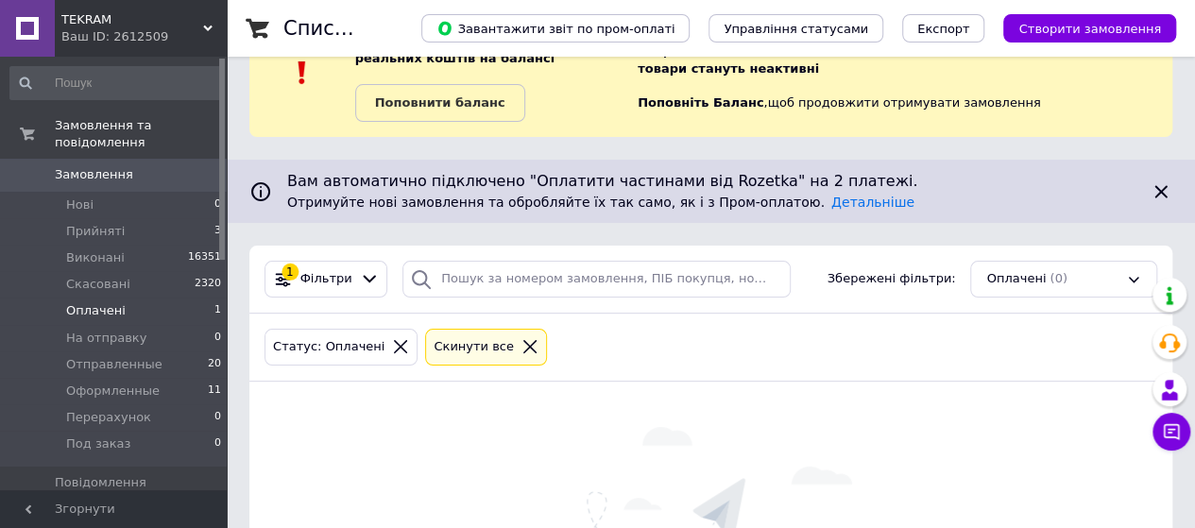
scroll to position [189, 0]
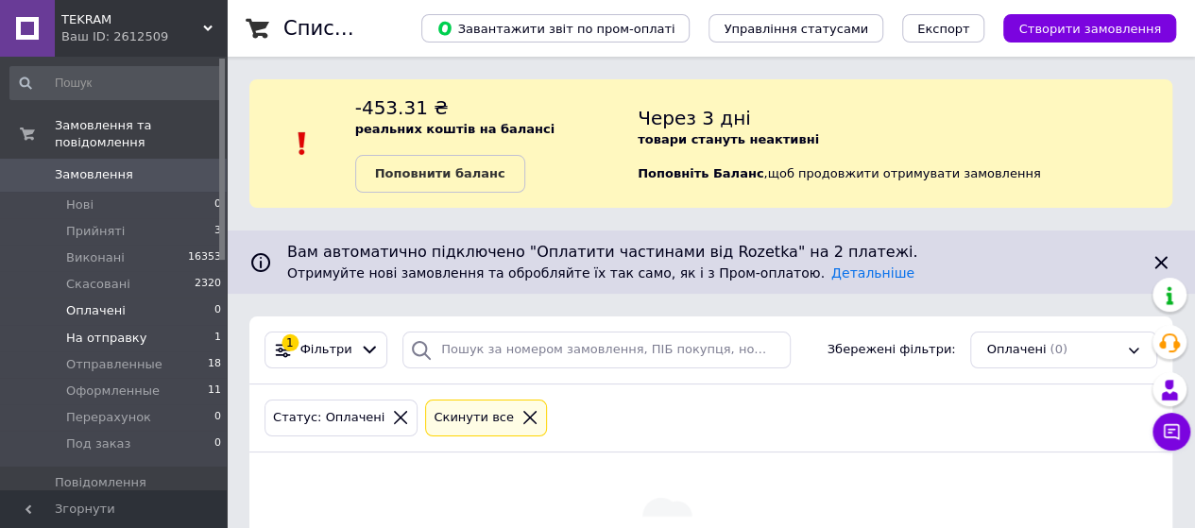
click at [134, 330] on span "На отправку" at bounding box center [106, 338] width 80 height 17
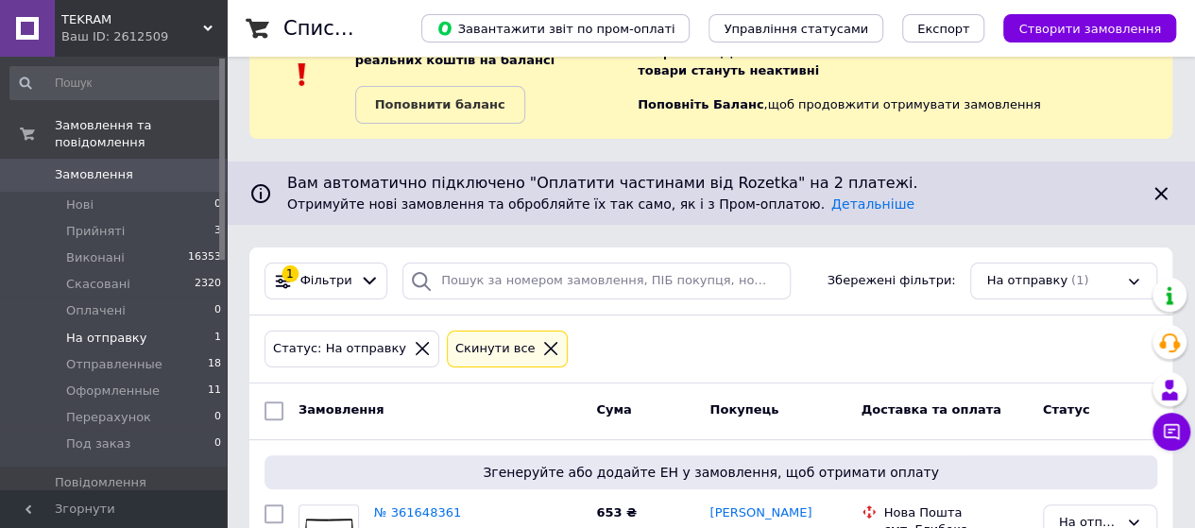
scroll to position [189, 0]
